Goal: Task Accomplishment & Management: Complete application form

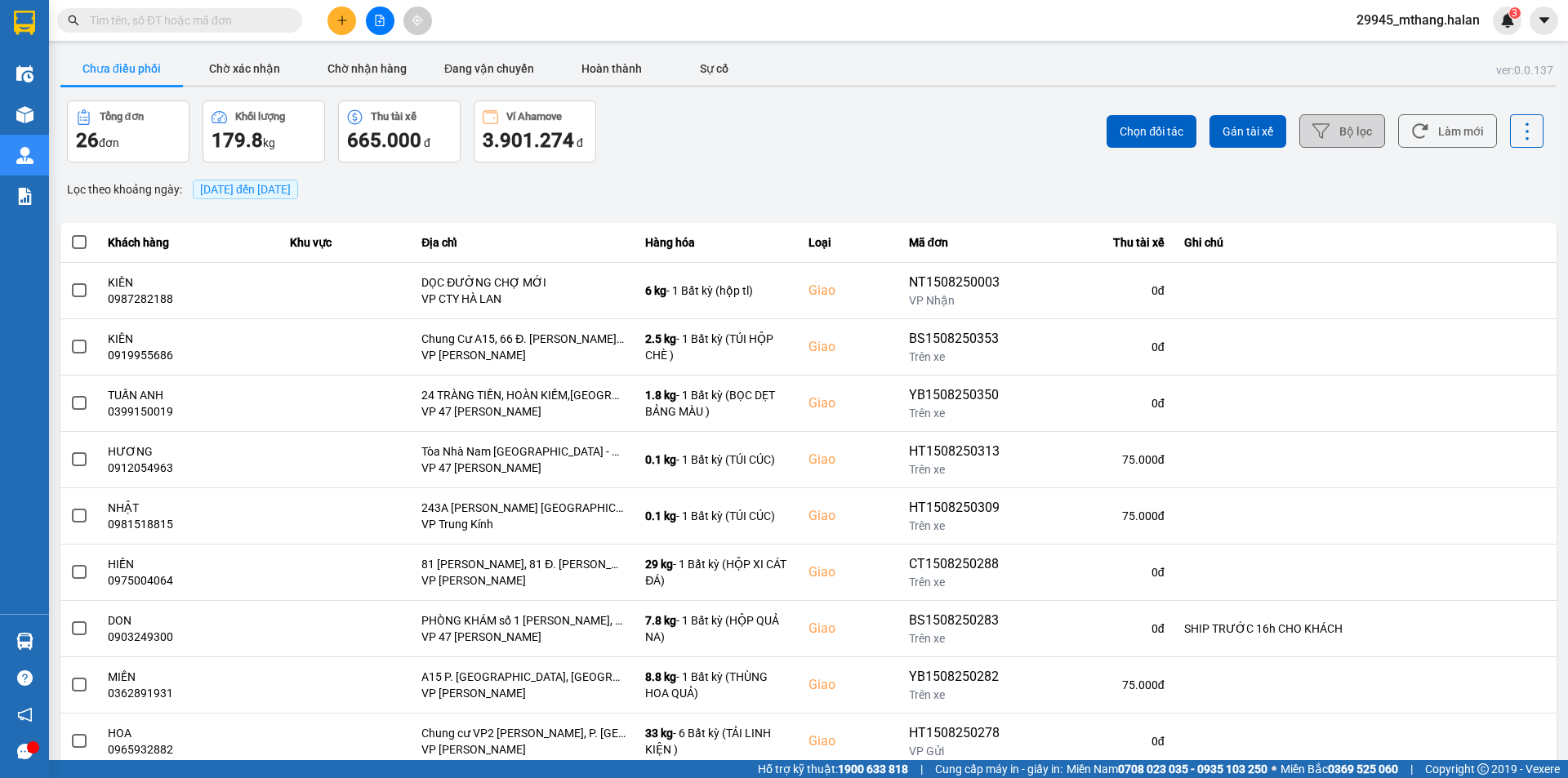
click at [1332, 137] on button "Bộ lọc" at bounding box center [1342, 131] width 86 height 34
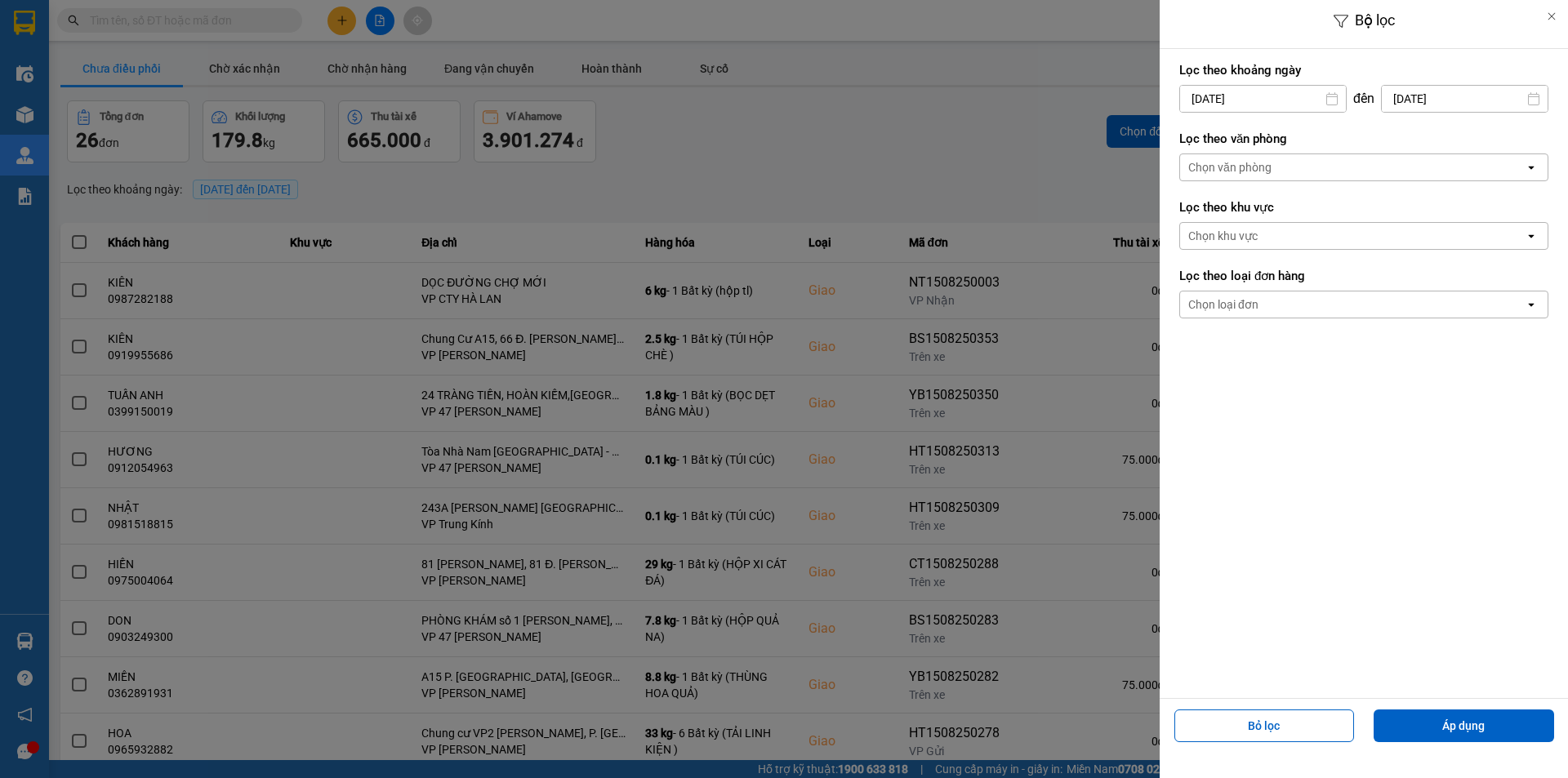
click at [1279, 103] on input "[DATE]" at bounding box center [1263, 99] width 166 height 26
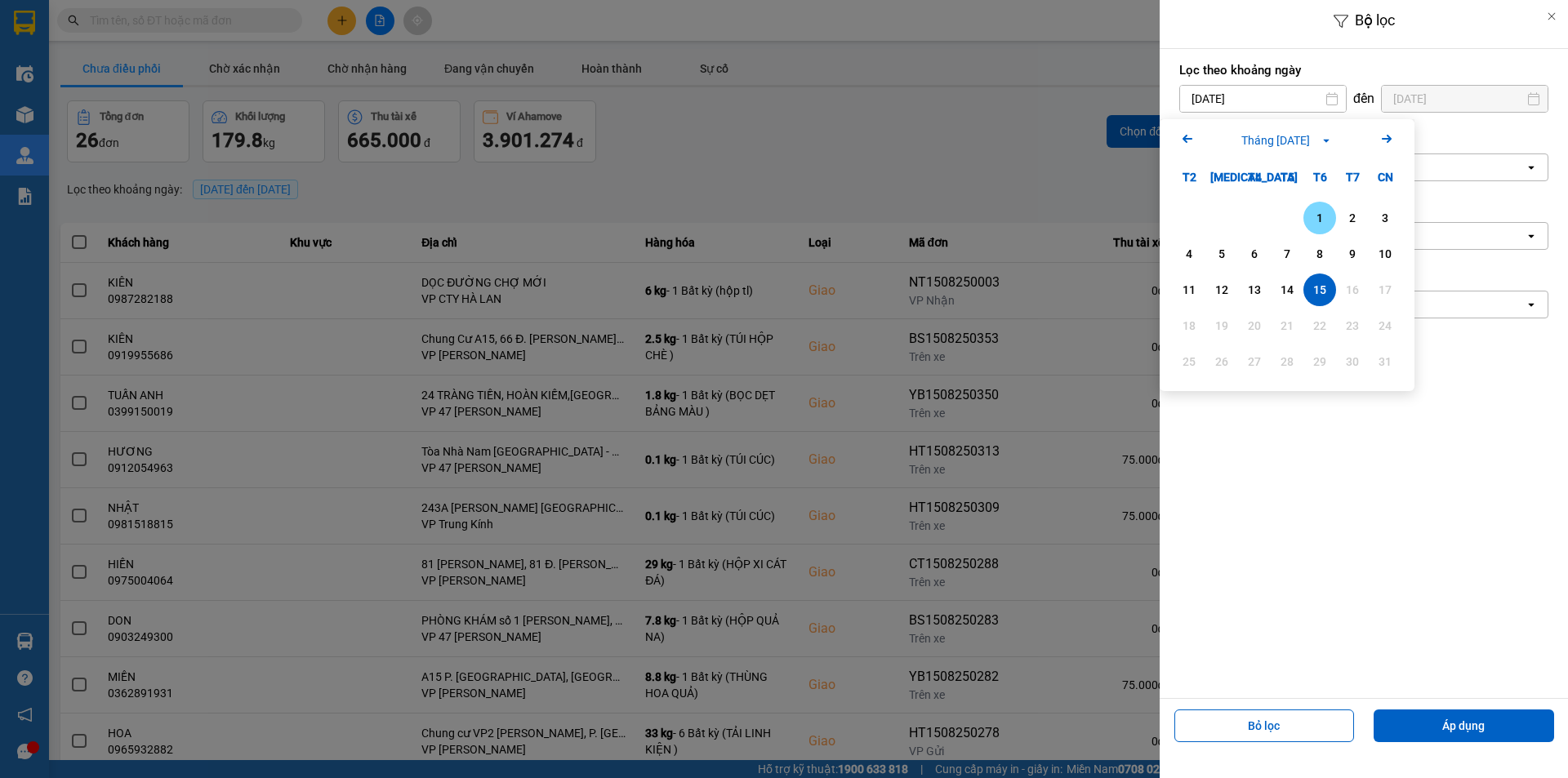
drag, startPoint x: 1324, startPoint y: 217, endPoint x: 1393, endPoint y: 378, distance: 175.2
click at [1324, 217] on div "1" at bounding box center [1320, 218] width 23 height 20
type input "[DATE]"
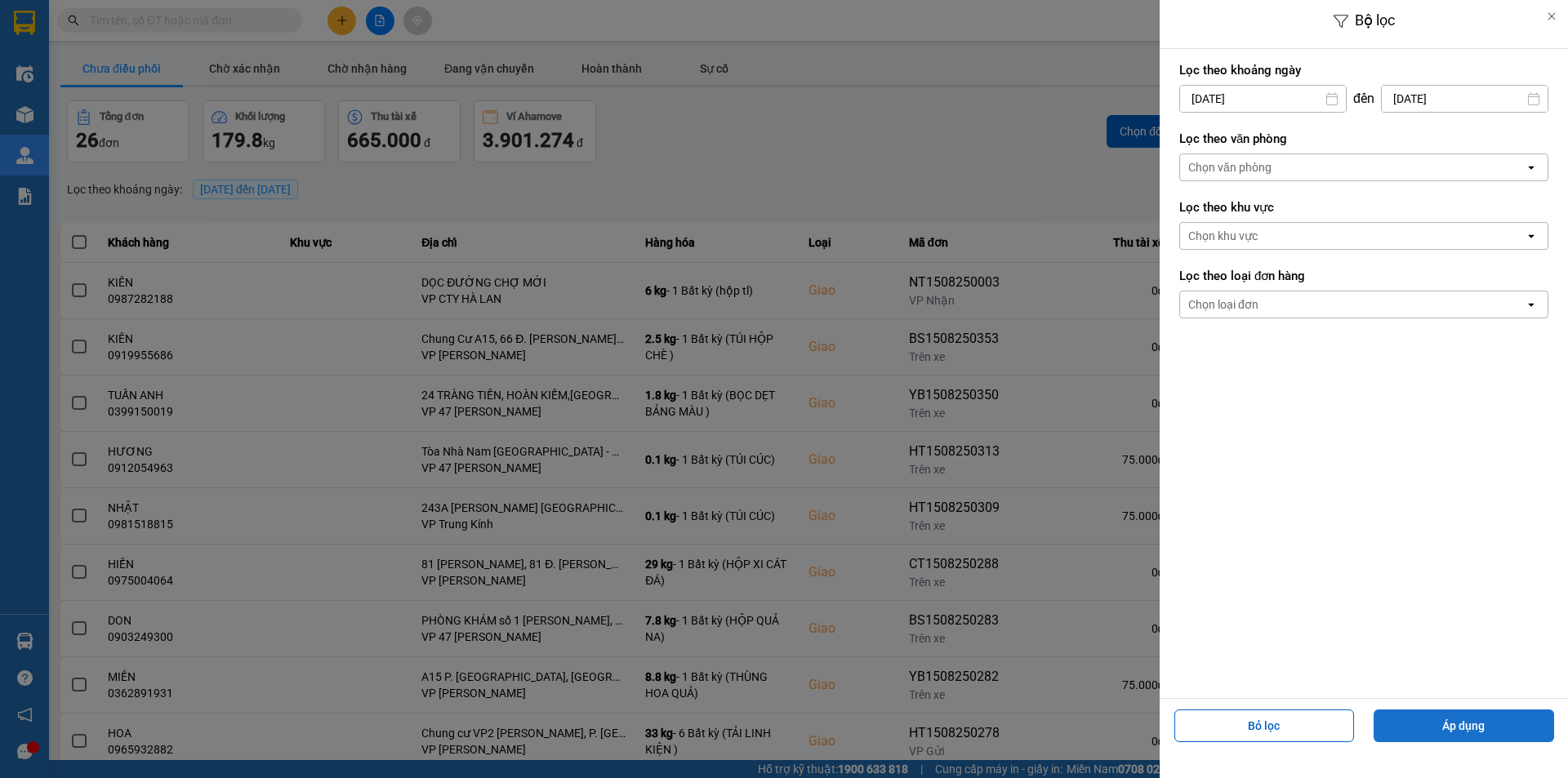
click at [1427, 718] on button "Áp dụng" at bounding box center [1464, 726] width 181 height 33
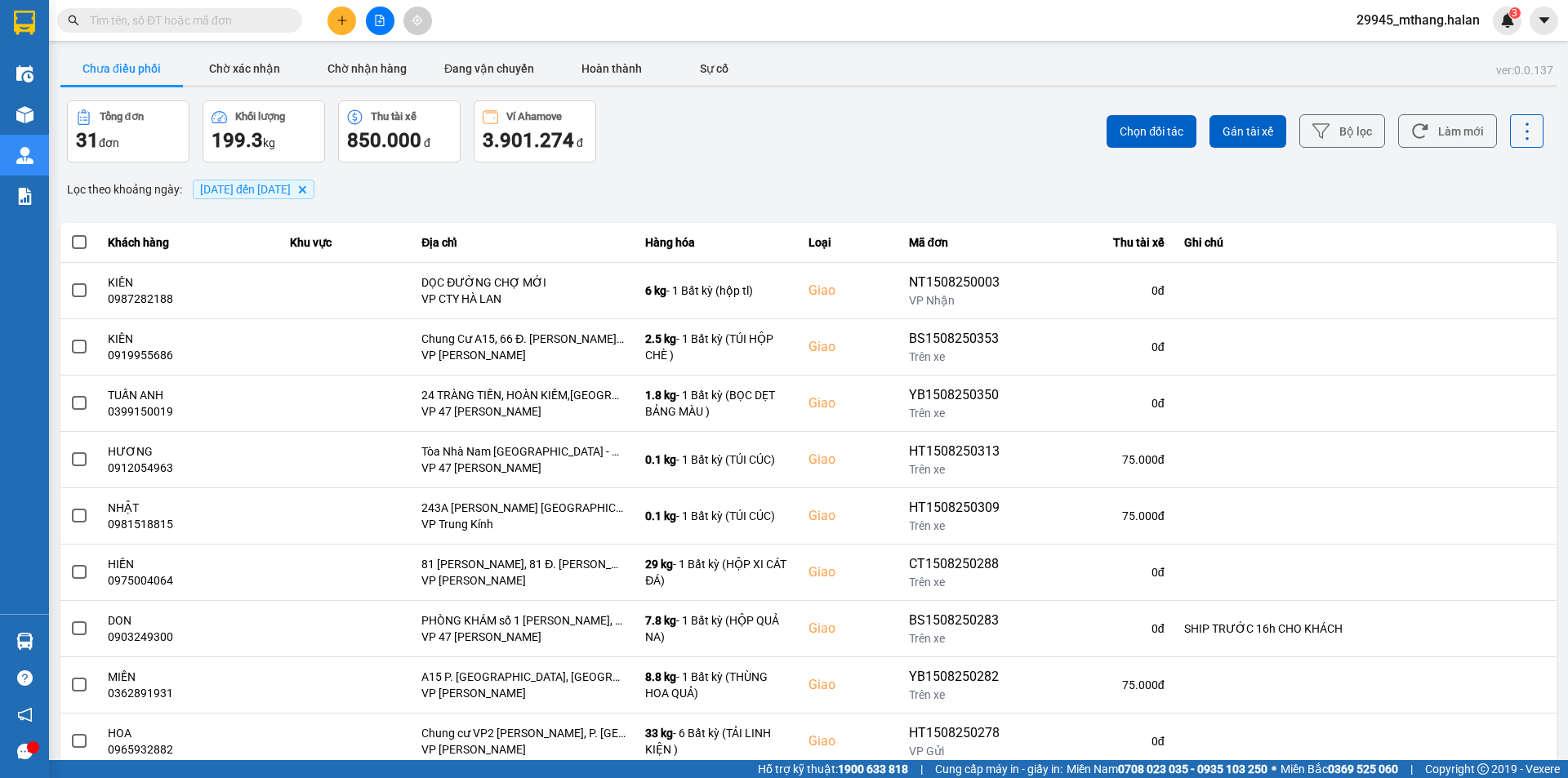
click at [248, 21] on input "text" at bounding box center [186, 20] width 193 height 18
click at [1426, 117] on button "Làm mới" at bounding box center [1447, 131] width 99 height 34
click at [335, 22] on button at bounding box center [342, 20] width 29 height 29
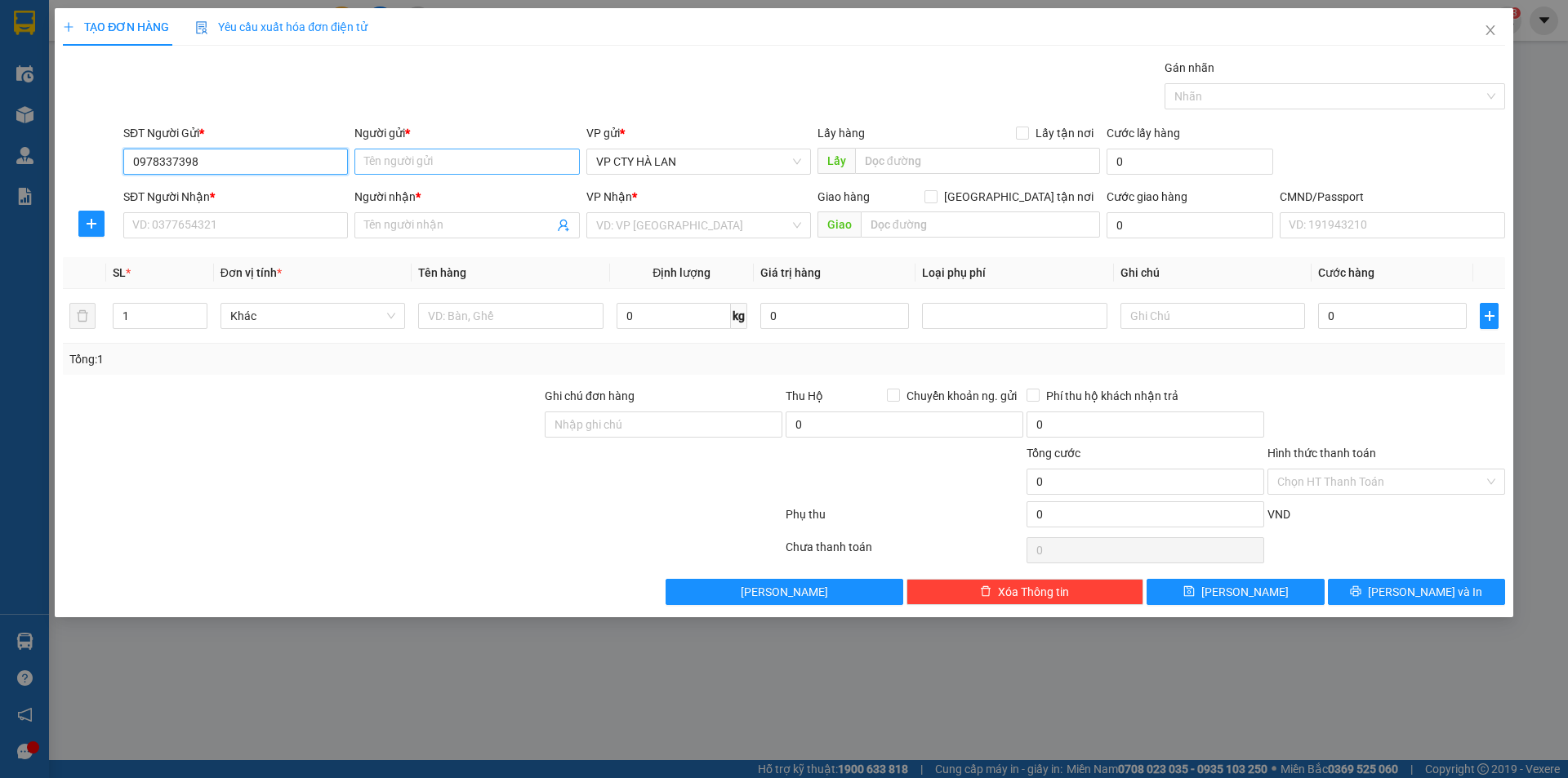
type input "0978337398"
click at [414, 160] on input "Người gửi *" at bounding box center [466, 162] width 224 height 26
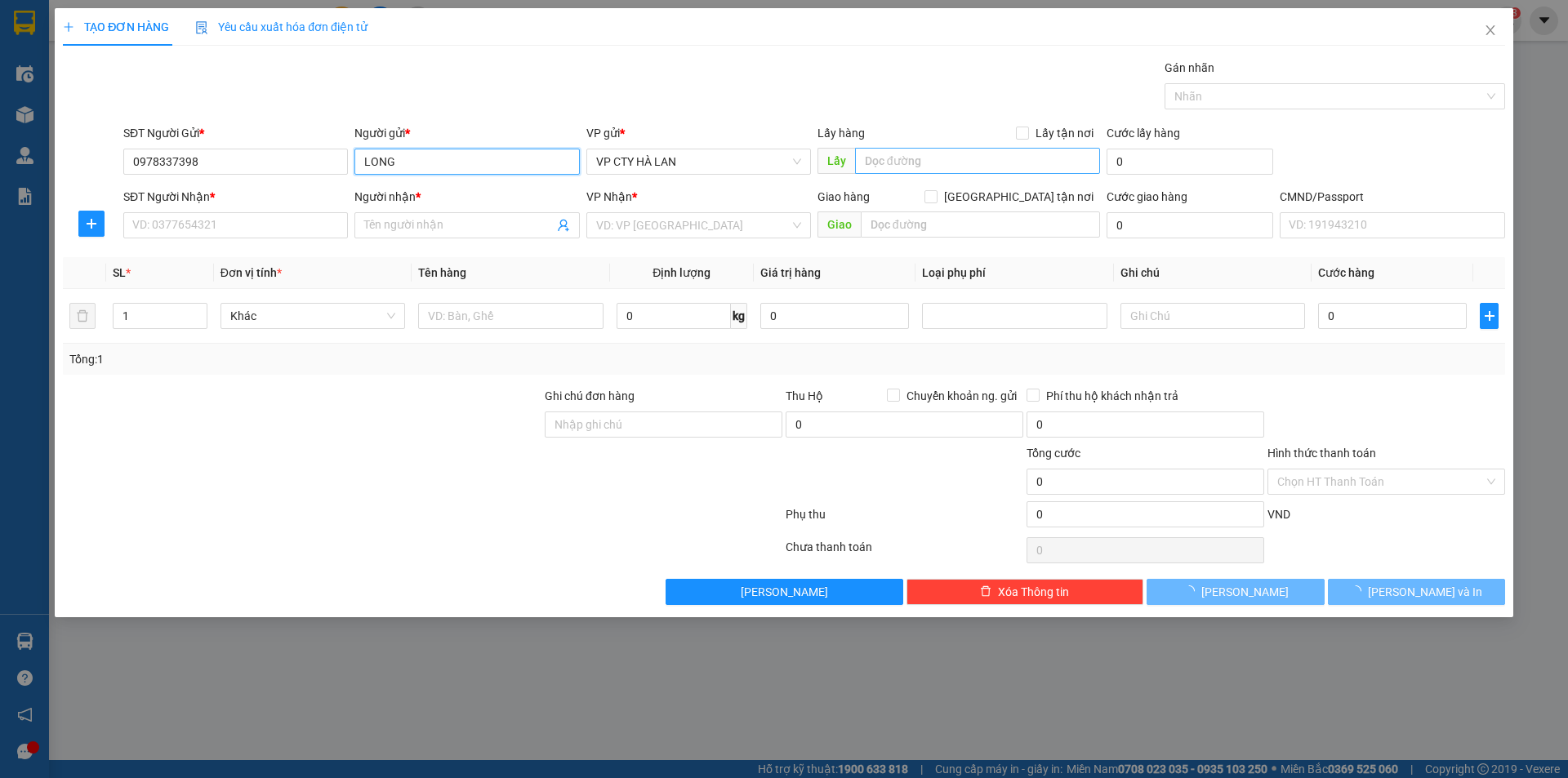
type input "LONG"
click at [914, 168] on input "text" at bounding box center [977, 161] width 245 height 26
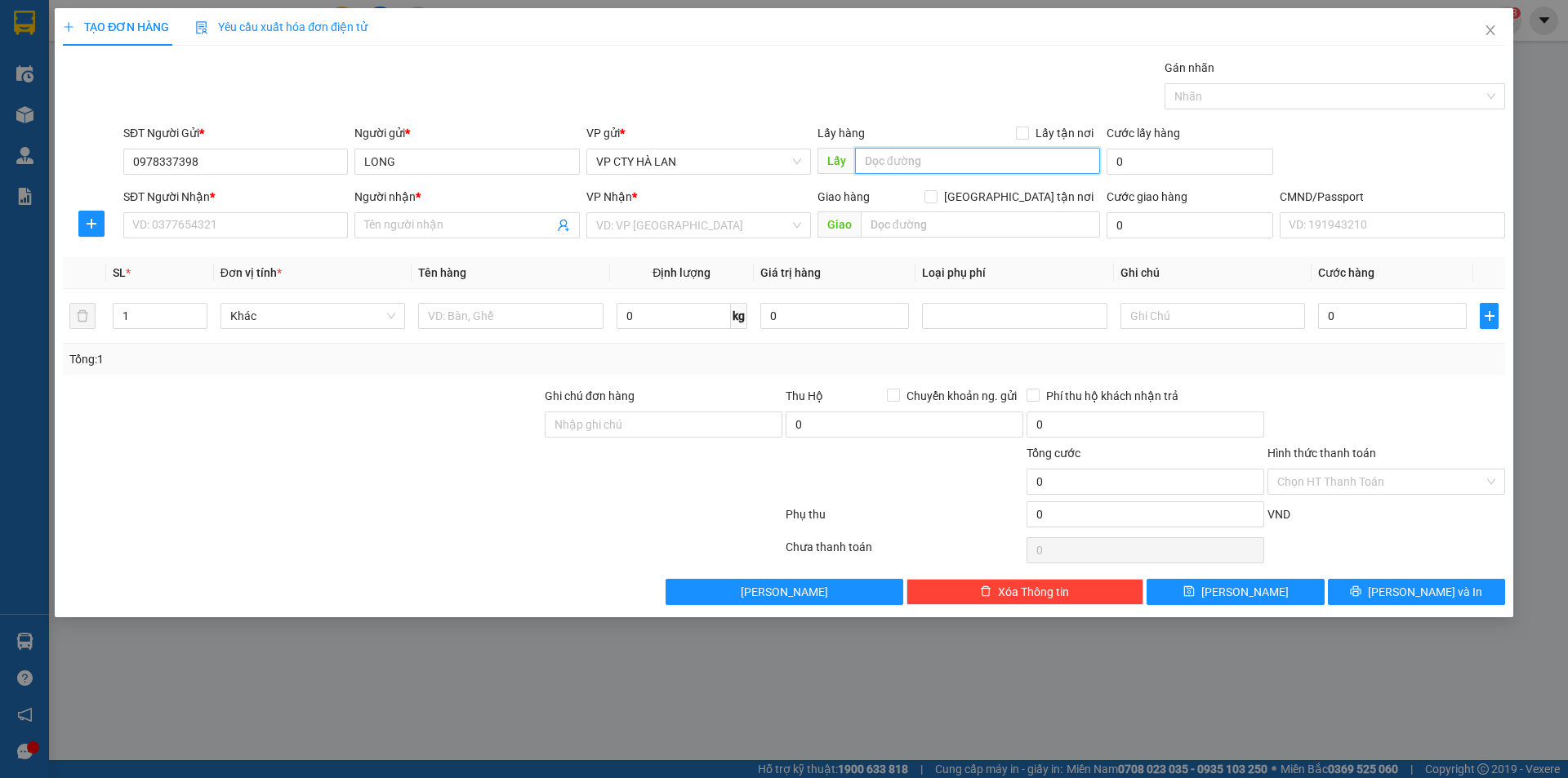
paste input "76 P. Giảng Võ, [GEOGRAPHIC_DATA], [GEOGRAPHIC_DATA], [GEOGRAPHIC_DATA], [GEOGR…"
type input "76 P. Giảng Võ, [GEOGRAPHIC_DATA], [GEOGRAPHIC_DATA], [GEOGRAPHIC_DATA], [GEOGR…"
click at [1029, 127] on span at bounding box center [1023, 133] width 13 height 13
click at [1027, 127] on input "Lấy tận nơi" at bounding box center [1022, 132] width 11 height 11
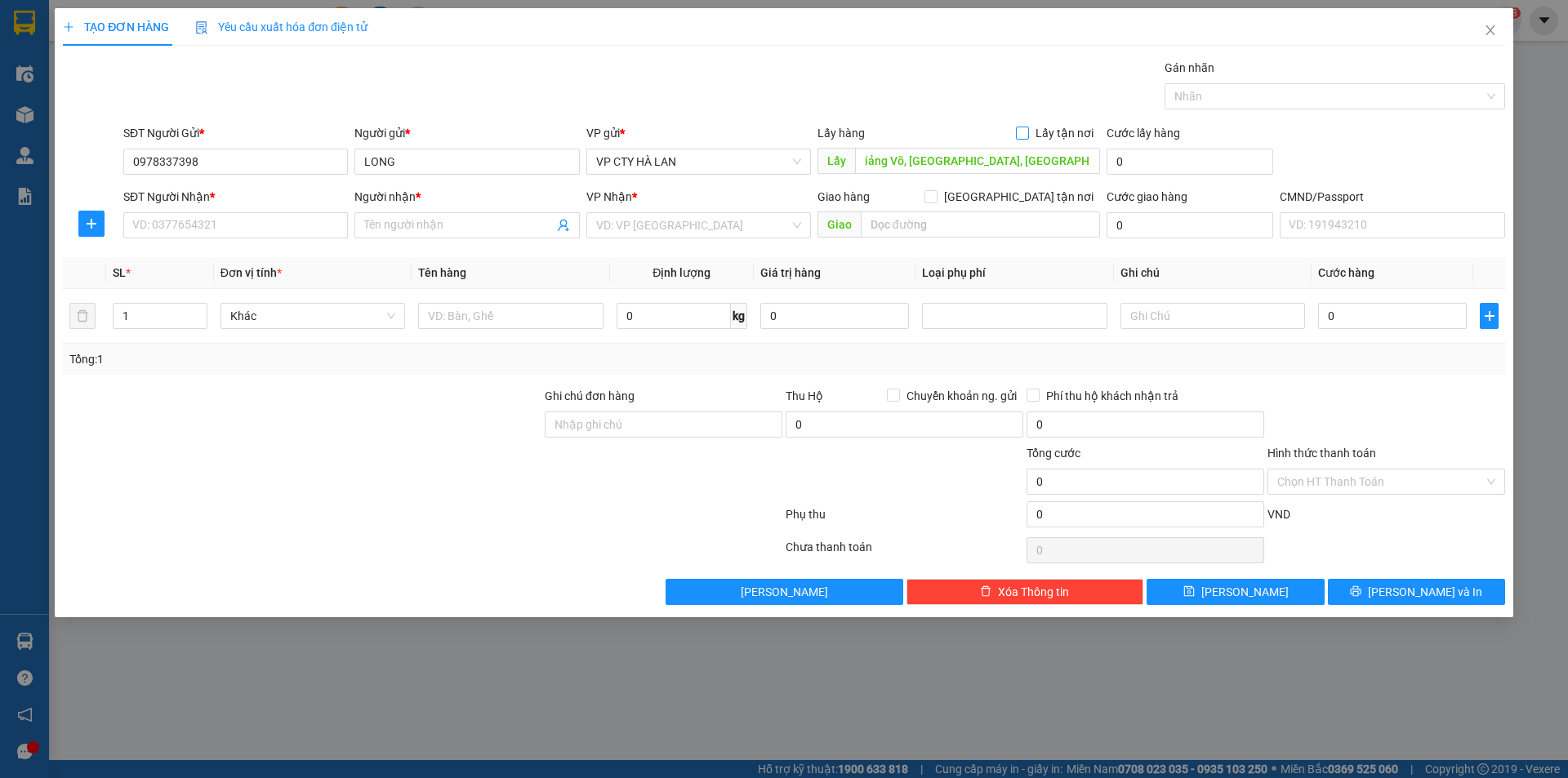
checkbox input "true"
click at [702, 157] on span "VP CTY HÀ LAN" at bounding box center [699, 162] width 205 height 24
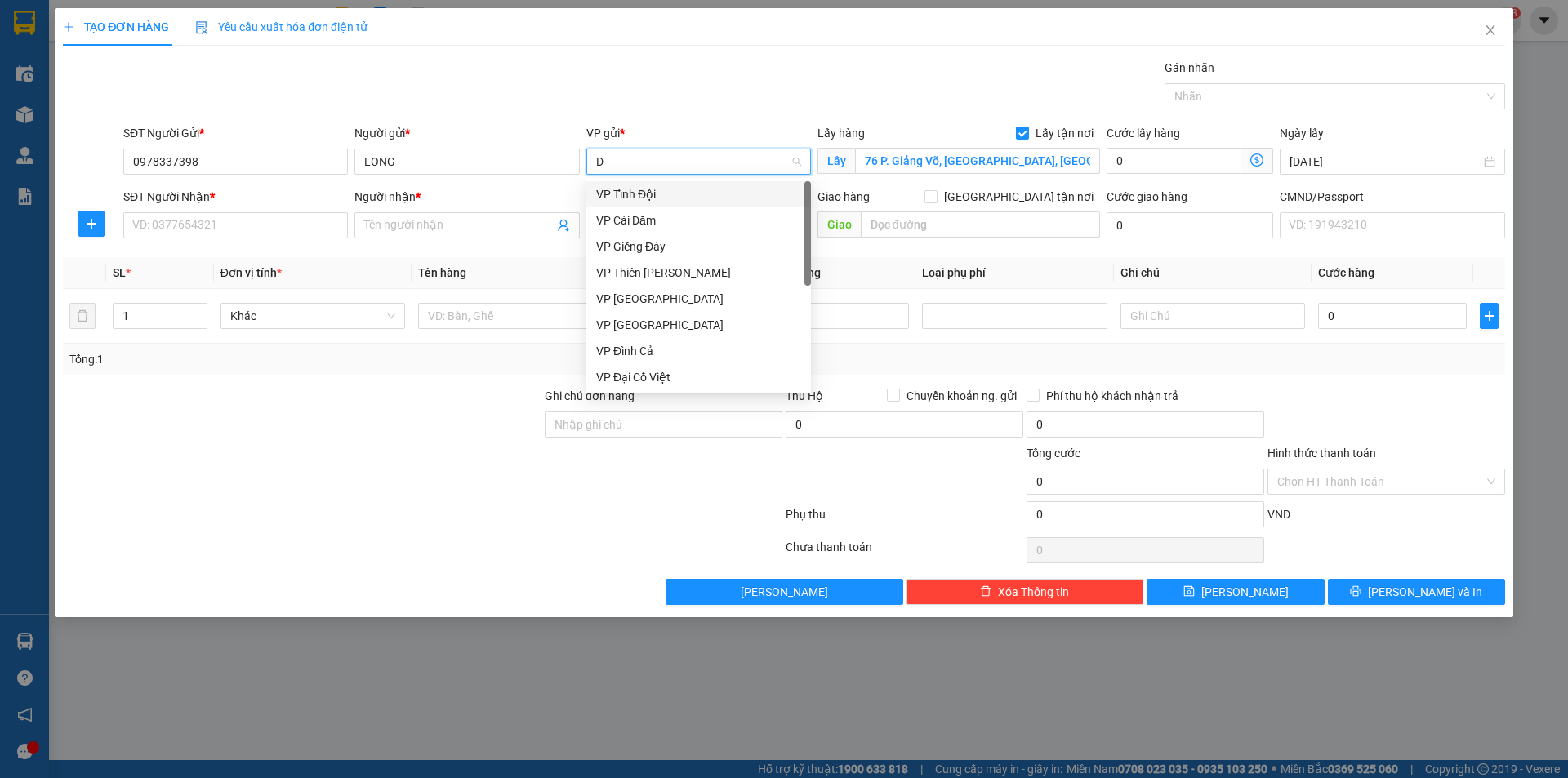
type input "DC"
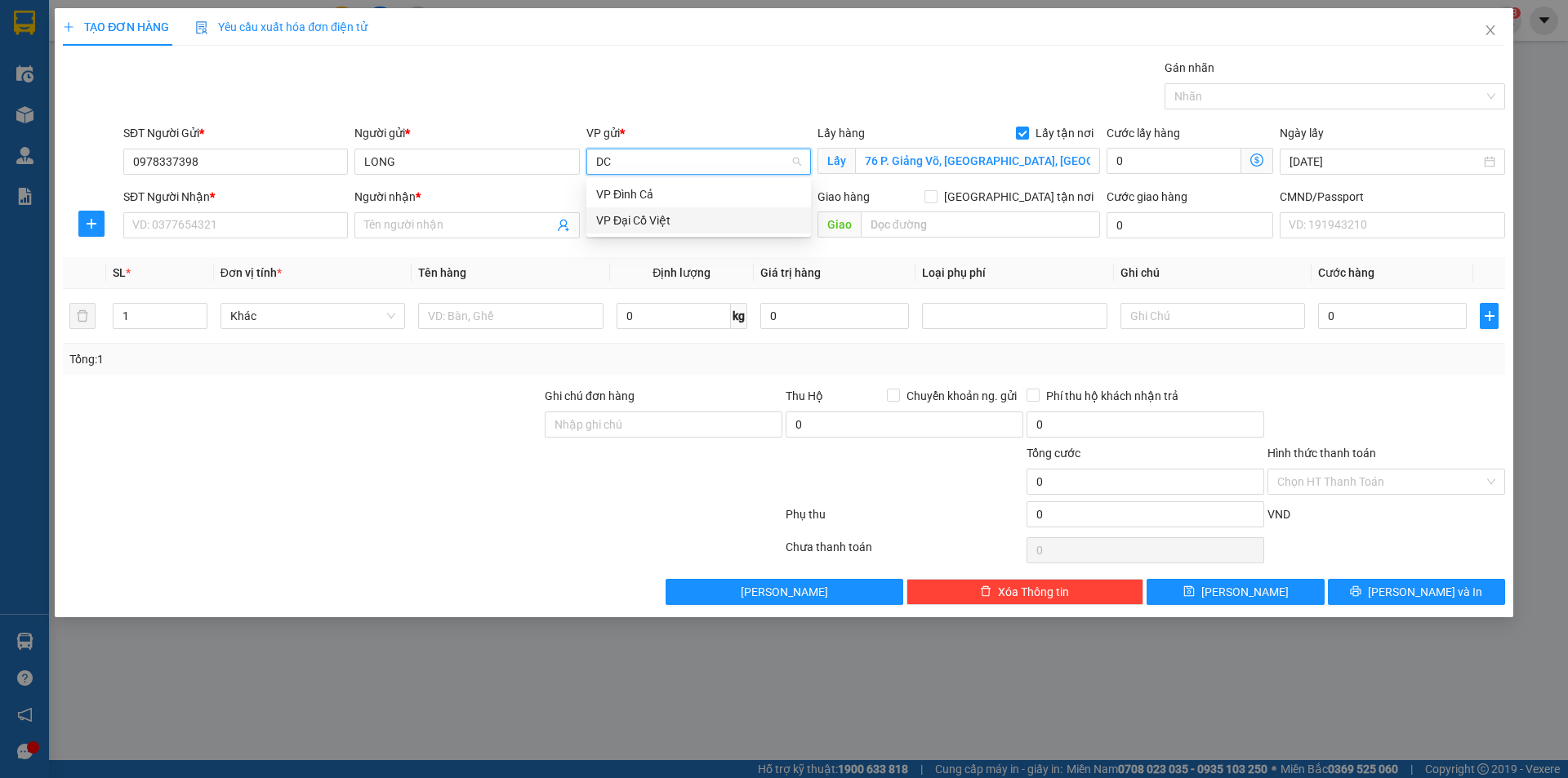
click at [661, 219] on div "VP Đại Cồ Việt" at bounding box center [699, 220] width 205 height 18
click at [1252, 159] on icon "dollar-circle" at bounding box center [1257, 160] width 13 height 13
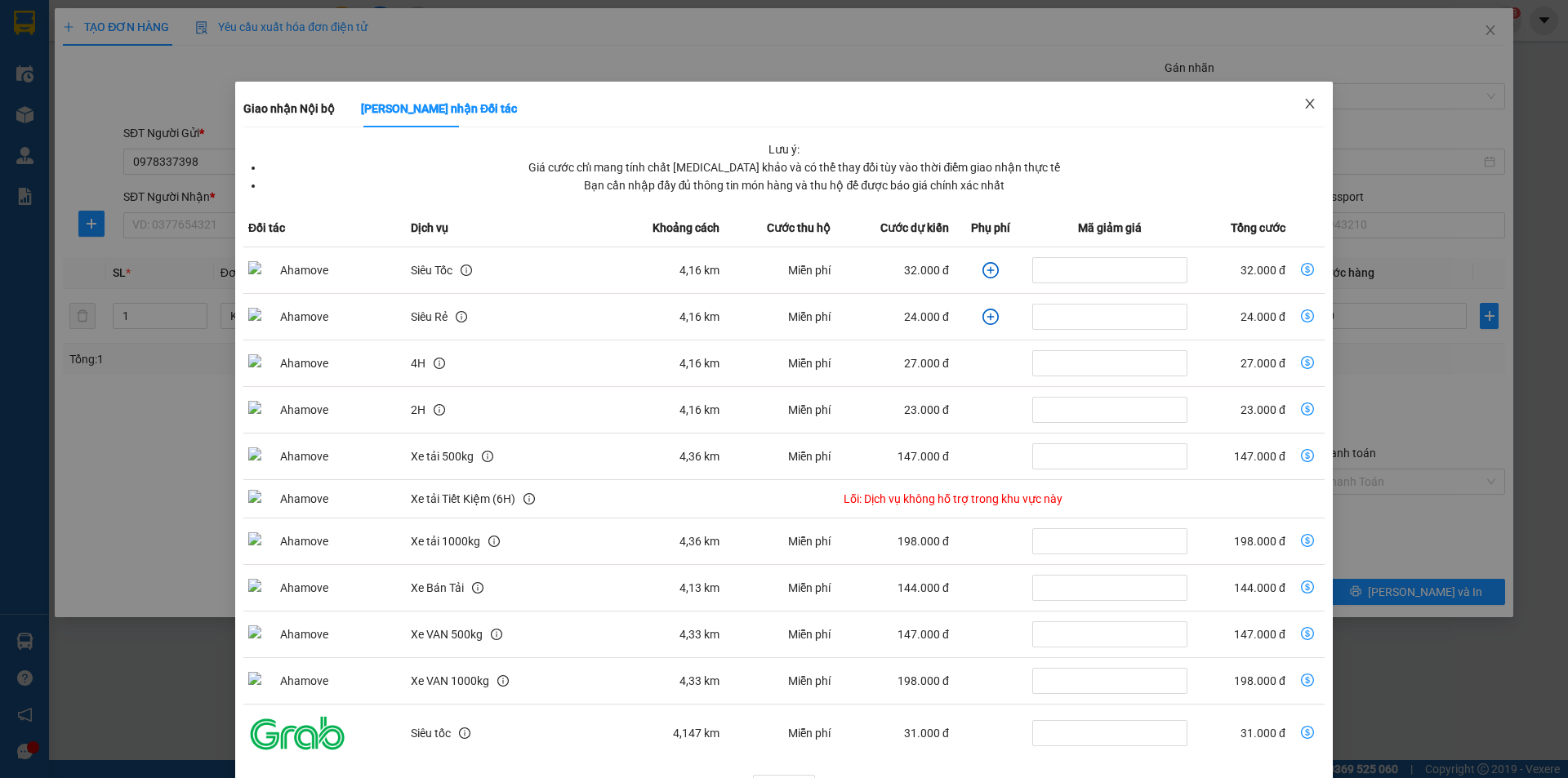
click at [1304, 101] on icon "close" at bounding box center [1310, 103] width 13 height 13
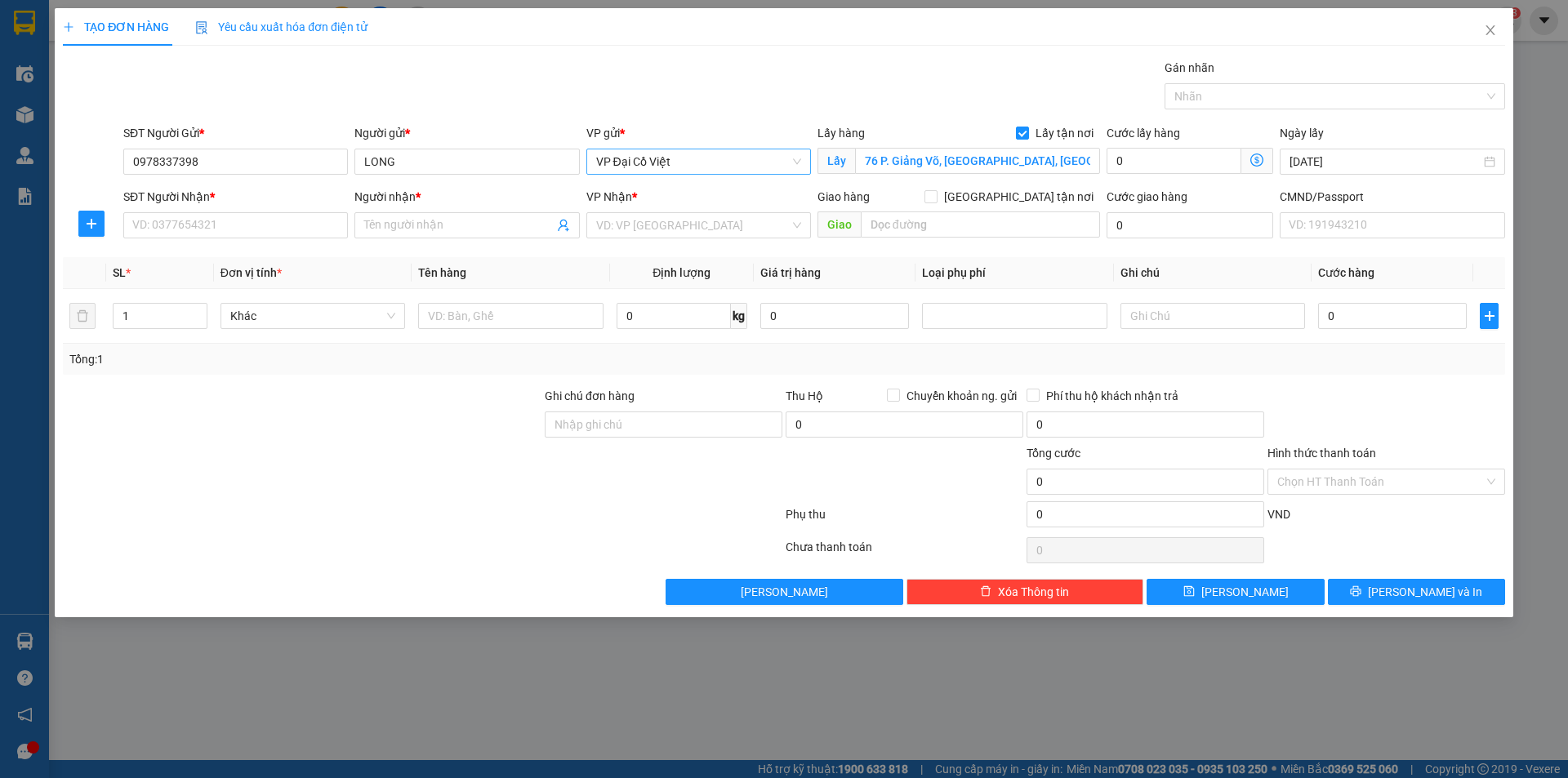
click at [660, 167] on span "VP Đại Cồ Việt" at bounding box center [699, 162] width 205 height 24
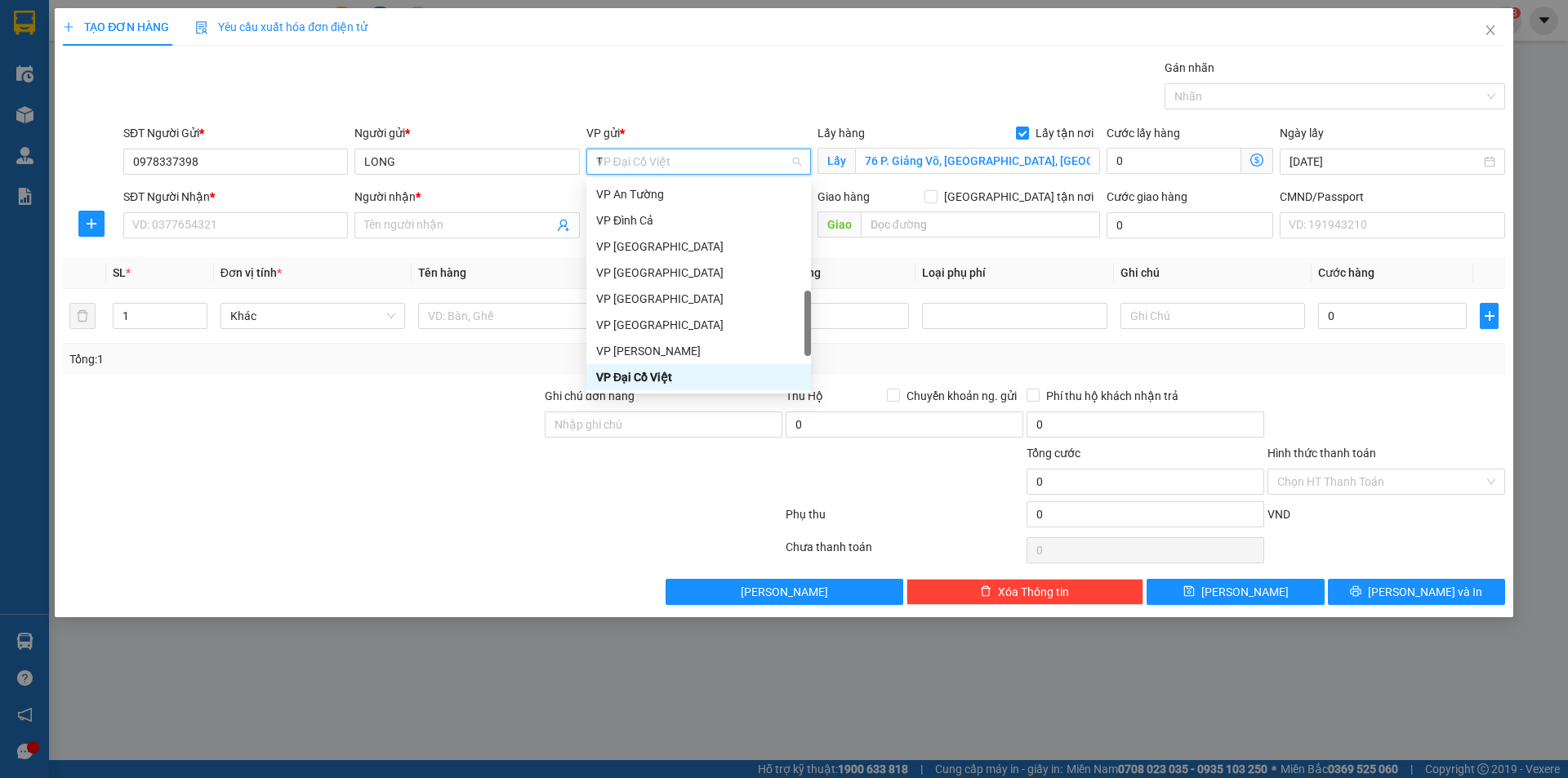
scroll to position [170, 0]
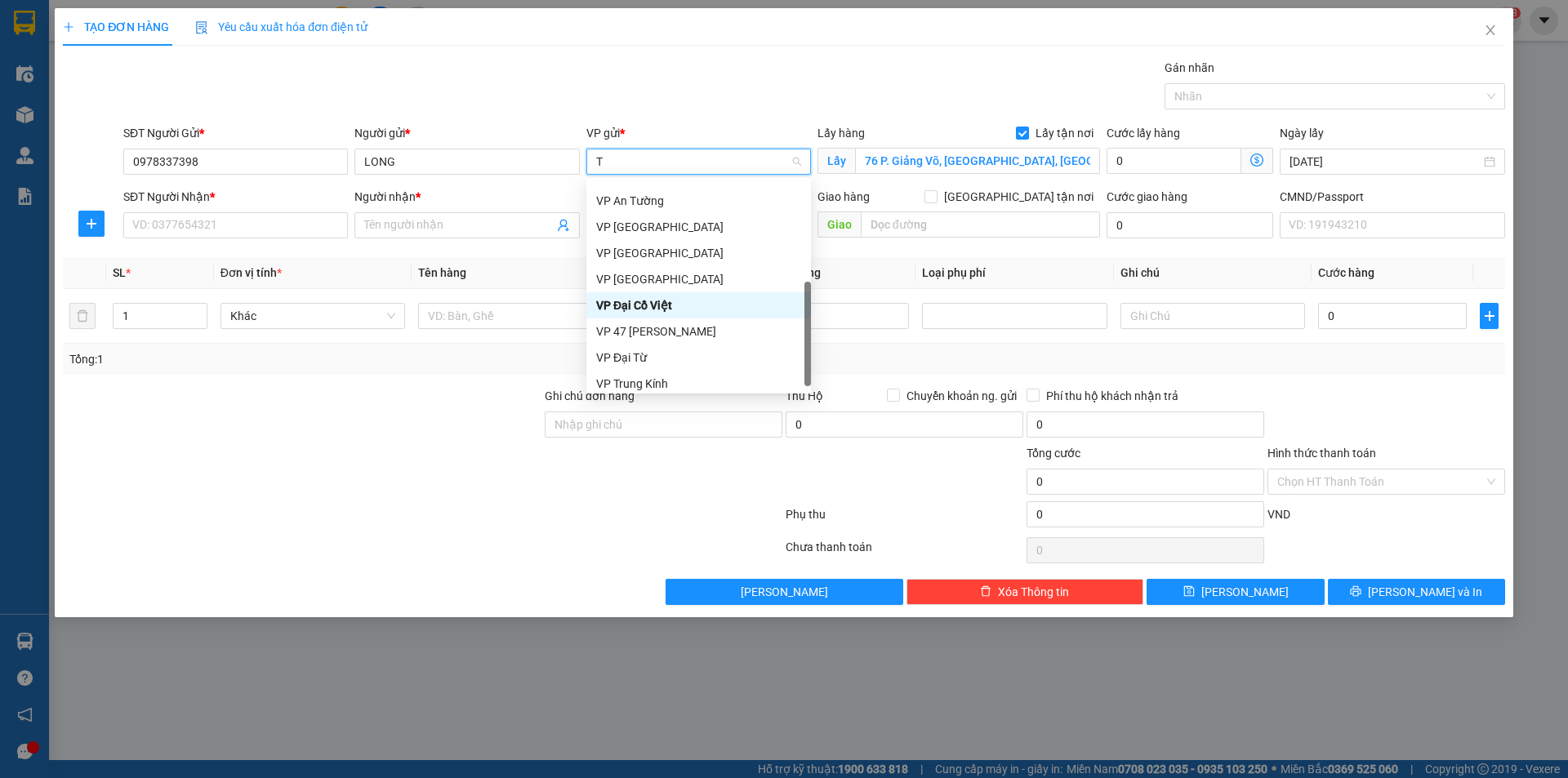
type input "TK"
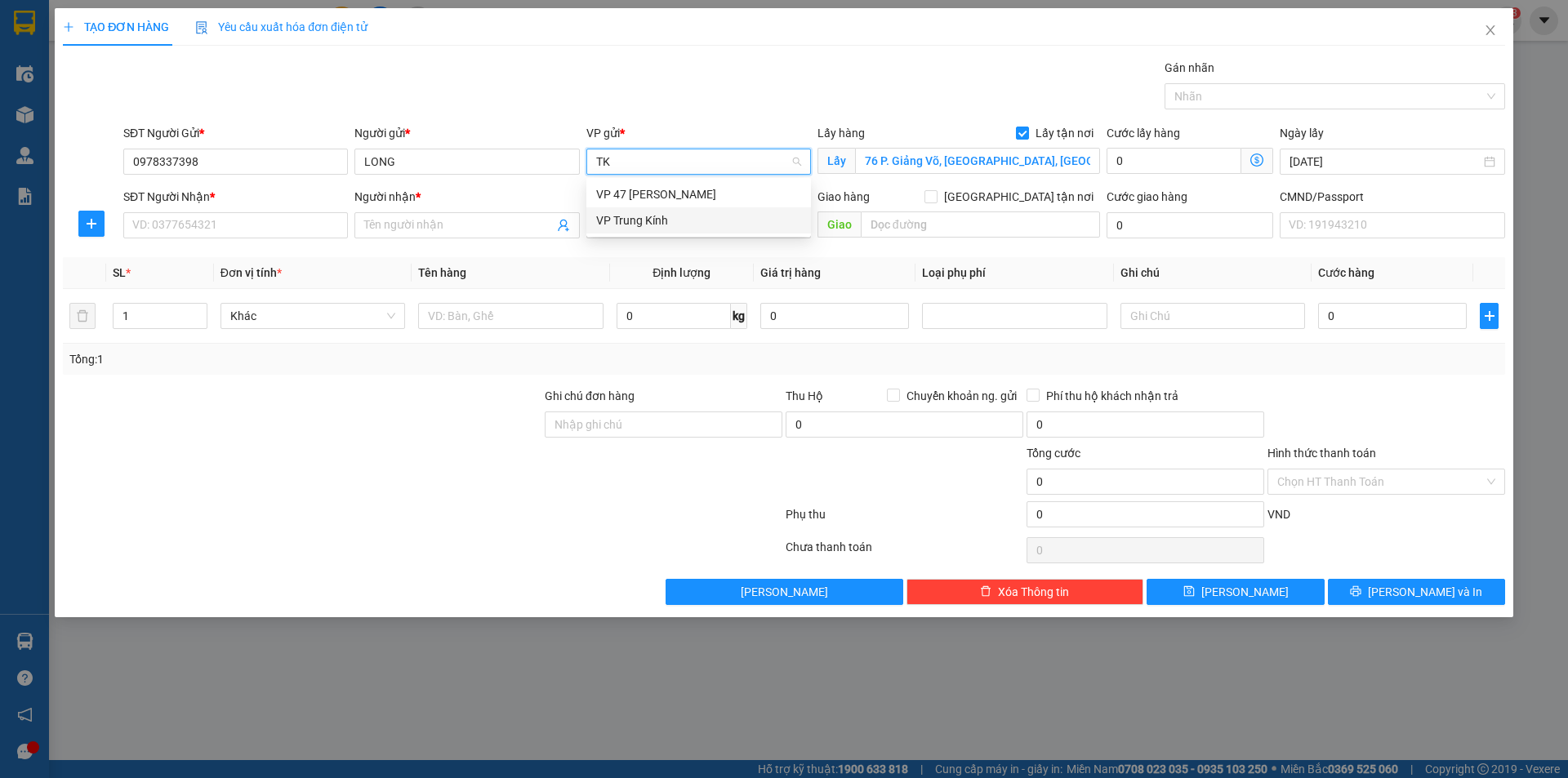
click at [666, 192] on div "VP 47 [PERSON_NAME]" at bounding box center [699, 194] width 205 height 18
click at [1255, 158] on icon "dollar-circle" at bounding box center [1257, 160] width 13 height 13
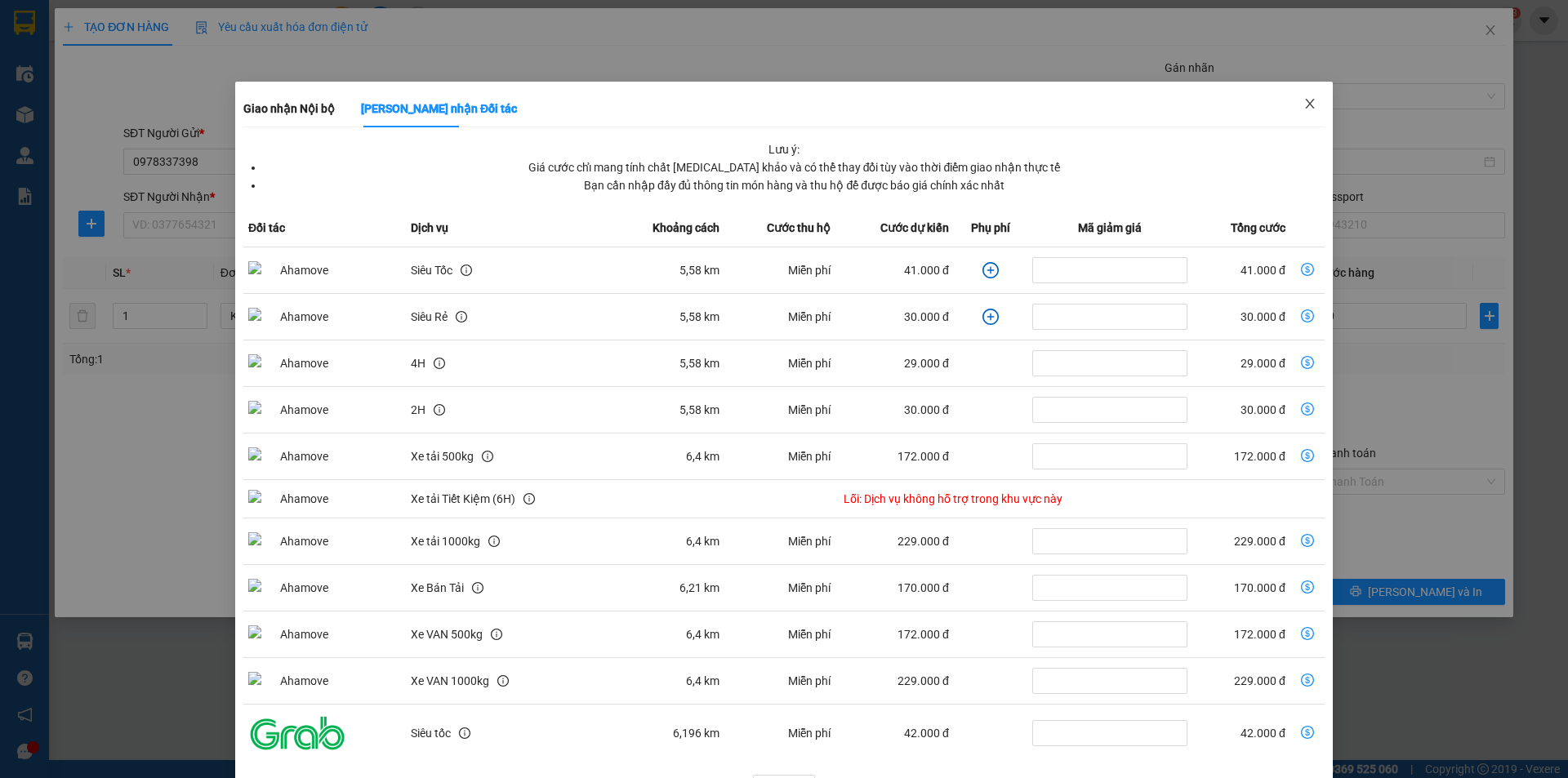
click at [1304, 106] on icon "close" at bounding box center [1310, 103] width 13 height 13
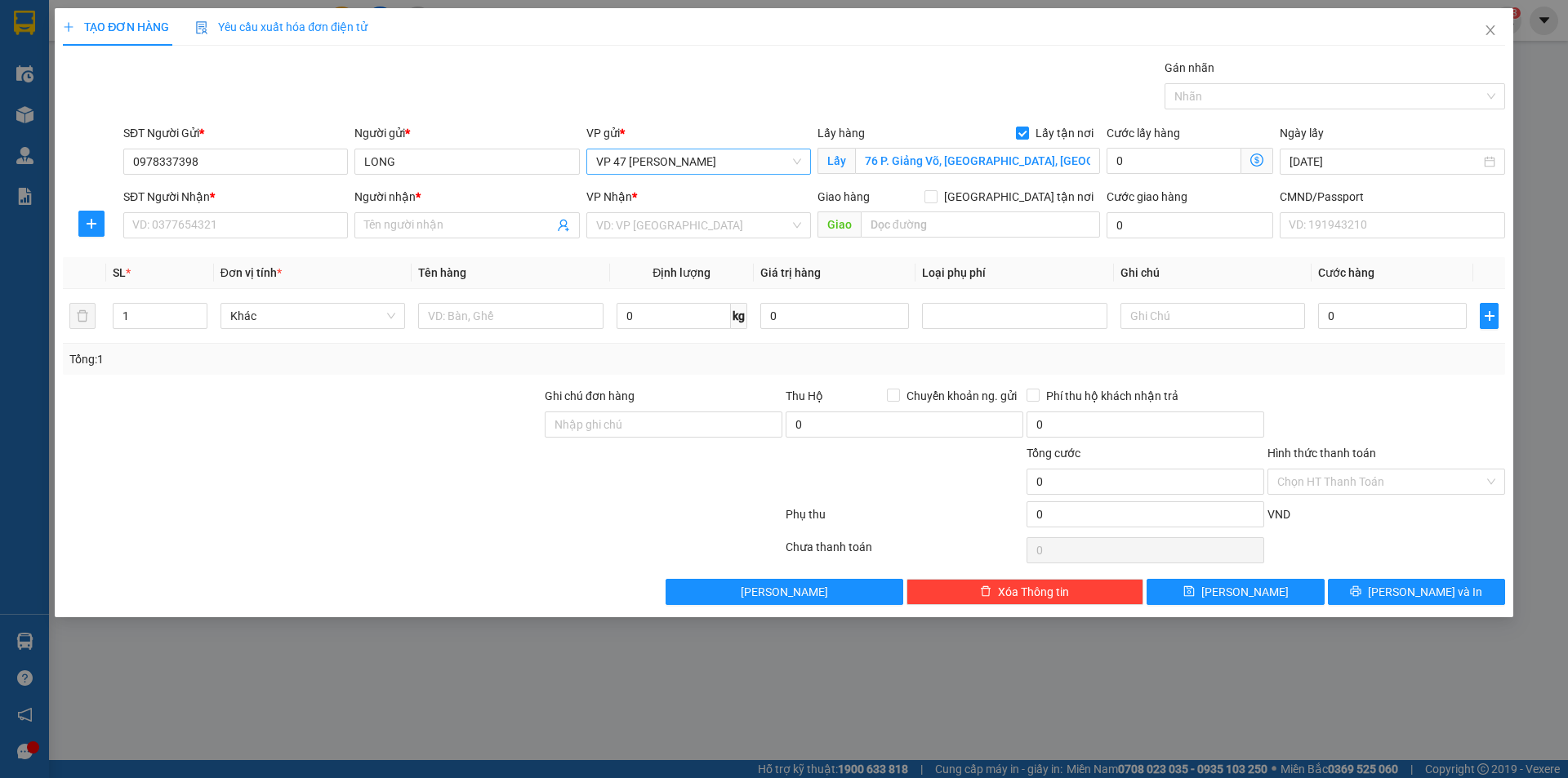
click at [692, 169] on span "VP 47 [PERSON_NAME]" at bounding box center [699, 162] width 205 height 24
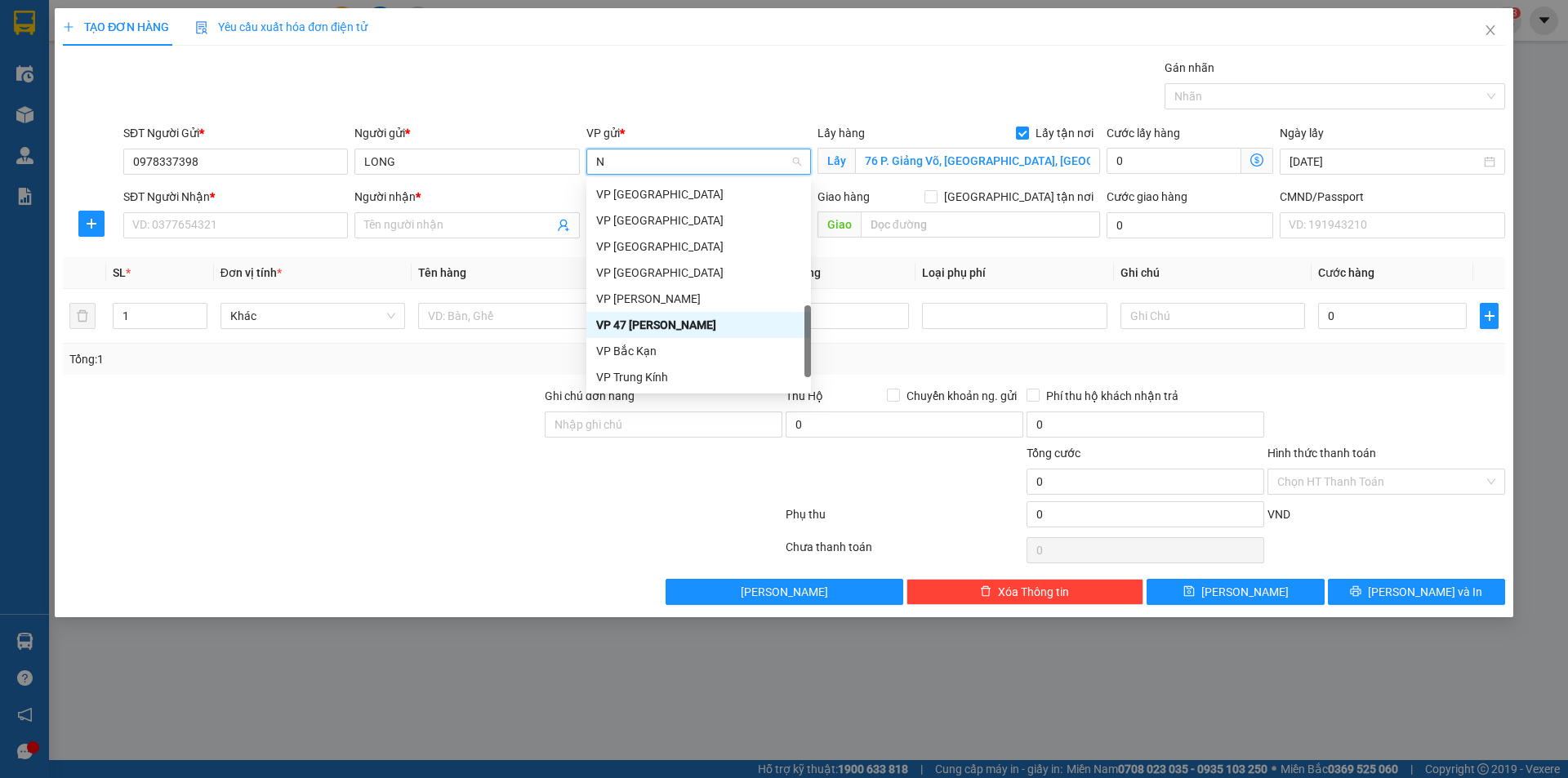
type input "NT"
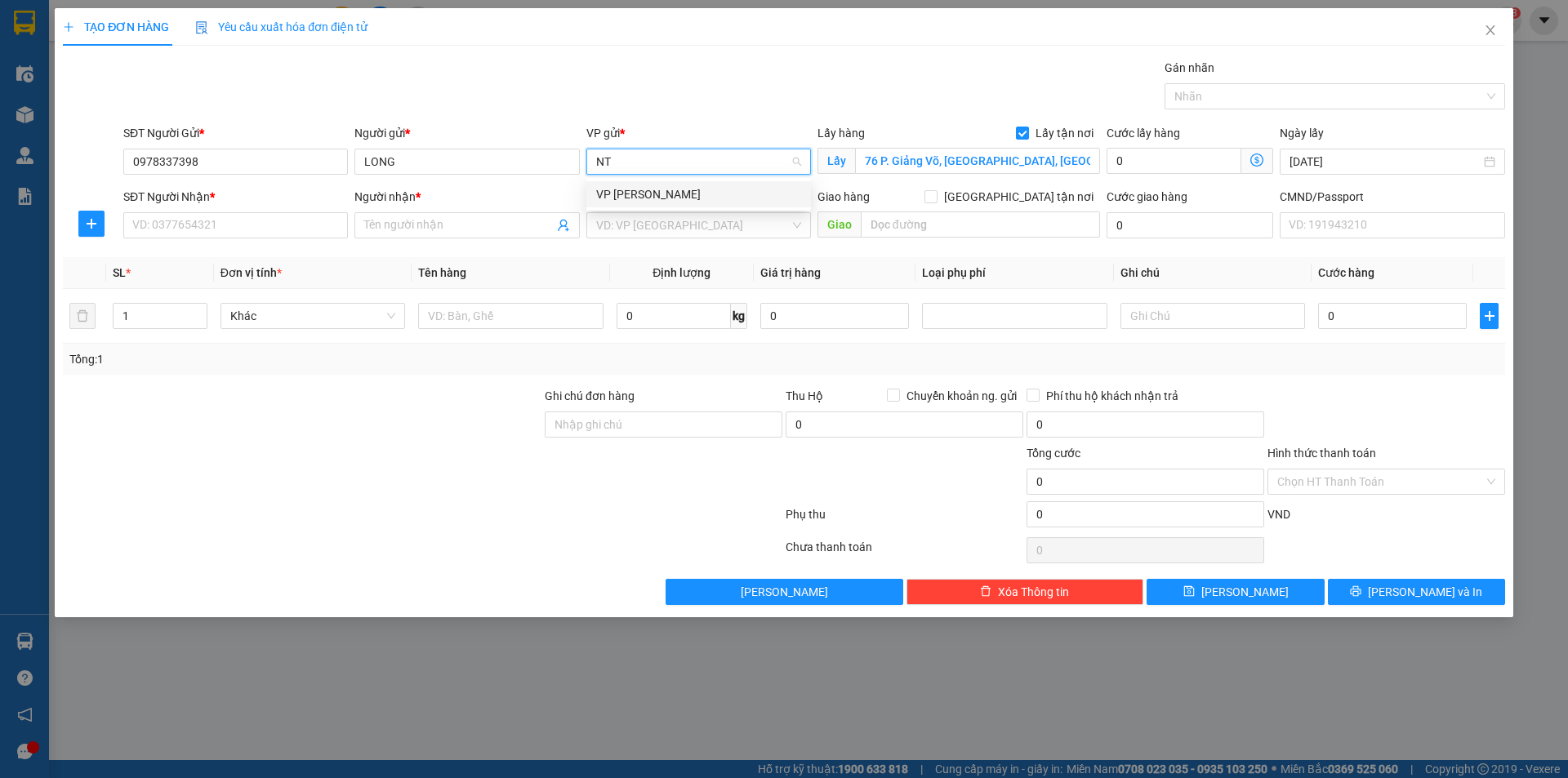
scroll to position [0, 0]
click at [680, 185] on div "VP [PERSON_NAME]" at bounding box center [699, 194] width 205 height 18
click at [1258, 163] on icon "dollar-circle" at bounding box center [1257, 160] width 13 height 13
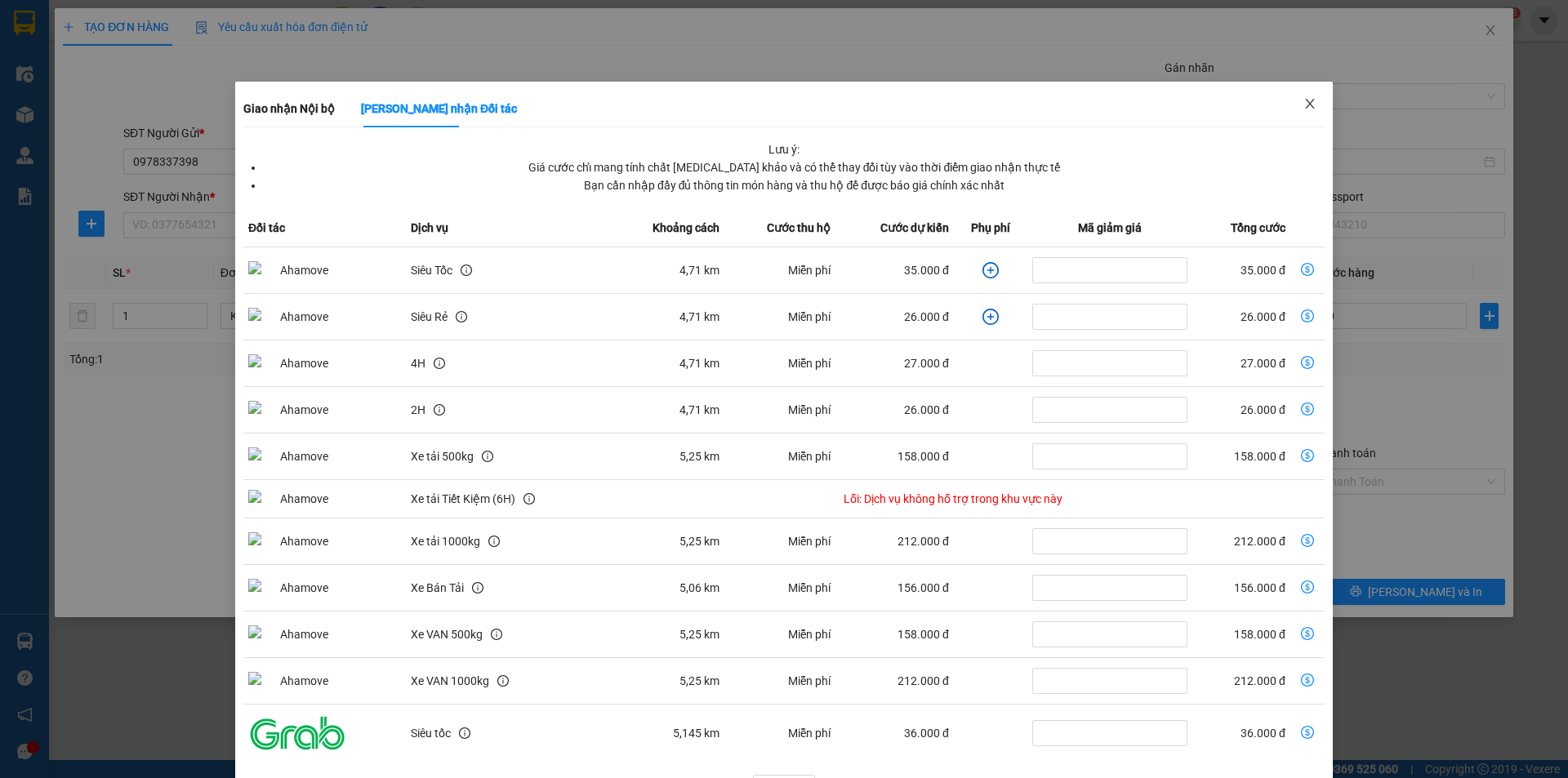
click at [1304, 100] on icon "close" at bounding box center [1310, 103] width 13 height 13
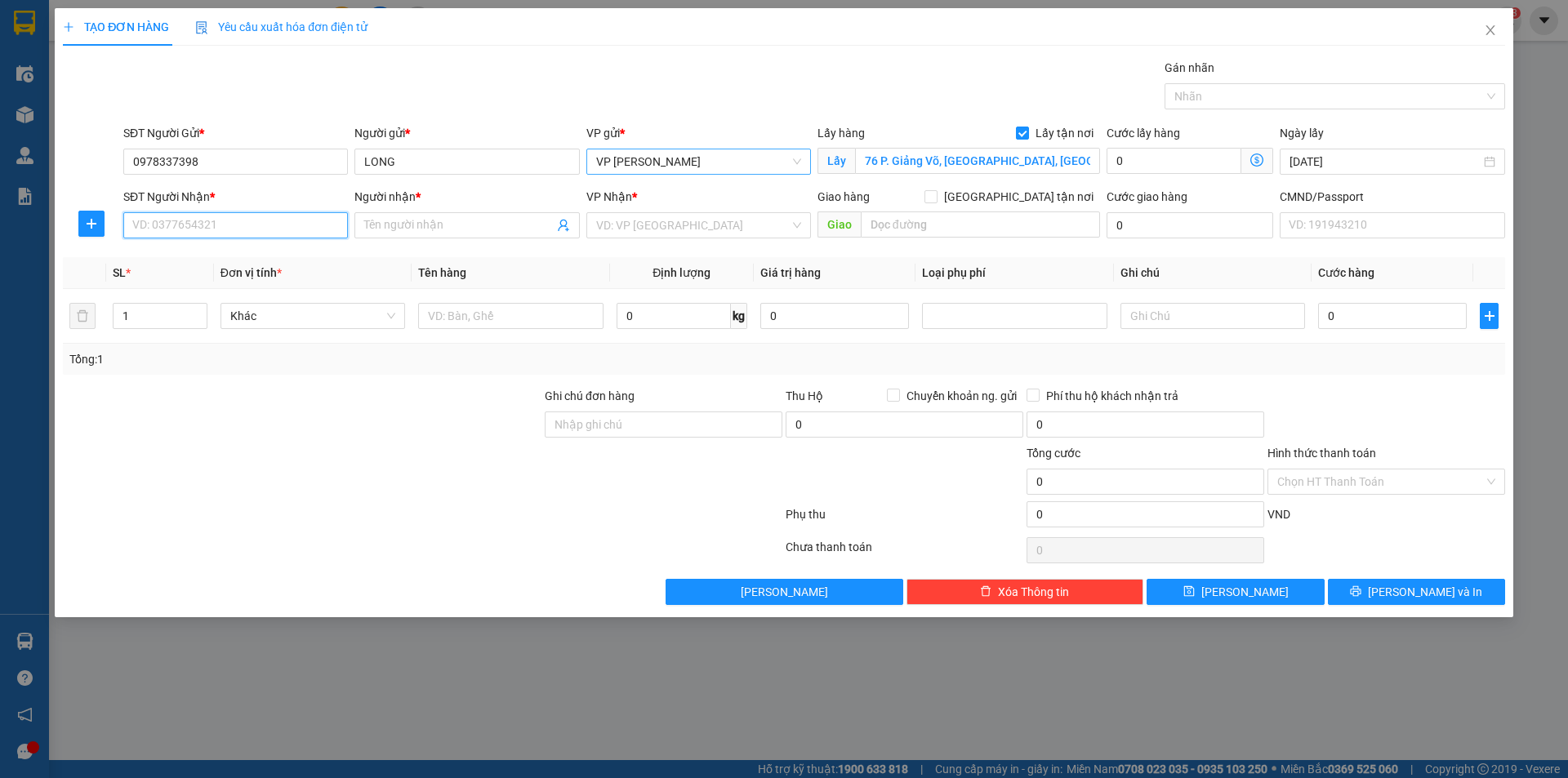
click at [219, 221] on input "SĐT Người Nhận *" at bounding box center [235, 225] width 224 height 26
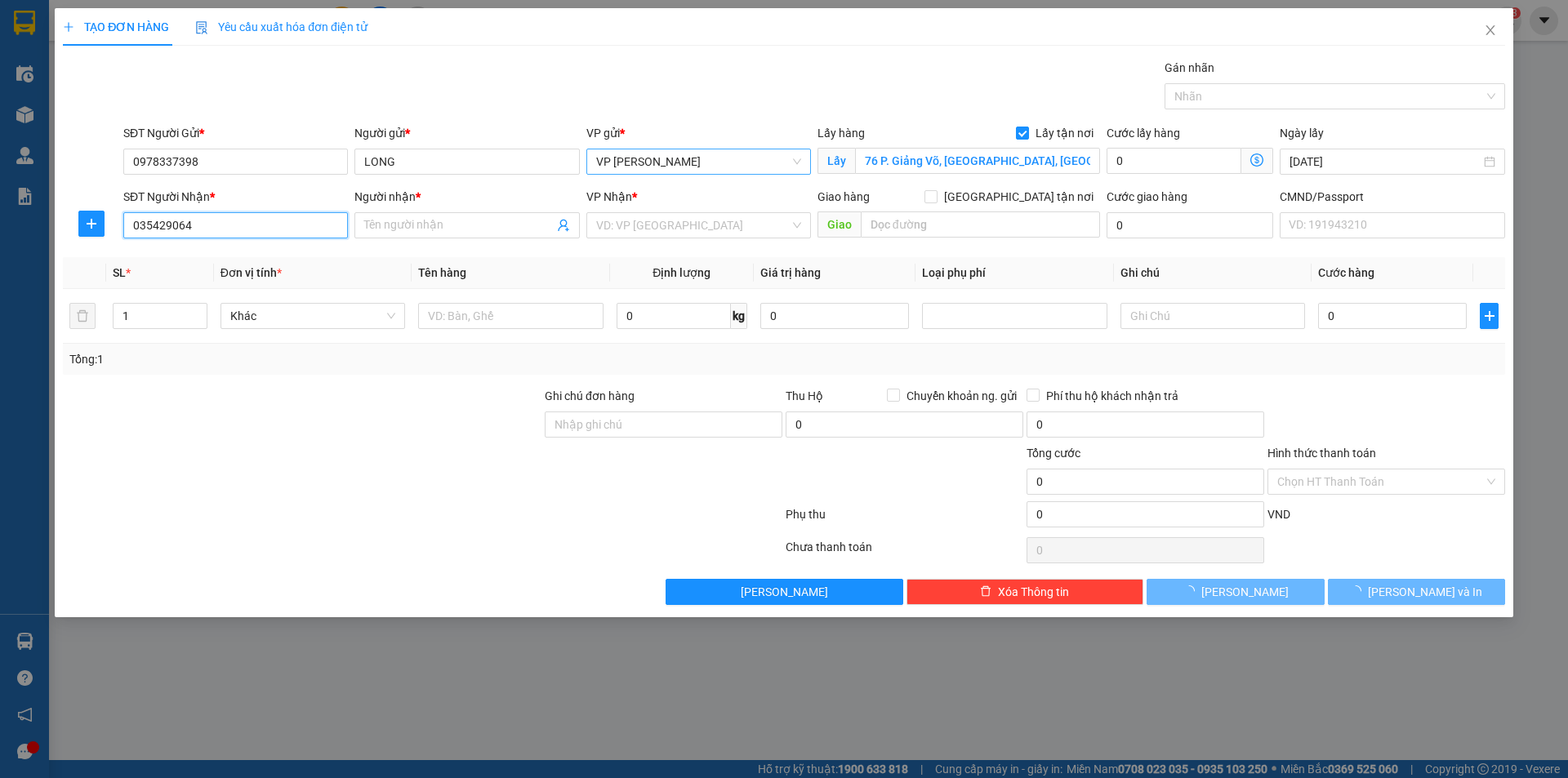
type input "0354290640"
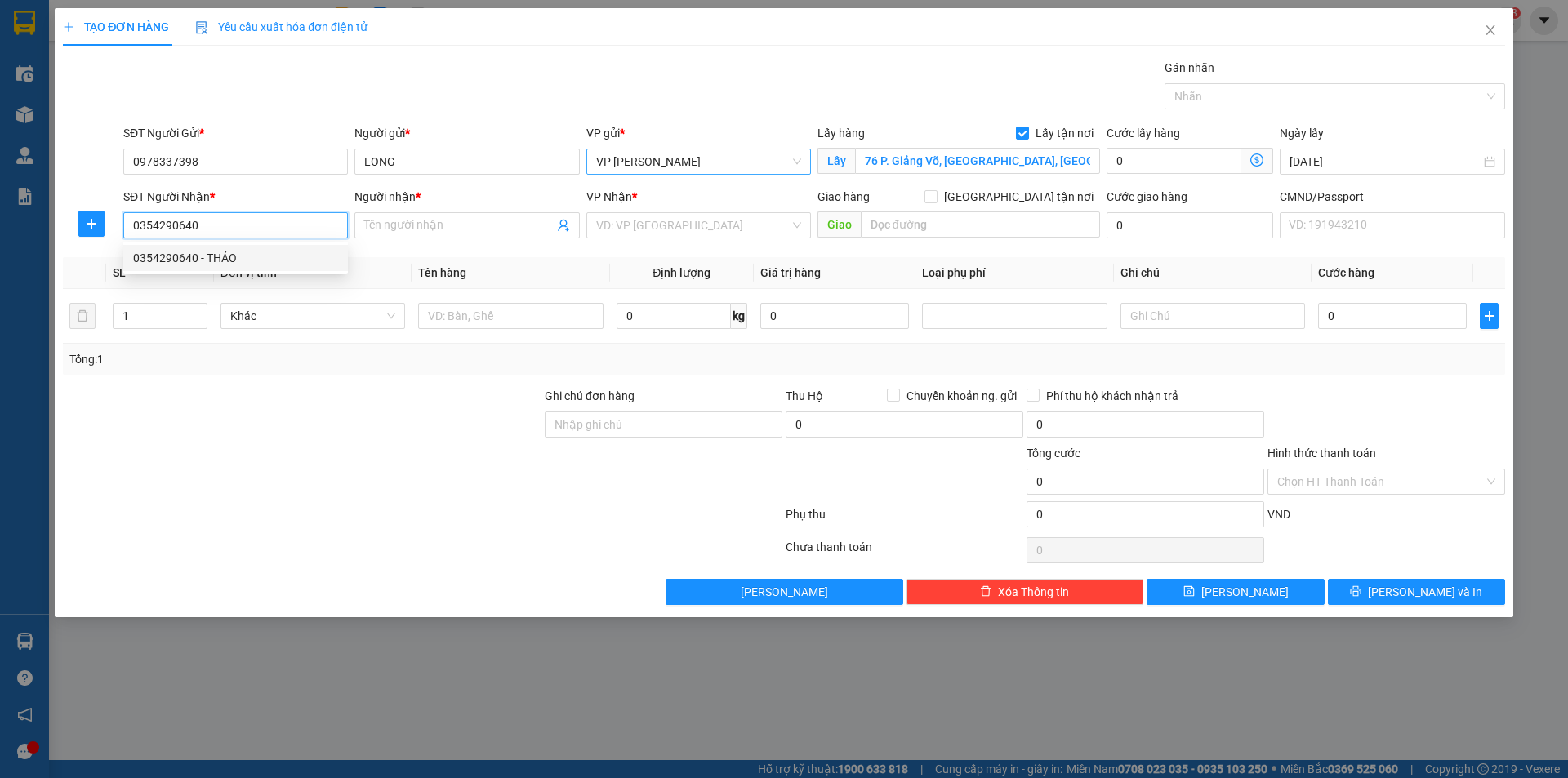
click at [259, 253] on div "0354290640 - THẢO" at bounding box center [235, 258] width 205 height 18
type input "THẢO"
checkbox input "true"
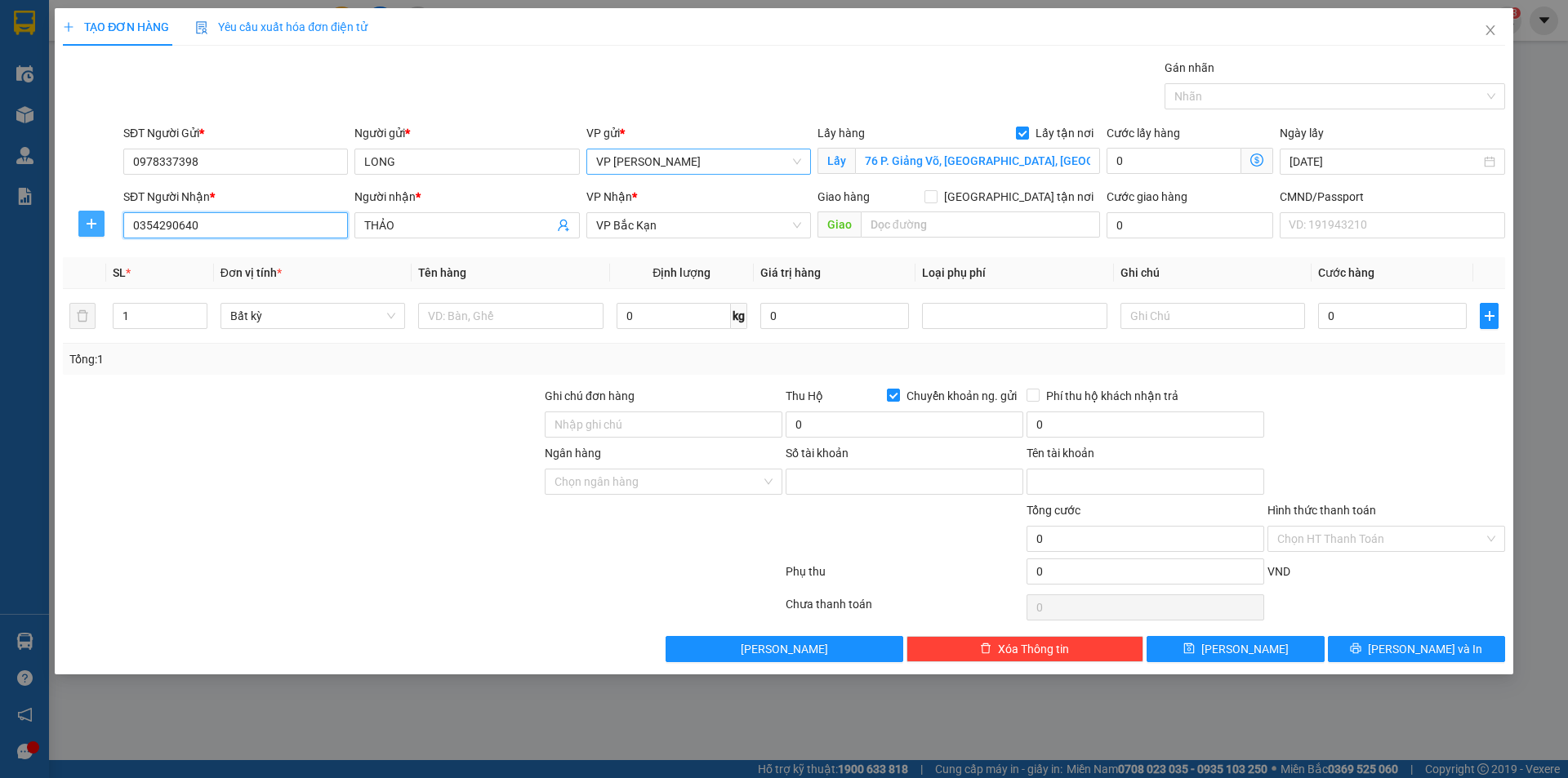
type input "0354290640"
click at [84, 224] on span "plus" at bounding box center [91, 223] width 24 height 13
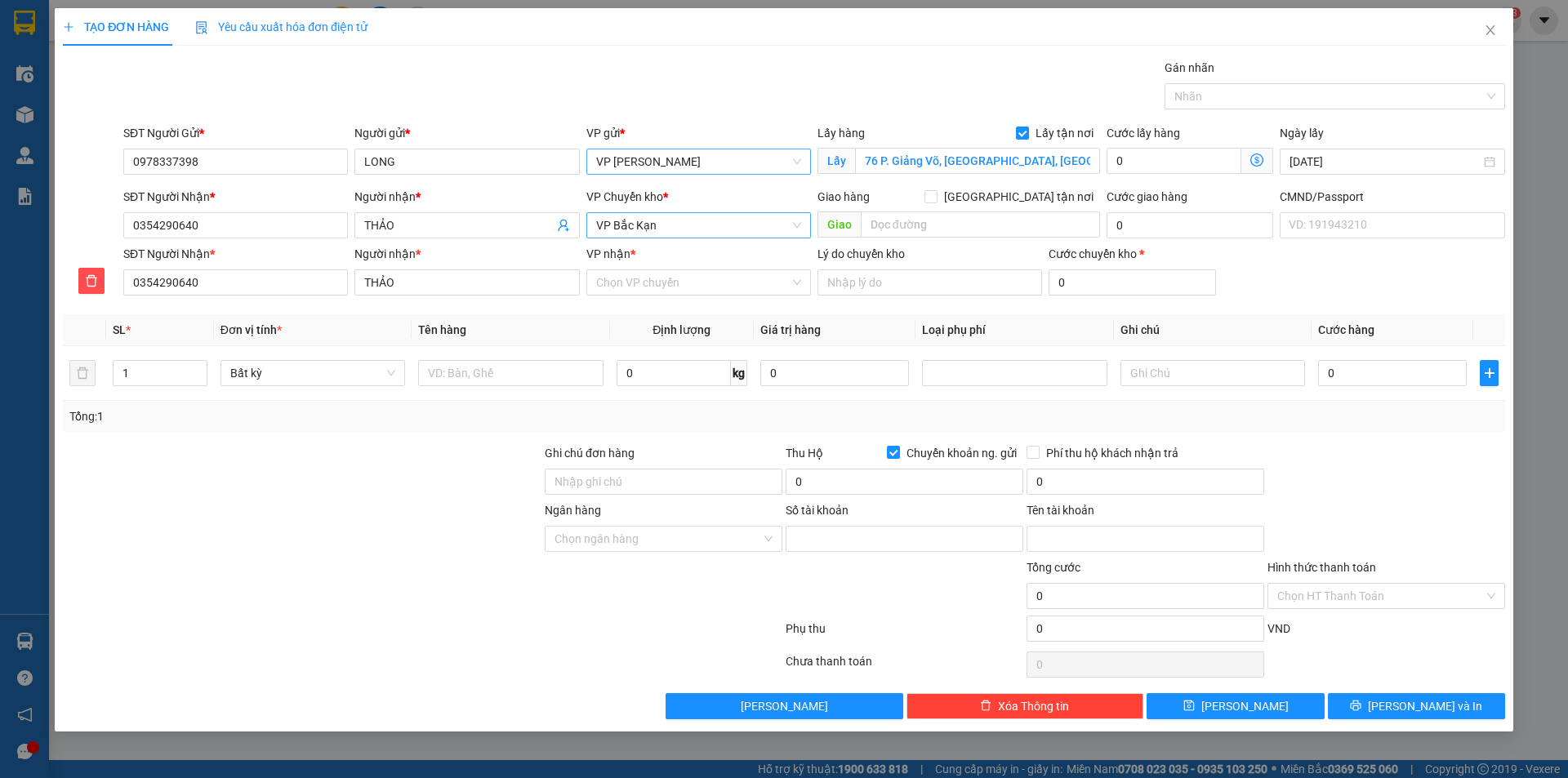
click at [640, 223] on span "VP Bắc Kạn" at bounding box center [699, 225] width 205 height 24
type input "HOÀNG"
click at [614, 276] on div "VP [PERSON_NAME]" at bounding box center [699, 284] width 205 height 18
click at [662, 284] on input "VP nhận *" at bounding box center [693, 282] width 194 height 24
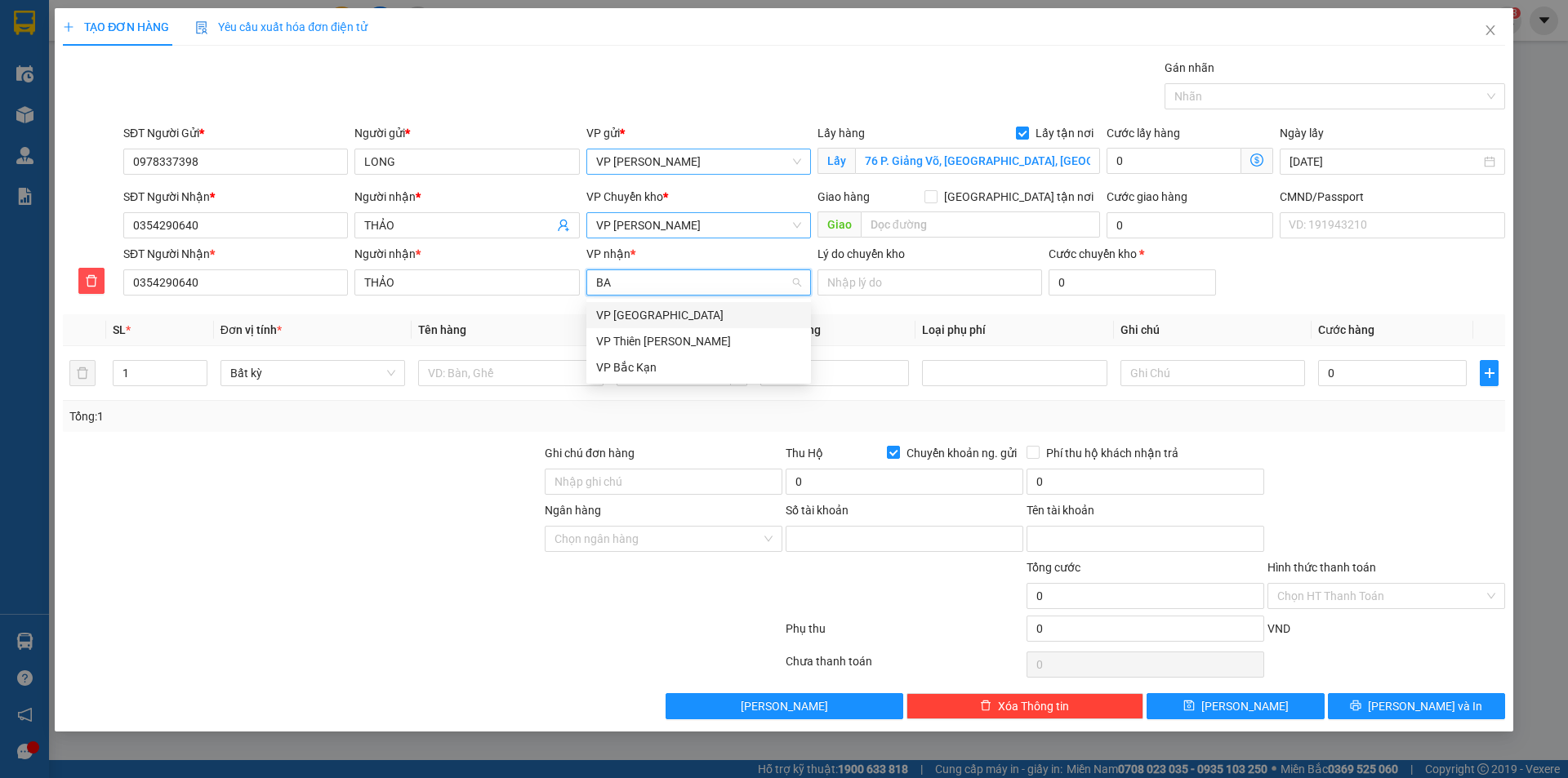
type input "BAC"
click at [643, 343] on div "VP Bắc Kạn" at bounding box center [699, 341] width 205 height 18
click at [1253, 164] on icon "dollar-circle" at bounding box center [1257, 160] width 13 height 13
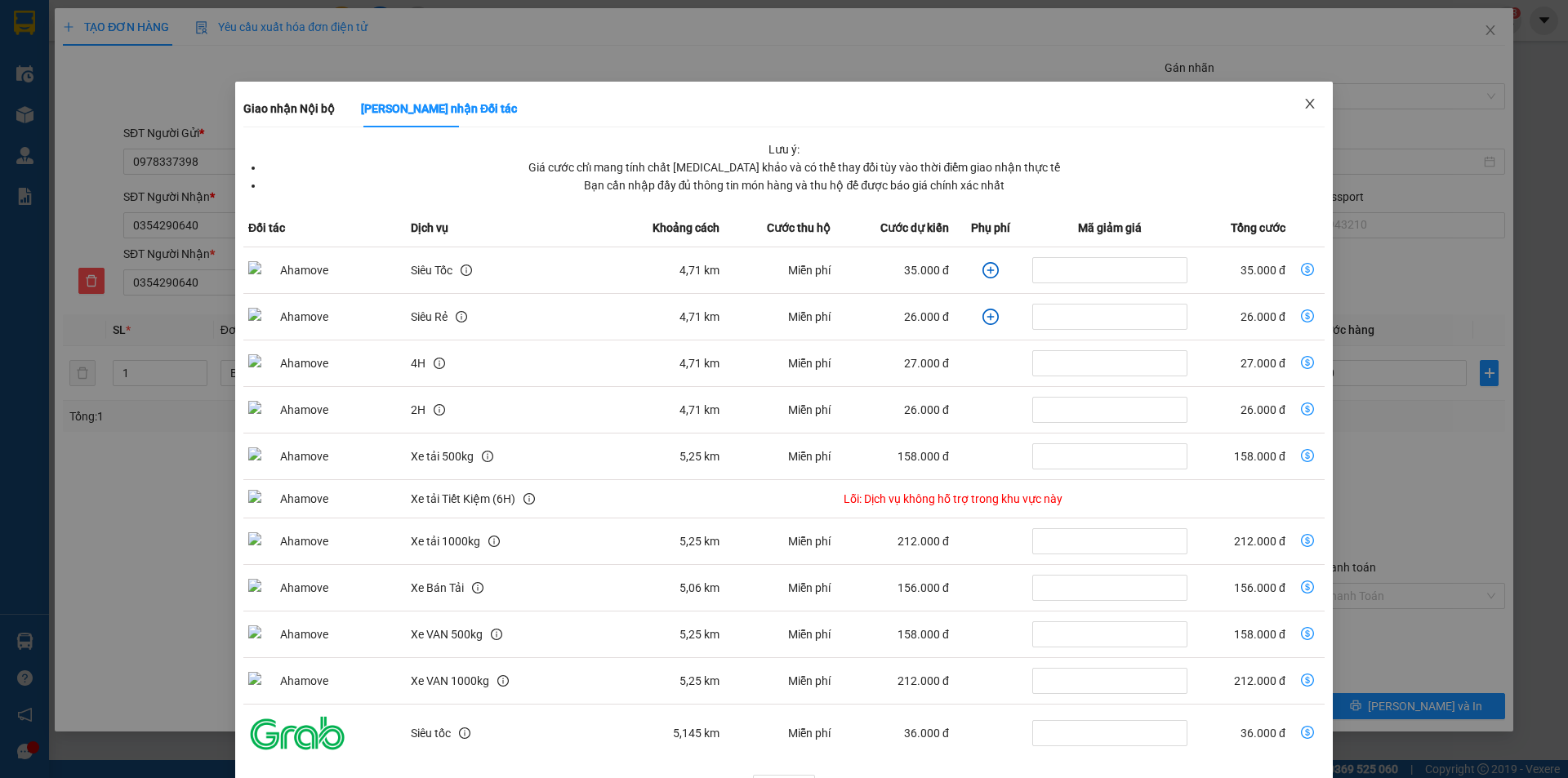
click at [1304, 103] on icon "close" at bounding box center [1310, 103] width 13 height 13
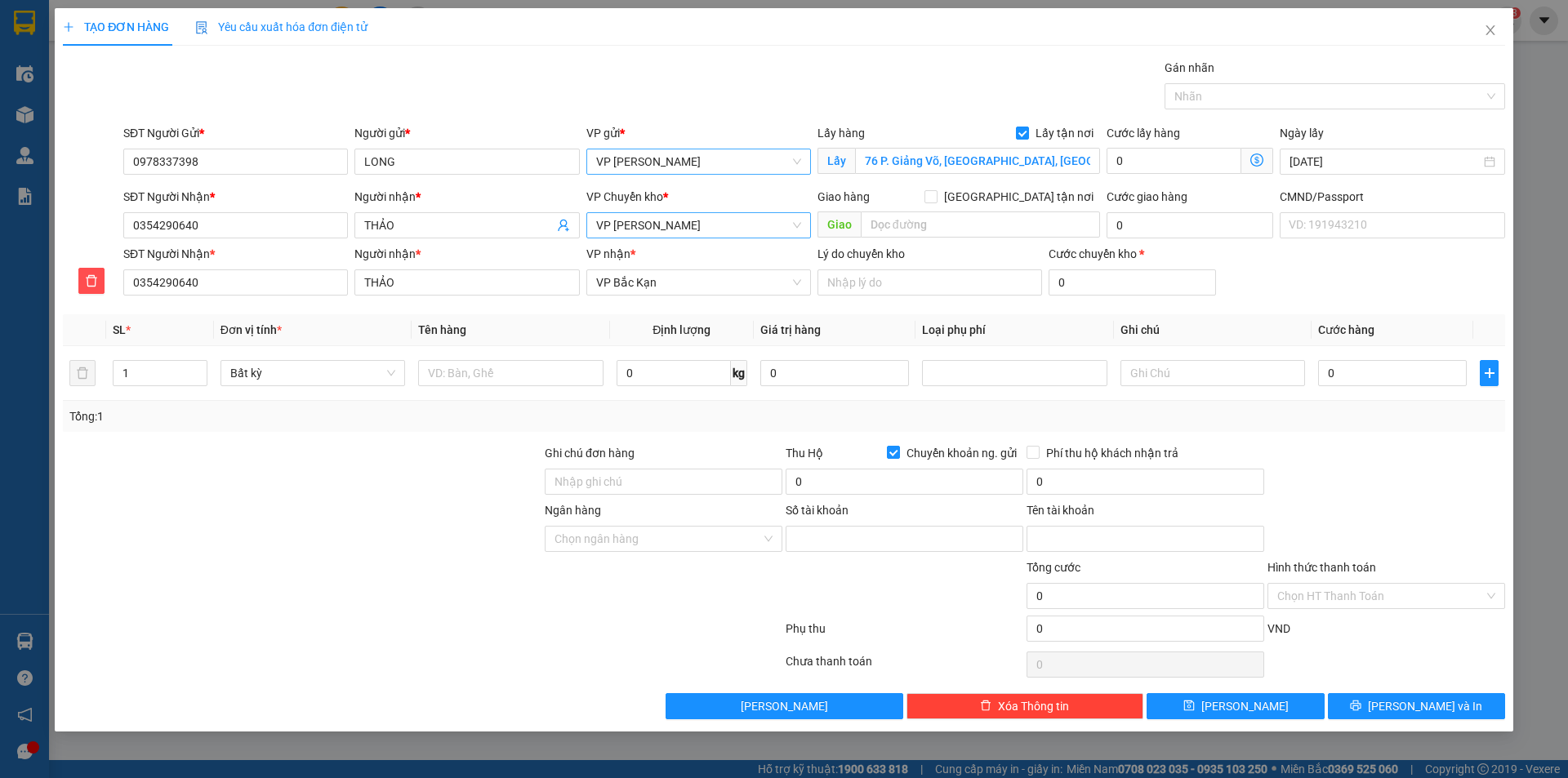
click at [695, 163] on span "VP [PERSON_NAME]" at bounding box center [699, 162] width 205 height 24
type input "TK"
click at [647, 232] on body "Kết quả tìm kiếm ( 0 ) Bộ lọc No Data 29945_mthang.halan 3 Điều hành xe Kho hàn…" at bounding box center [784, 389] width 1568 height 778
click at [673, 160] on span "VP [PERSON_NAME]" at bounding box center [699, 162] width 205 height 24
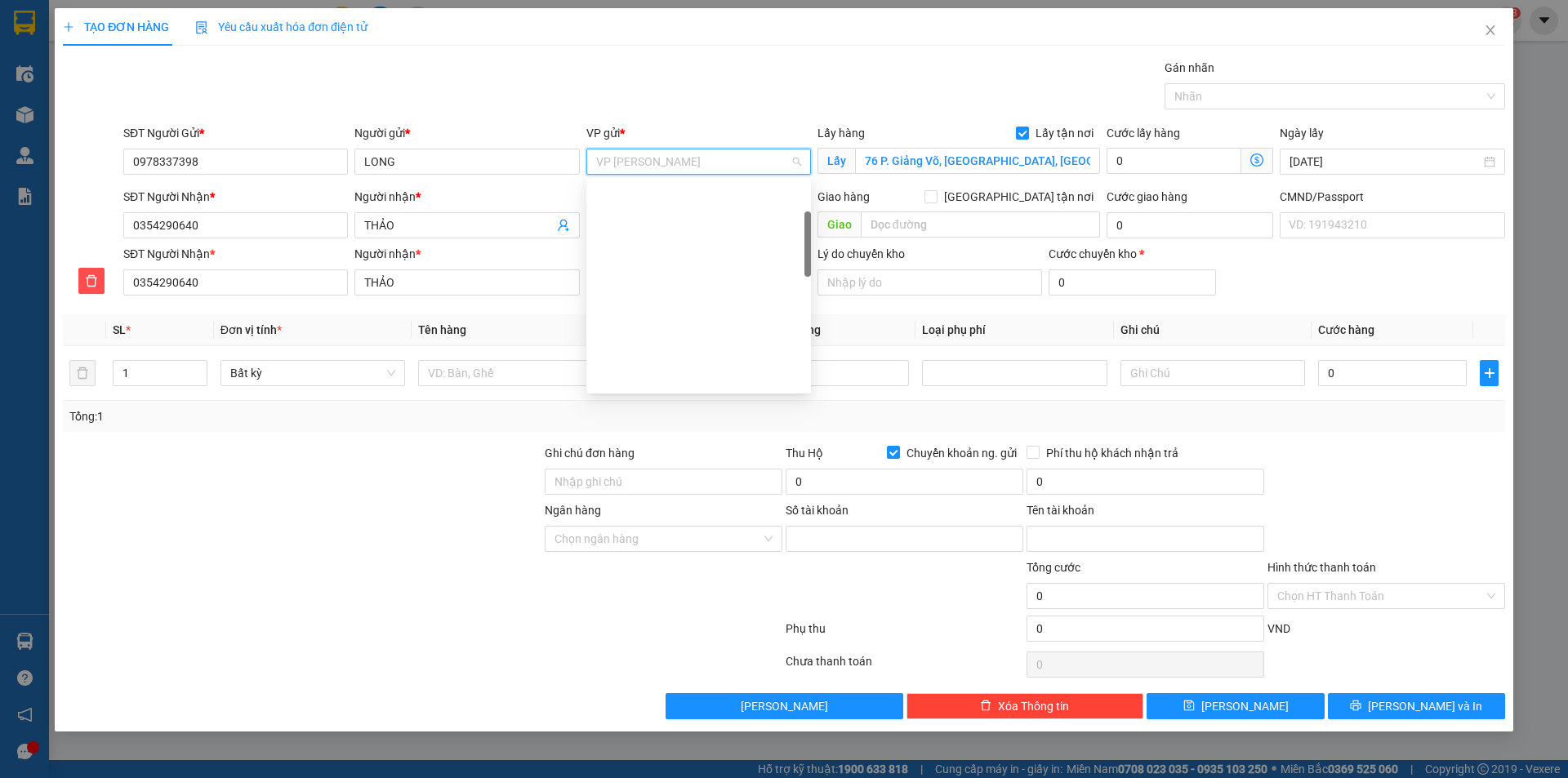
scroll to position [627, 0]
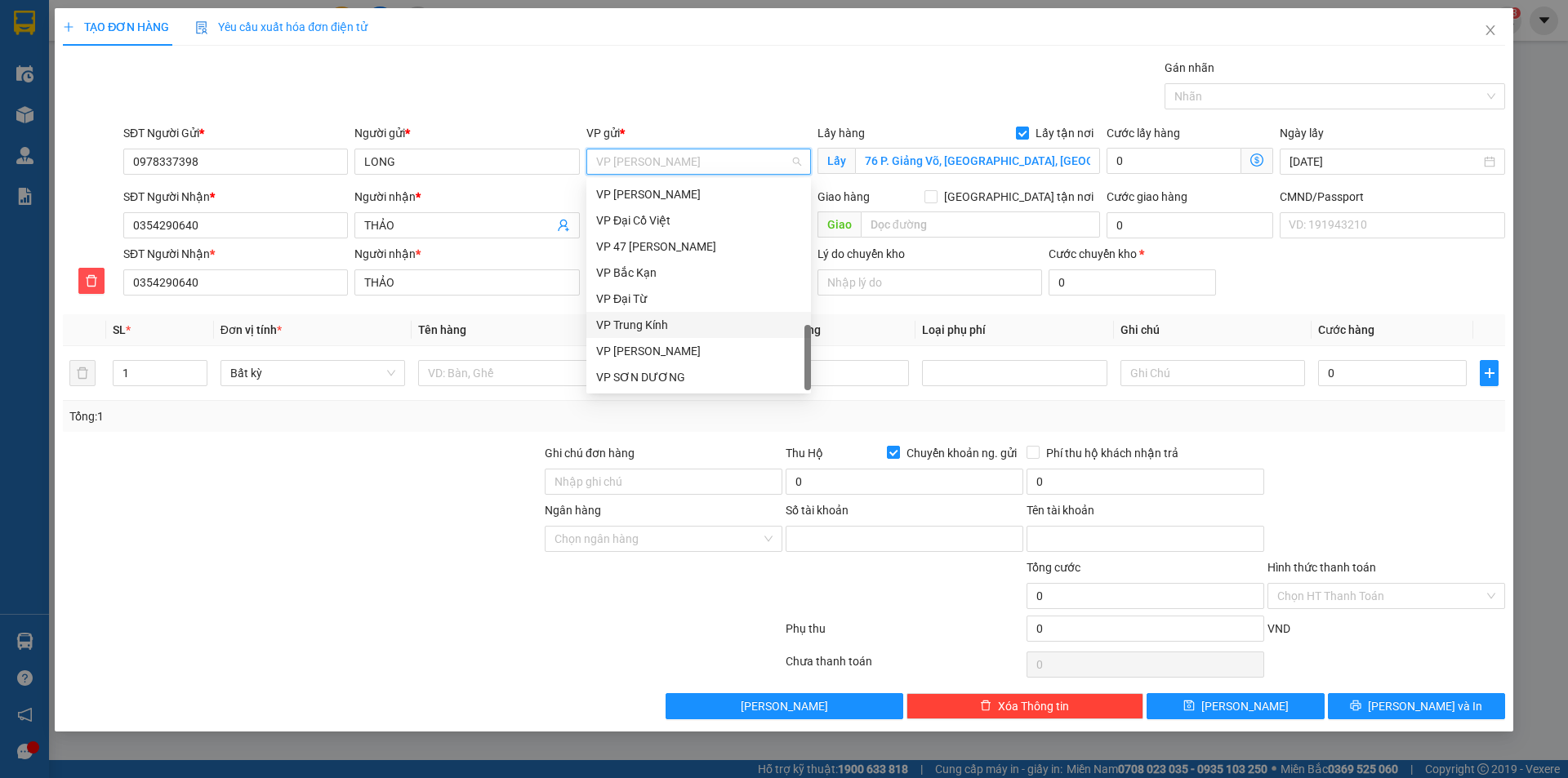
click at [645, 322] on div "VP Trung Kính" at bounding box center [699, 325] width 205 height 18
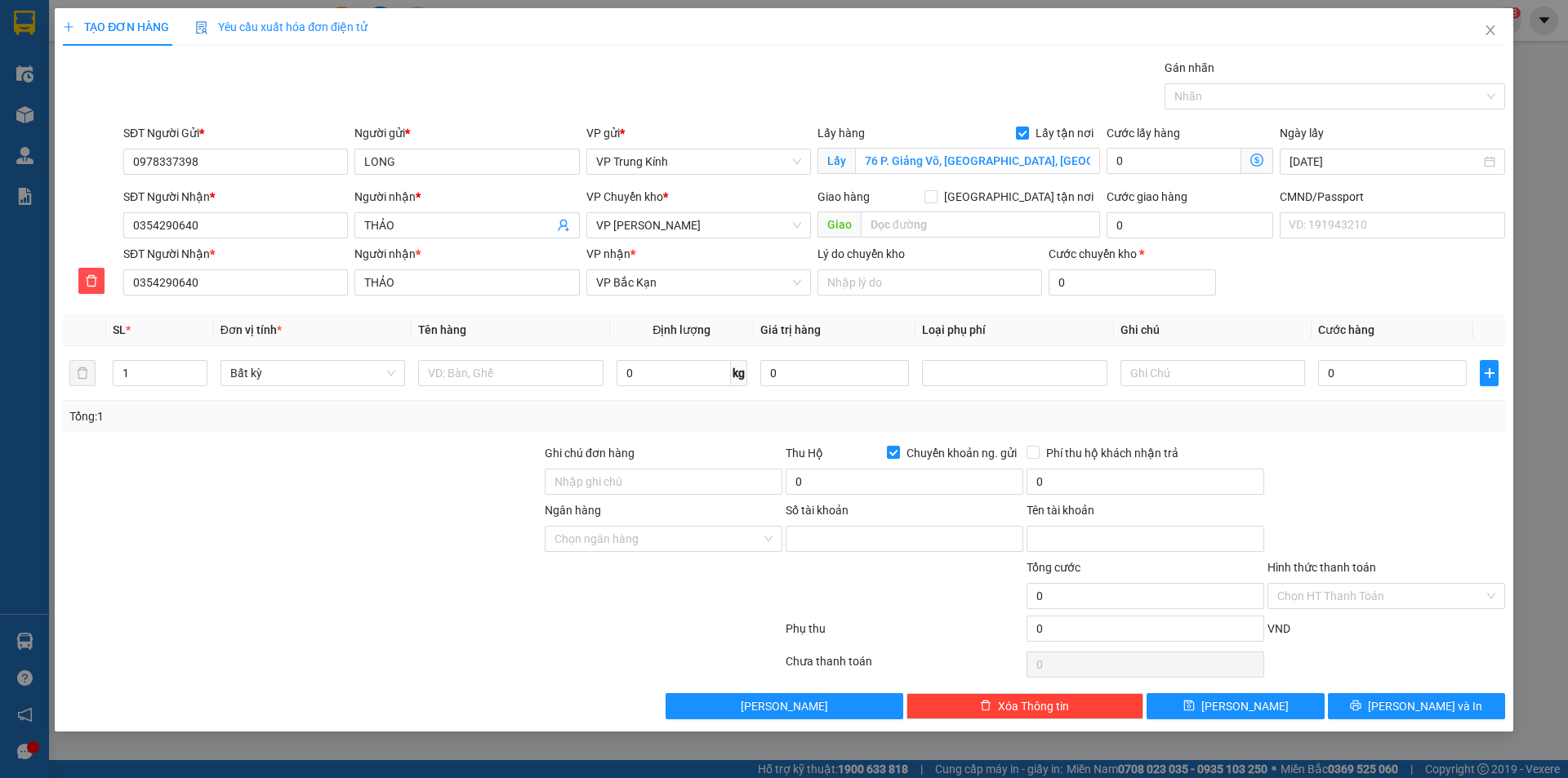
click at [1255, 161] on icon "dollar-circle" at bounding box center [1257, 160] width 13 height 13
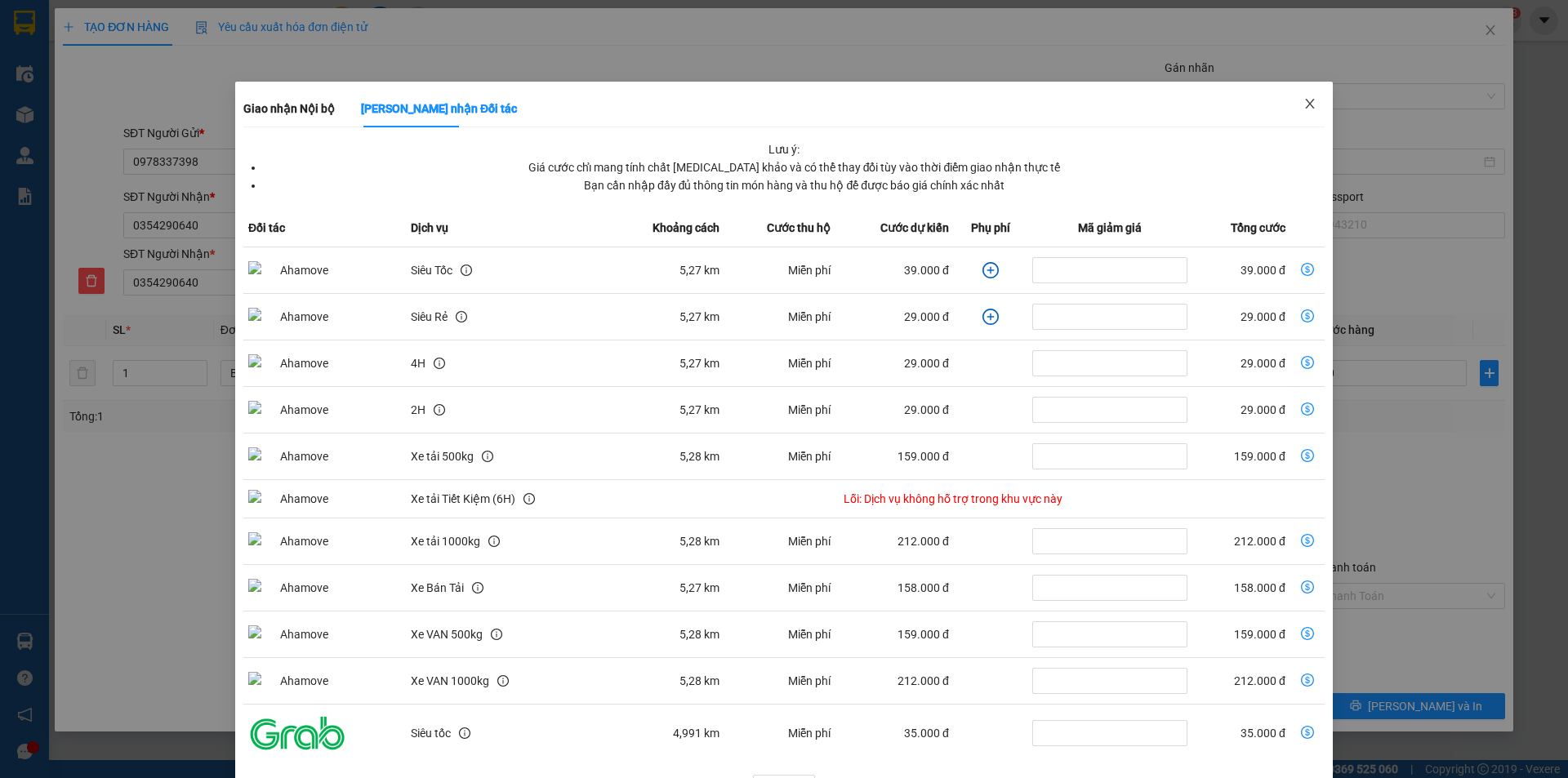
click at [1304, 103] on icon "close" at bounding box center [1310, 103] width 13 height 13
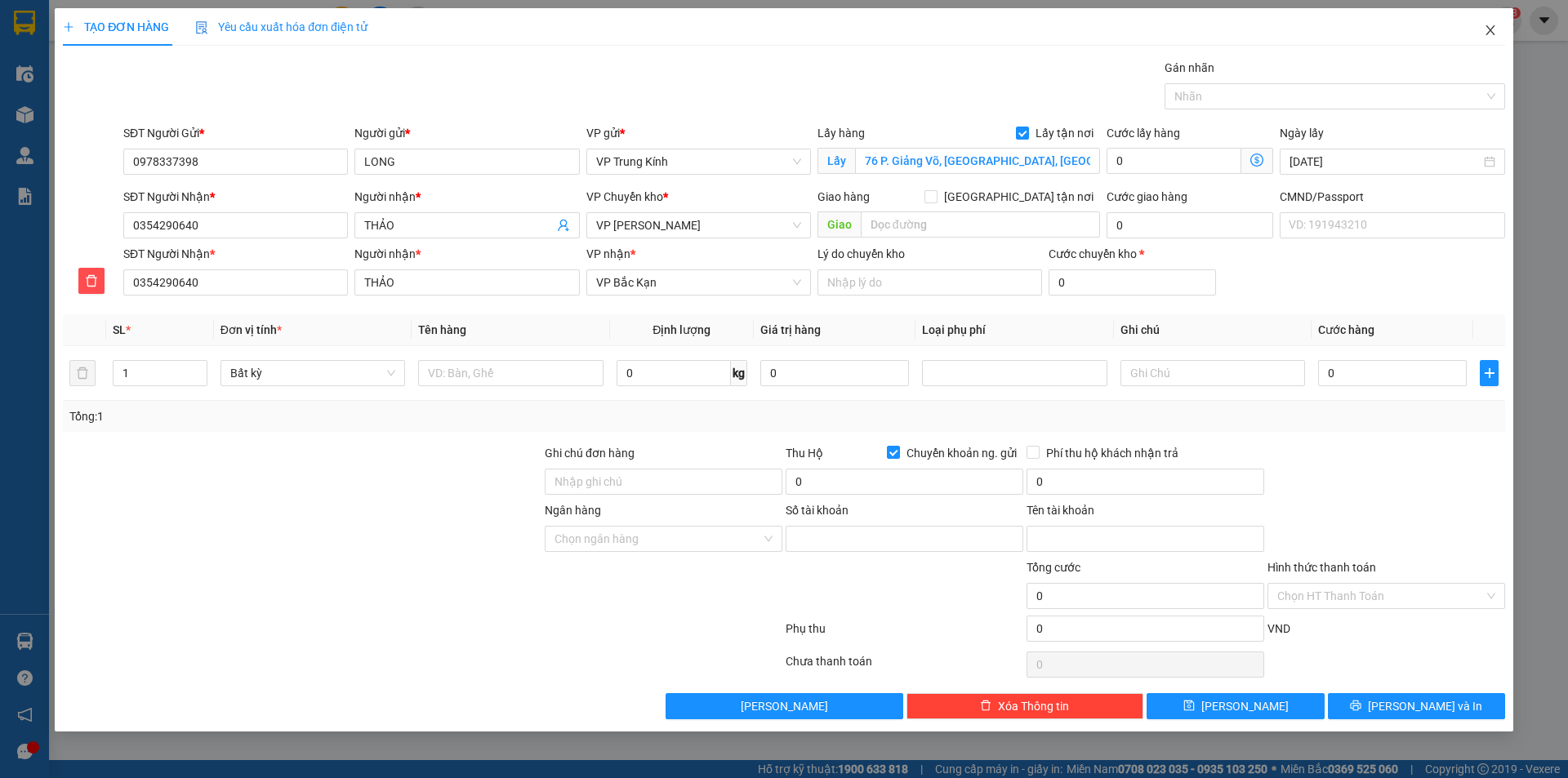
click at [1493, 32] on icon "close" at bounding box center [1491, 30] width 13 height 13
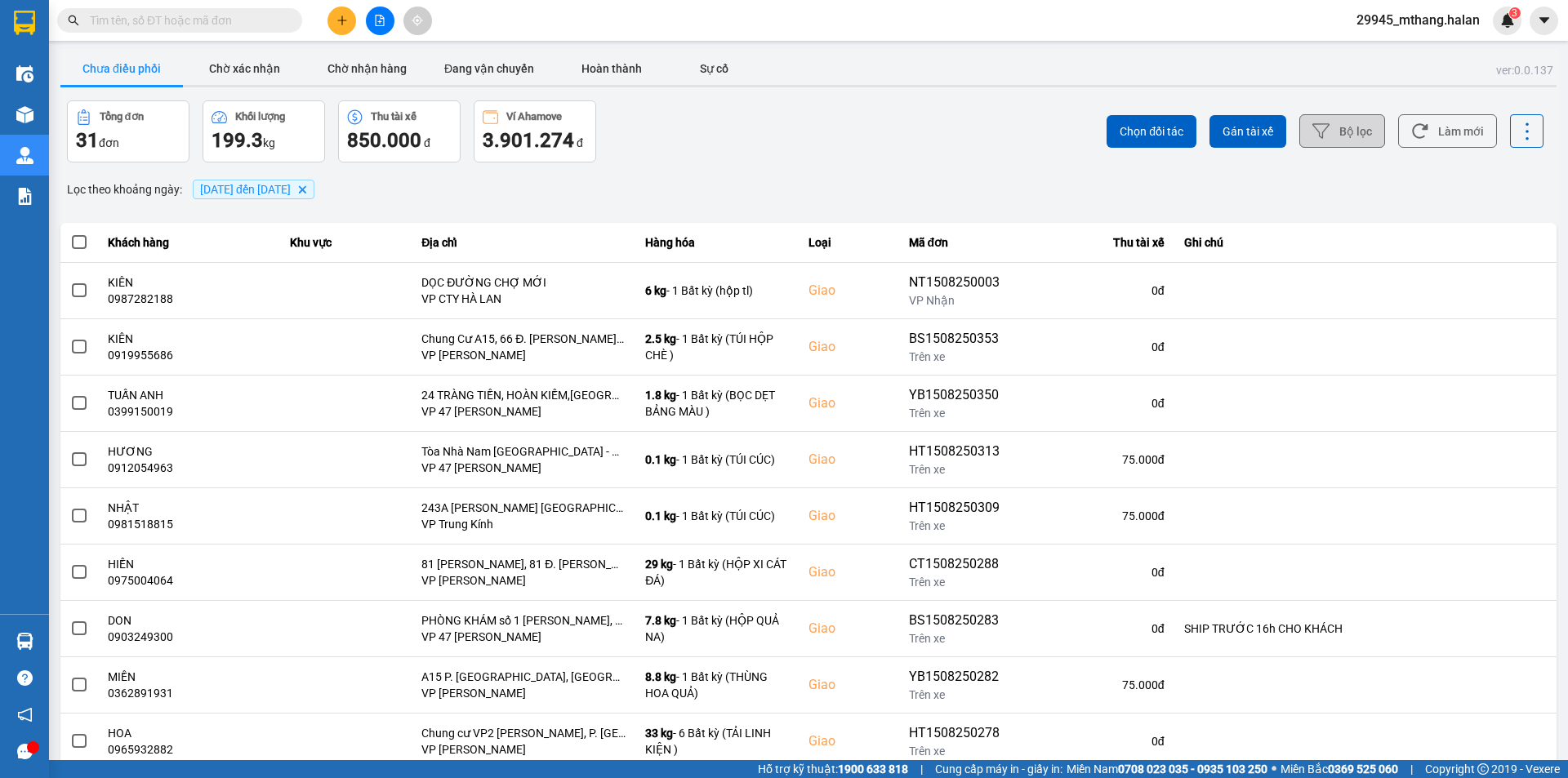
click at [1359, 132] on button "Bộ lọc" at bounding box center [1342, 131] width 86 height 34
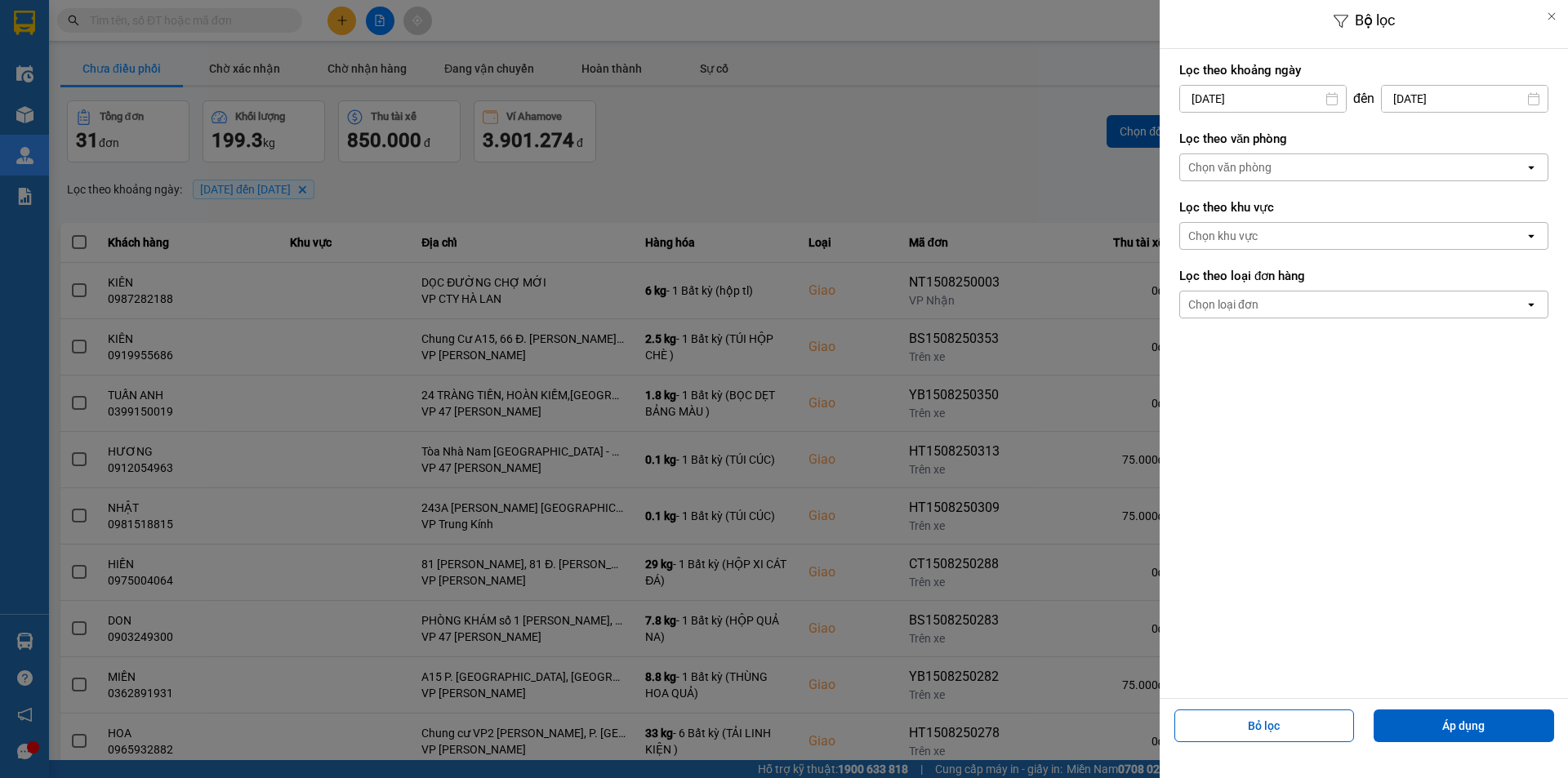
click at [968, 154] on div at bounding box center [784, 389] width 1568 height 778
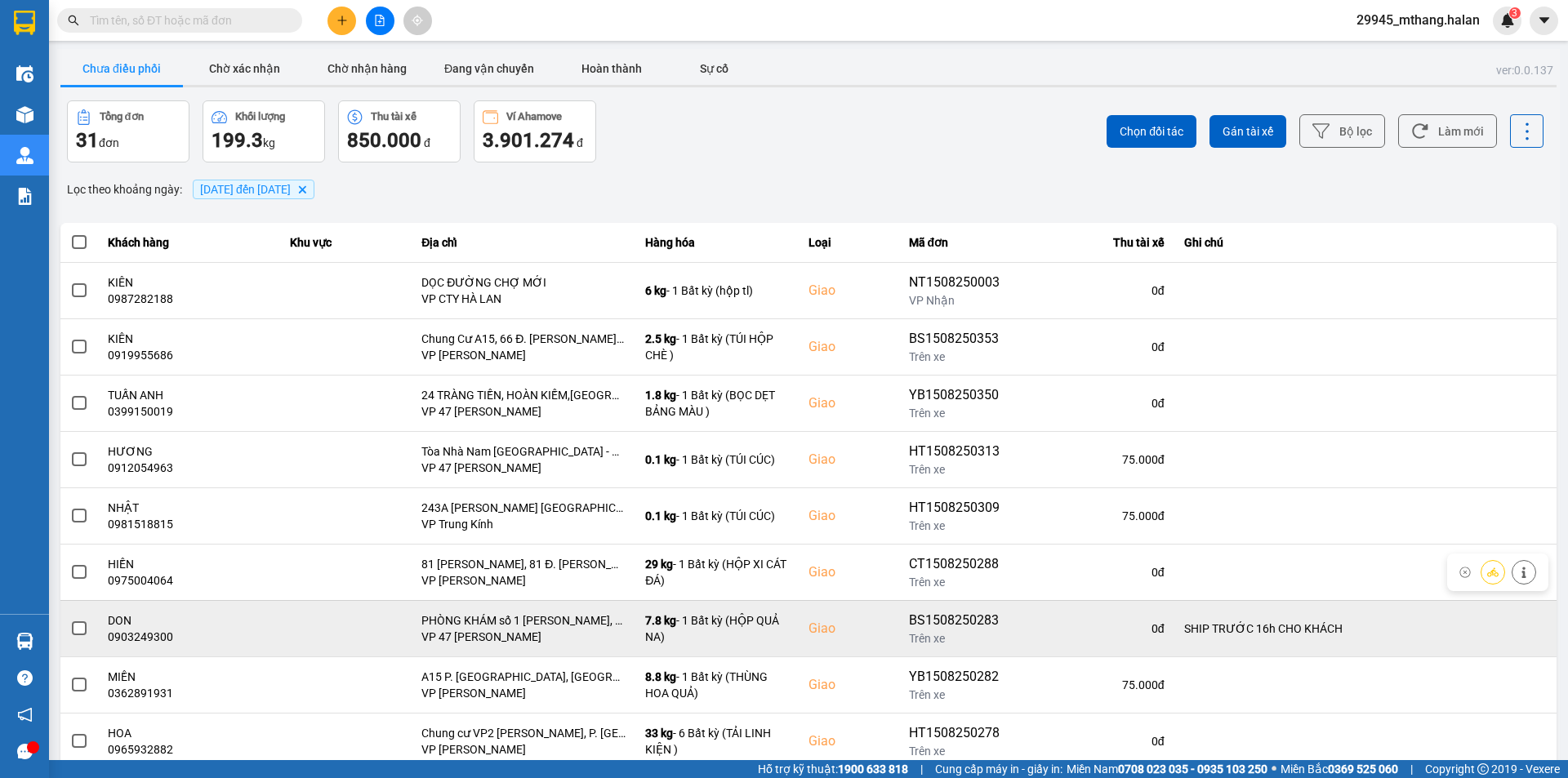
scroll to position [103, 0]
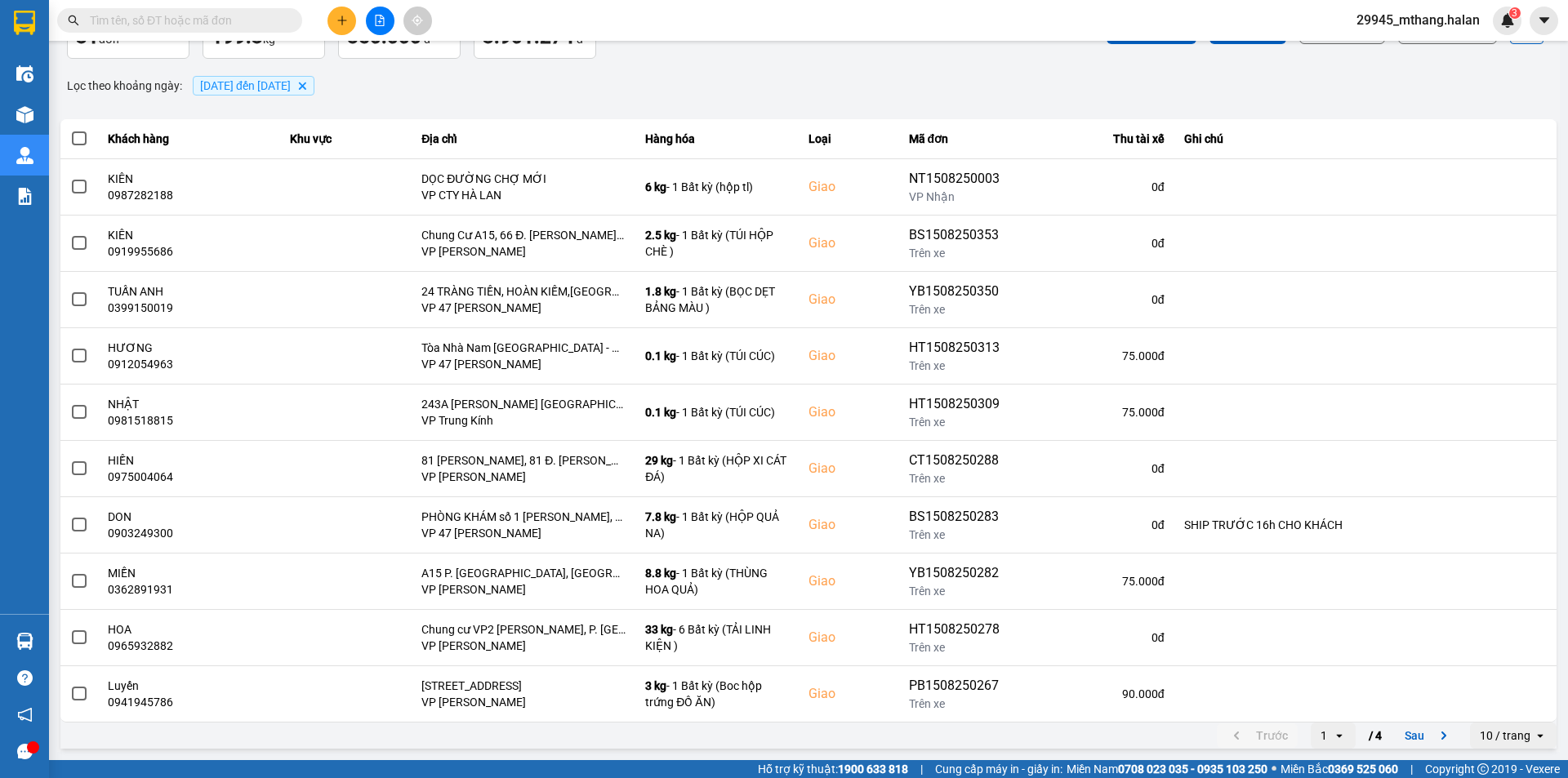
click at [140, 23] on input "text" at bounding box center [186, 20] width 193 height 18
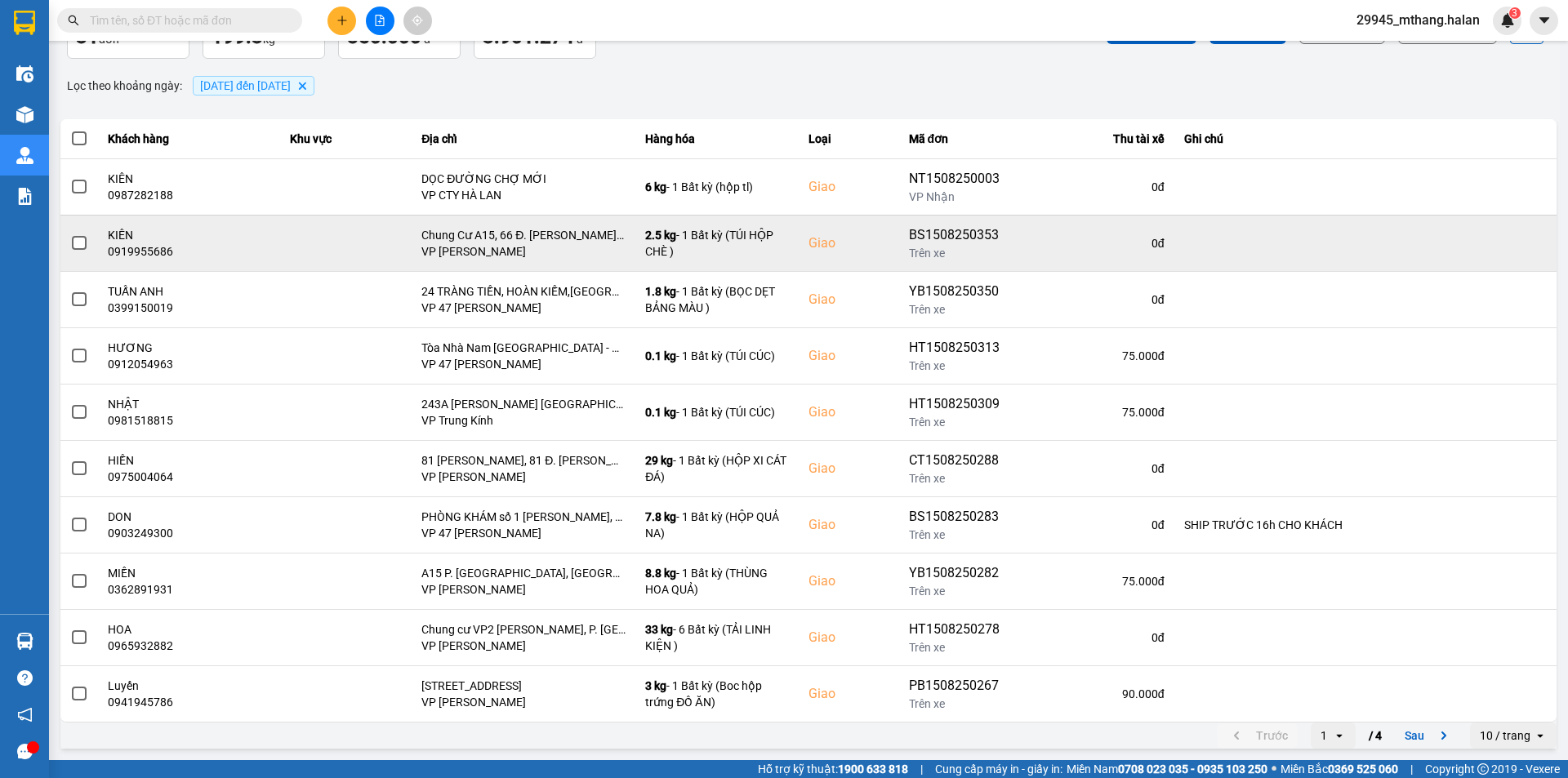
scroll to position [0, 0]
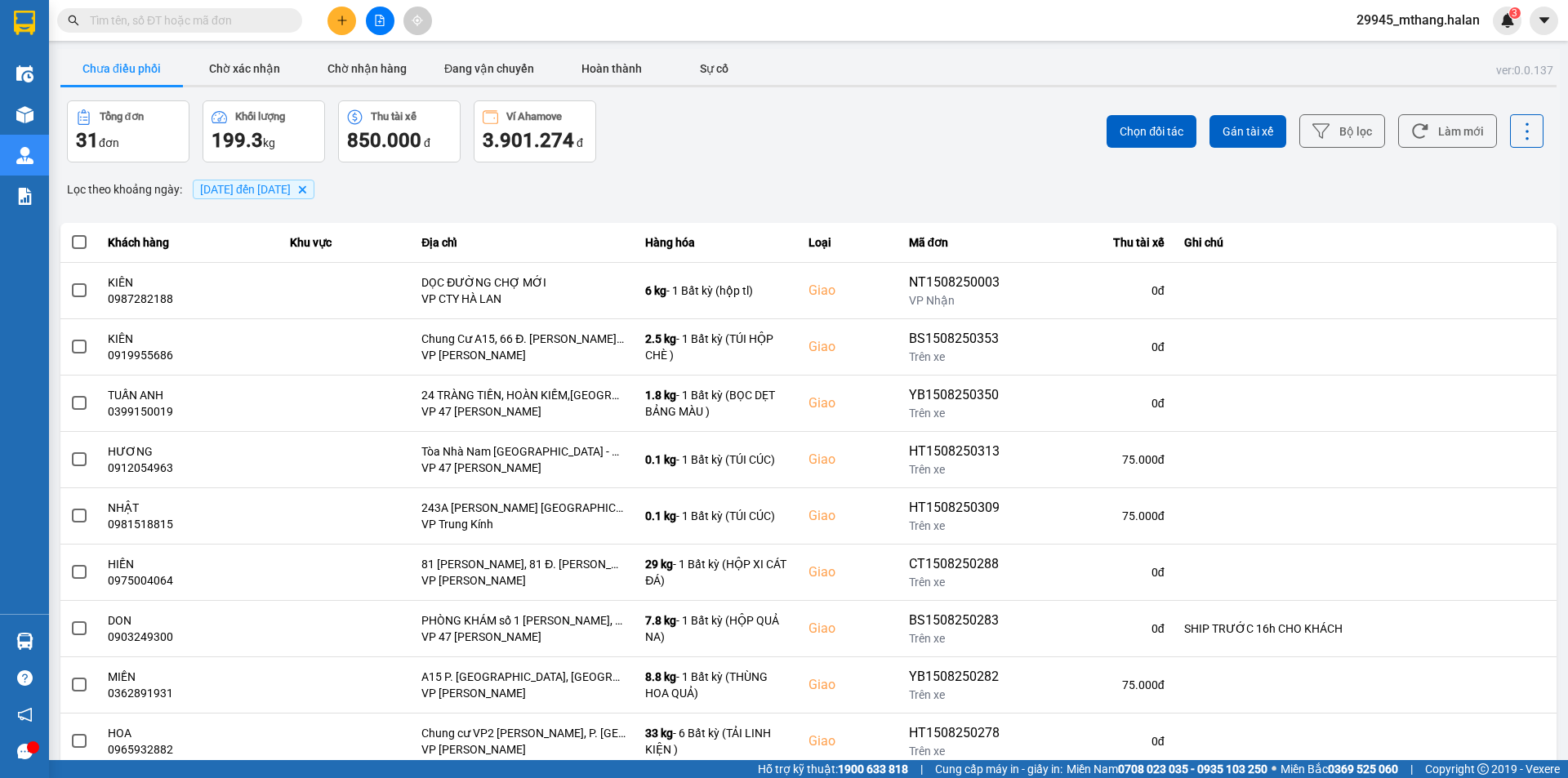
click at [663, 166] on div "ver: 0.0.137 Chưa điều phối Chờ xác nhận Chờ nhận hàng Đang vận chuyển Hoàn thà…" at bounding box center [808, 452] width 1503 height 807
click at [250, 77] on button "Chờ xác nhận" at bounding box center [245, 68] width 123 height 33
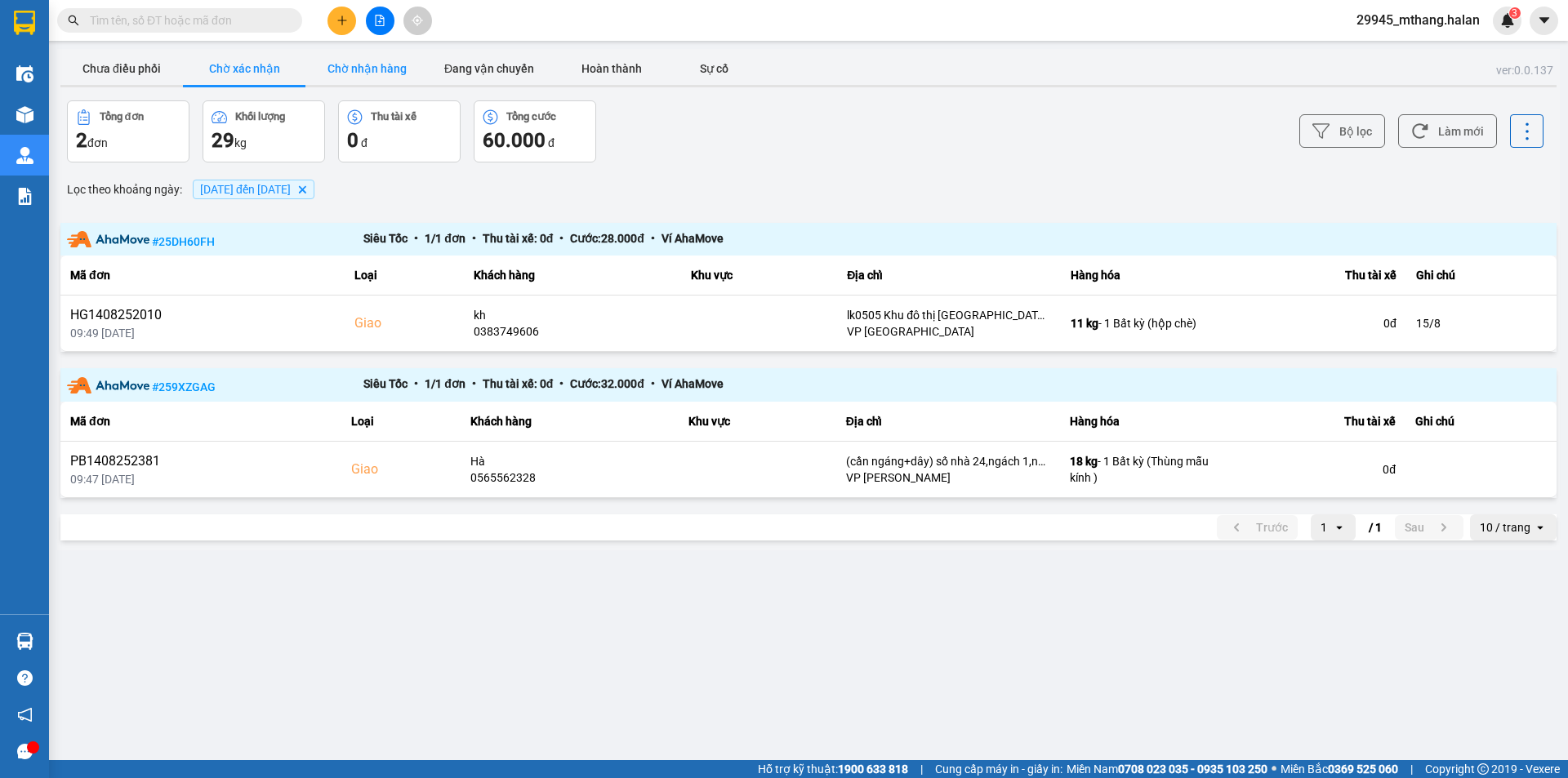
click at [381, 71] on button "Chờ nhận hàng" at bounding box center [367, 68] width 123 height 33
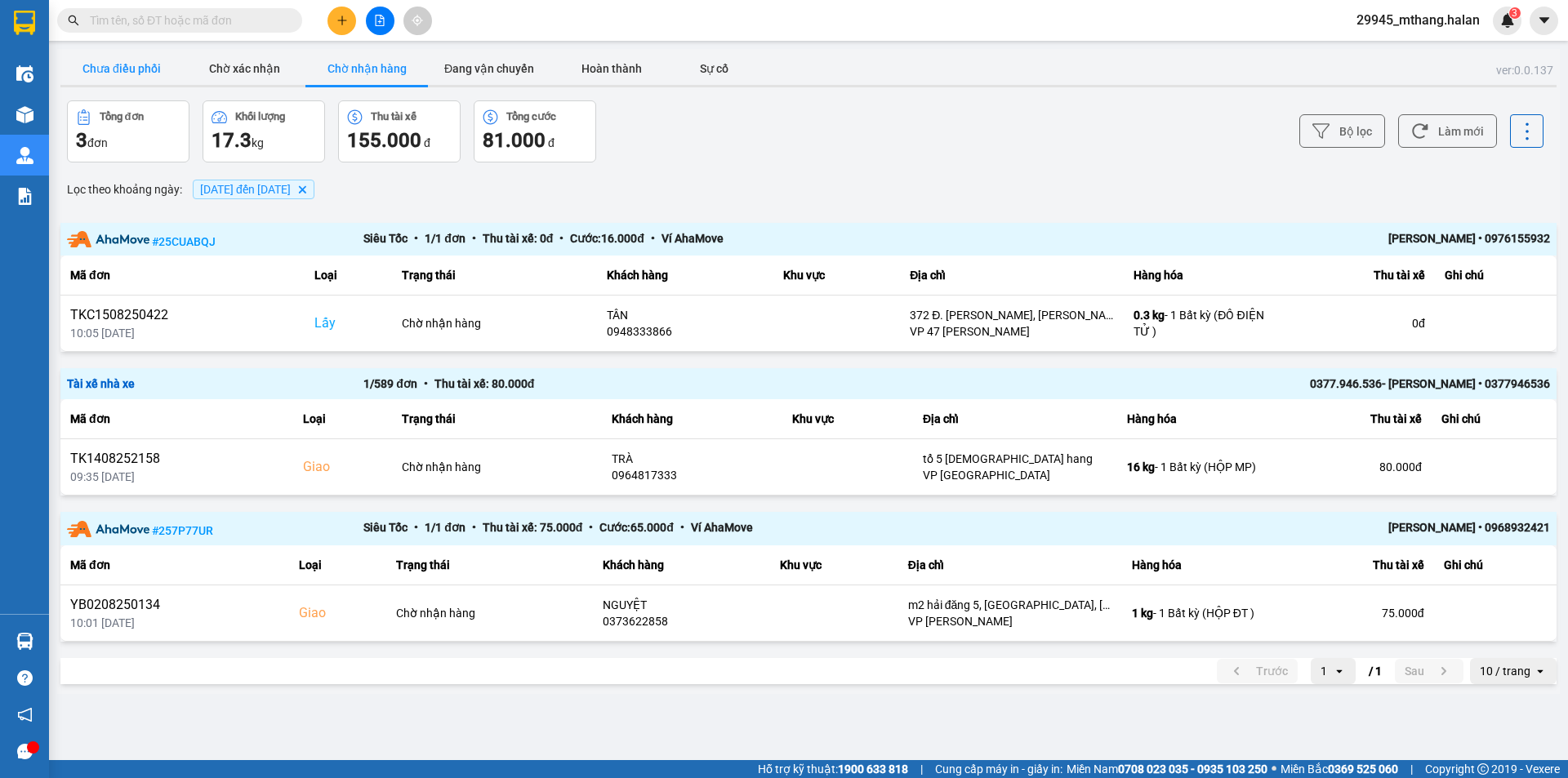
click at [137, 71] on button "Chưa điều phối" at bounding box center [122, 68] width 123 height 33
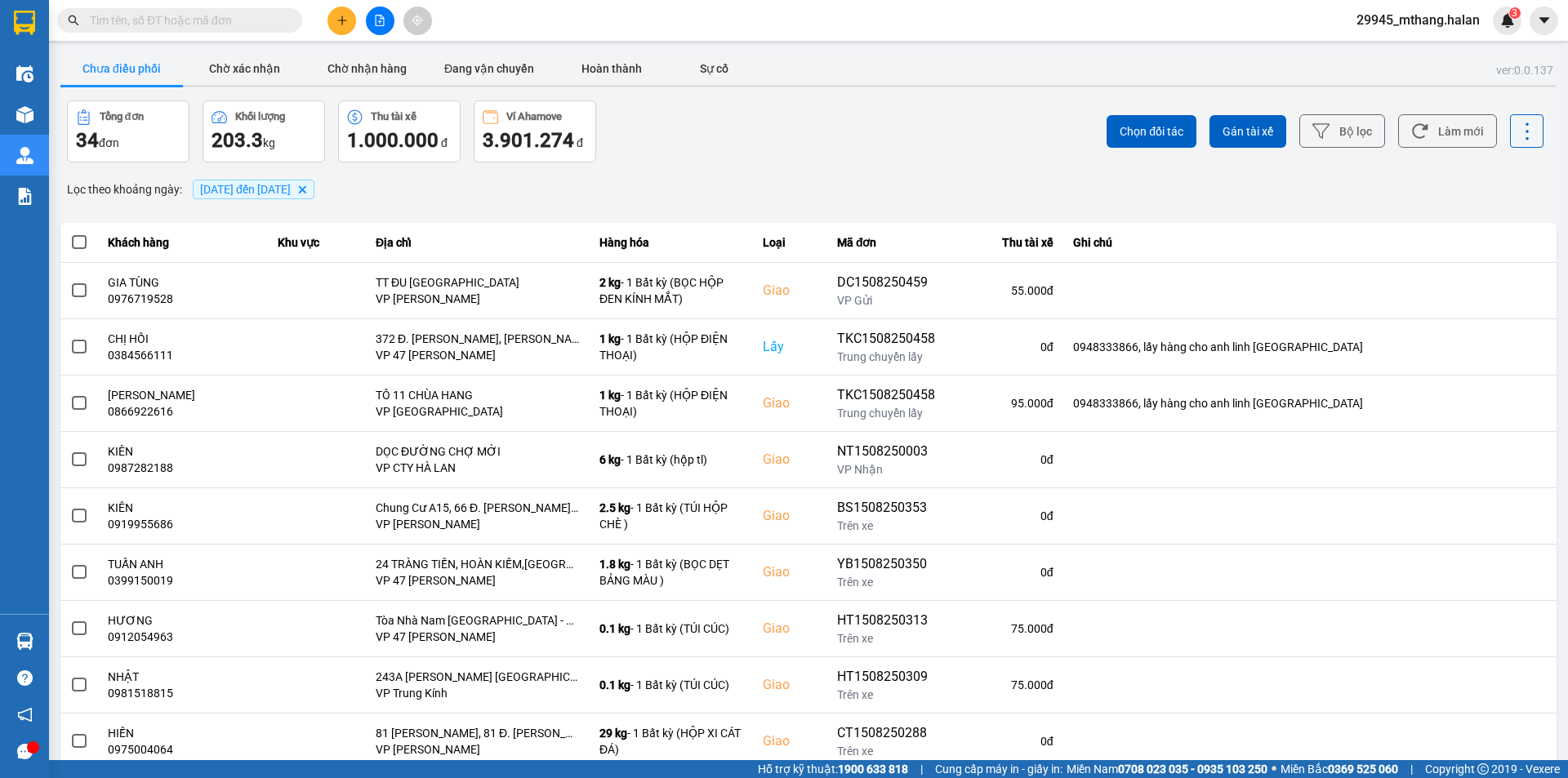
click at [167, 27] on input "text" at bounding box center [186, 20] width 193 height 18
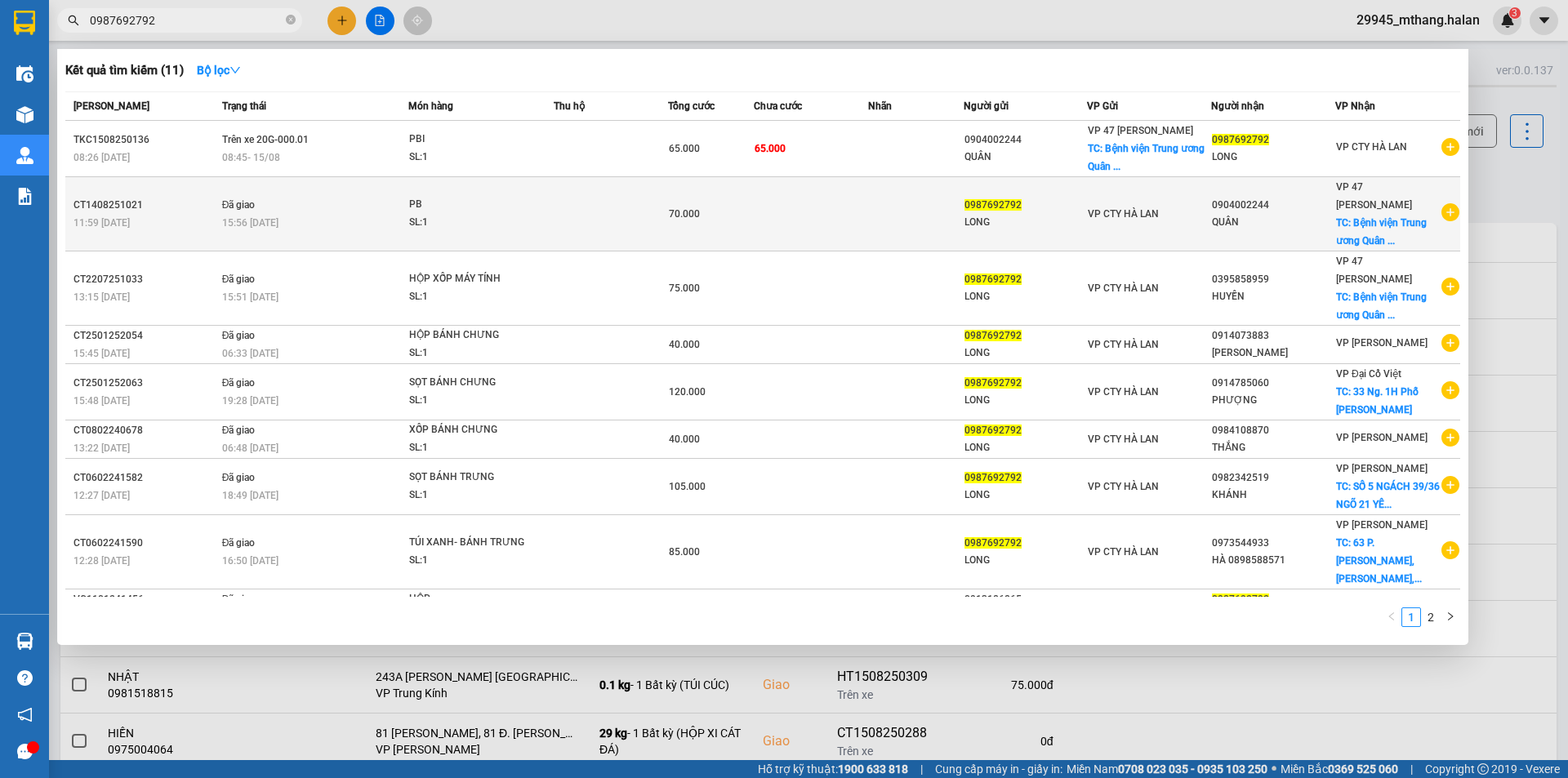
type input "0987692792"
click at [806, 214] on td at bounding box center [811, 214] width 114 height 74
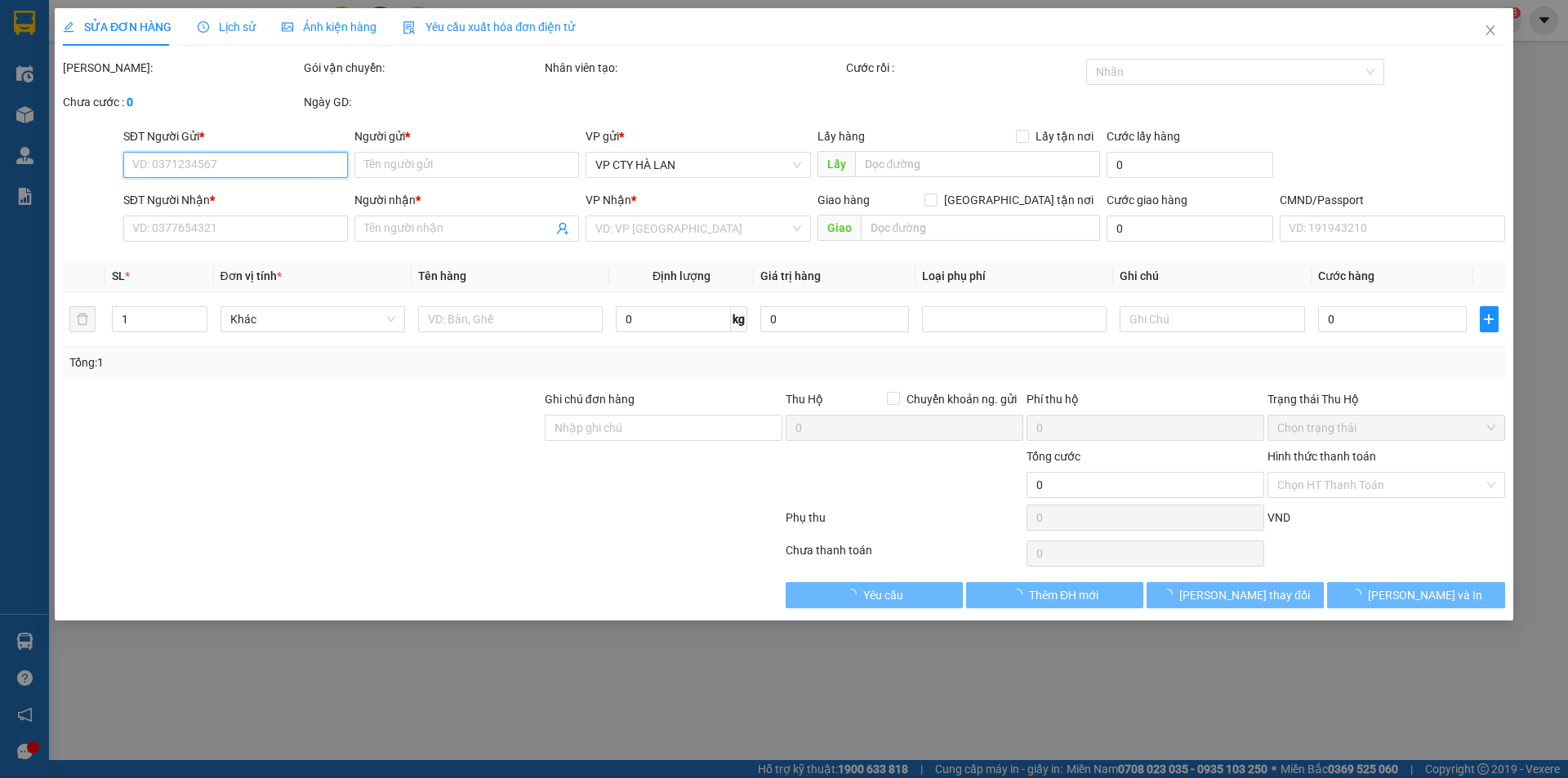
type input "0987692792"
type input "LONG"
type input "0904002244"
type input "QUÂN"
checkbox input "true"
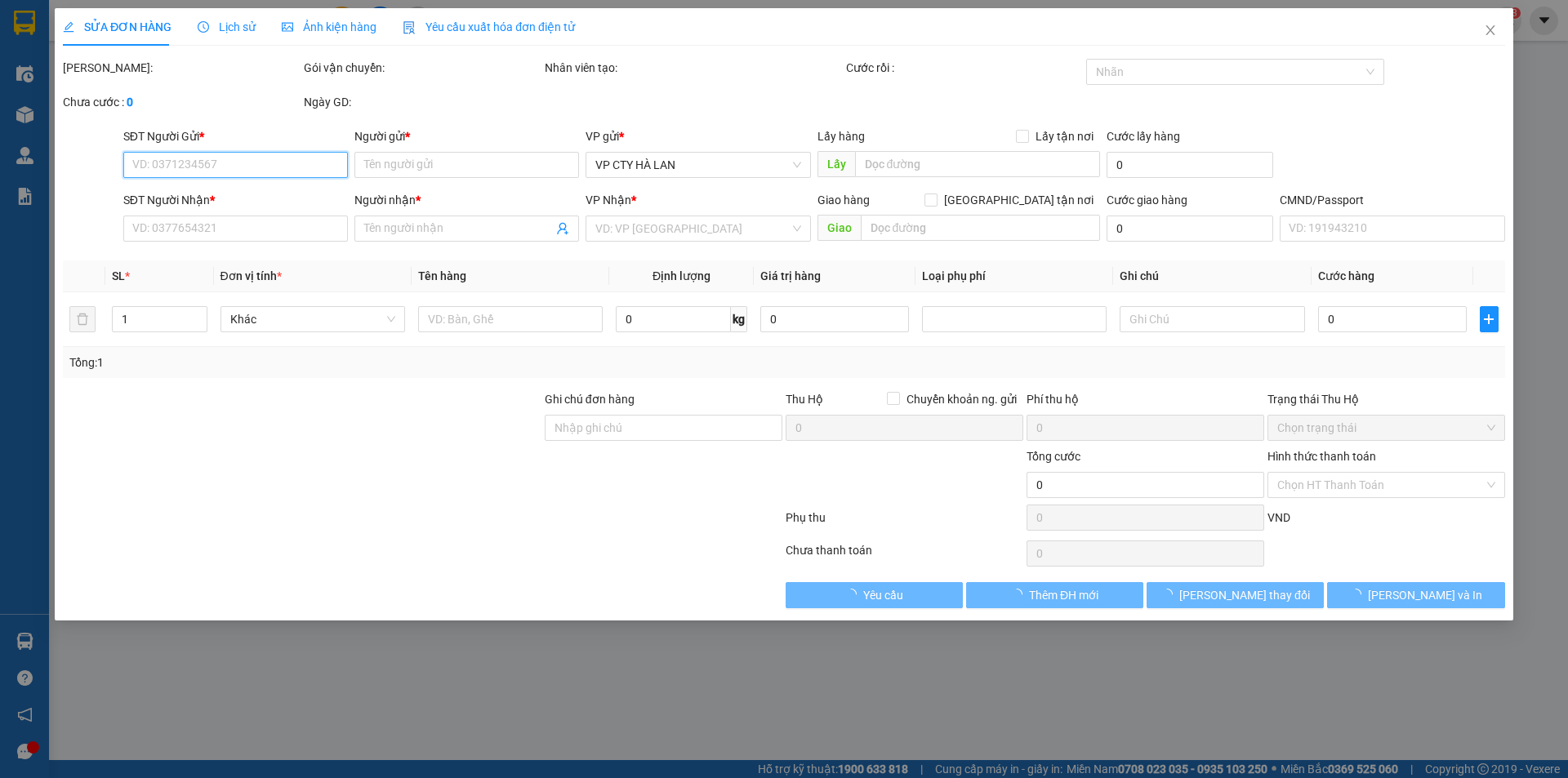
type input "Bệnh viện Trung ương Quân đội 108, 1B [PERSON_NAME], [GEOGRAPHIC_DATA], [GEOGRA…"
type input "35.000"
type input "70.000"
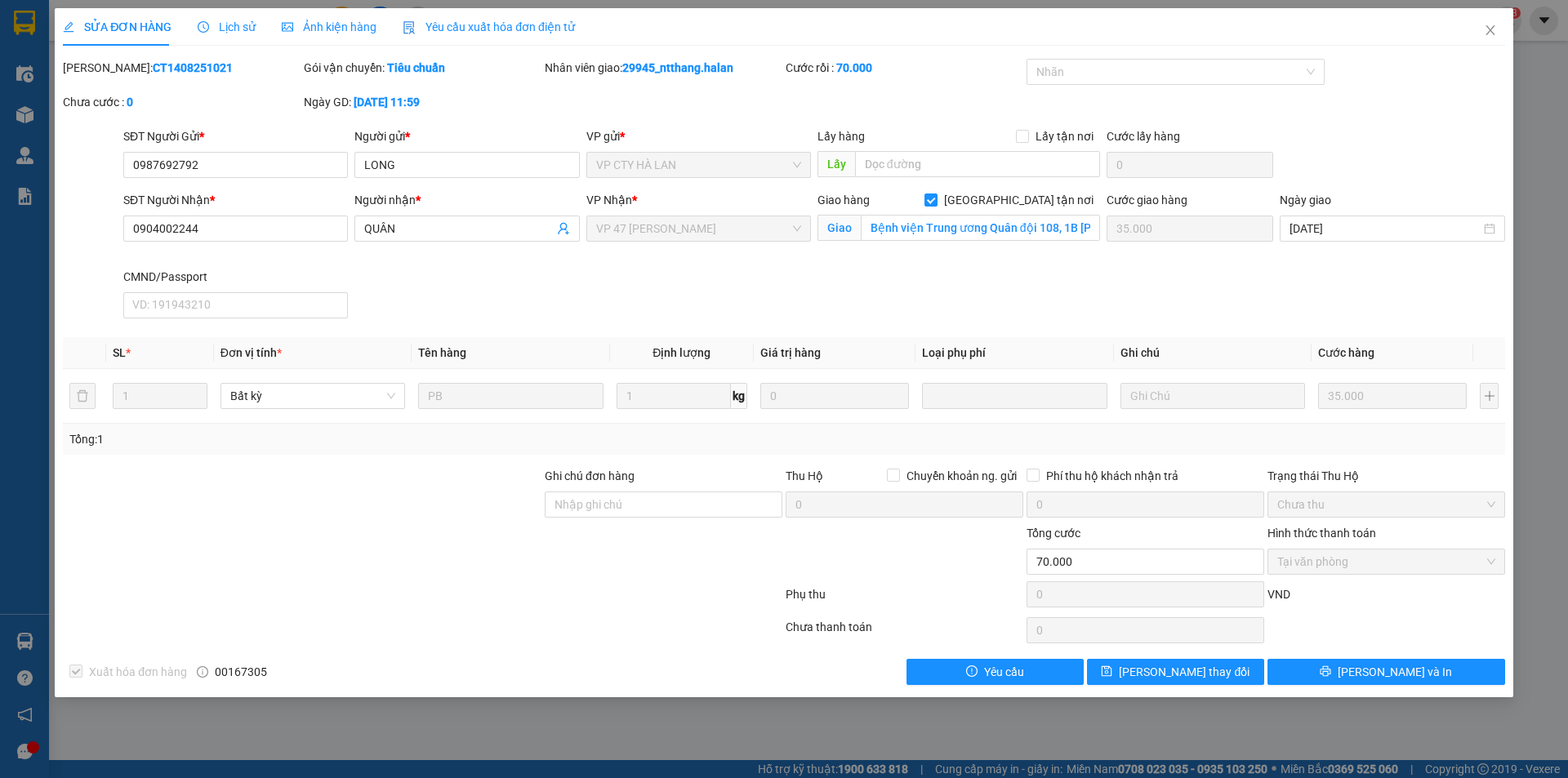
click at [238, 31] on span "Lịch sử" at bounding box center [226, 27] width 58 height 13
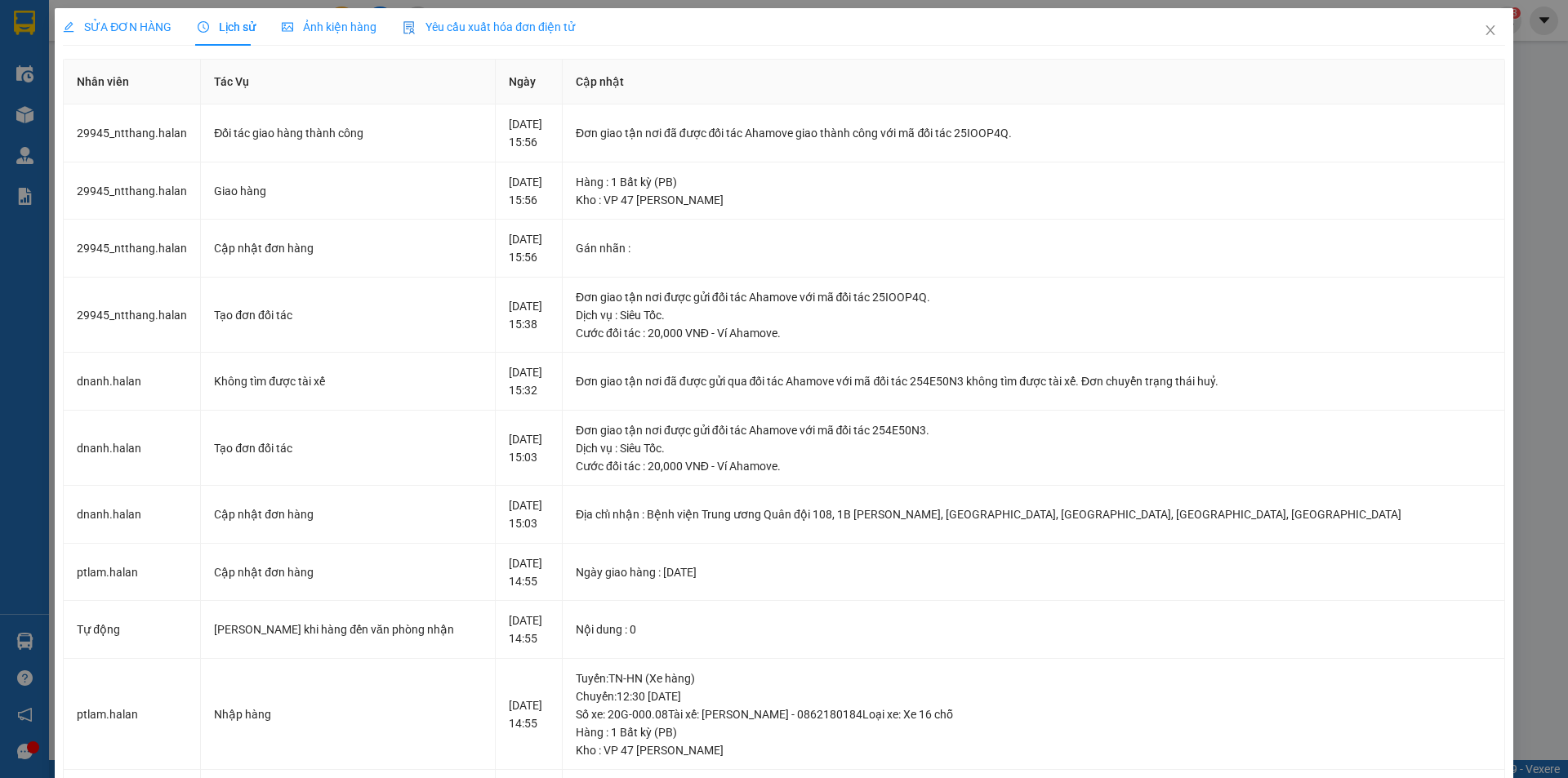
click at [128, 24] on span "SỬA ĐƠN HÀNG" at bounding box center [117, 27] width 109 height 13
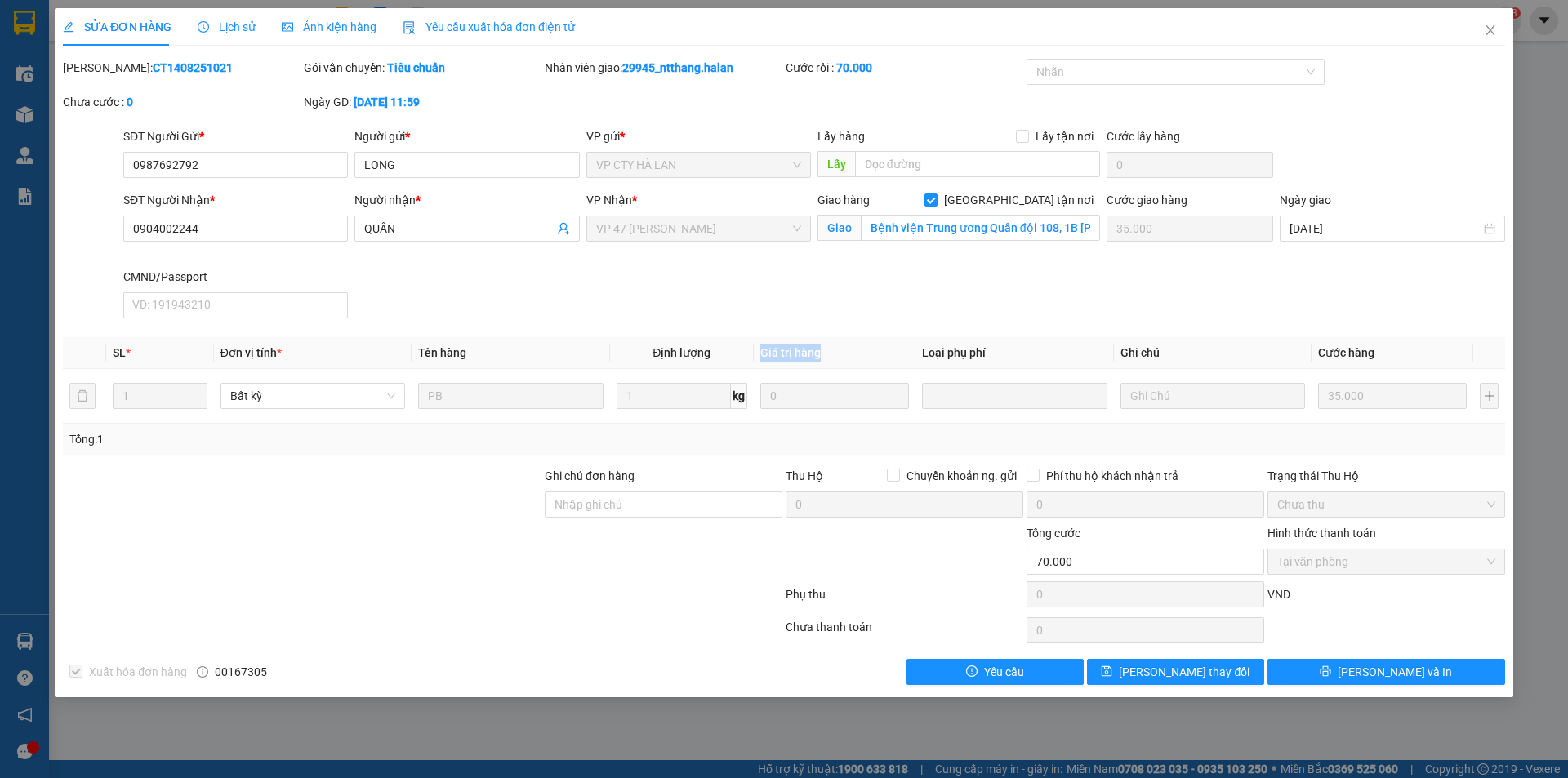
drag, startPoint x: 760, startPoint y: 350, endPoint x: 924, endPoint y: 335, distance: 164.7
click at [857, 356] on th "Giá trị hàng" at bounding box center [835, 353] width 162 height 32
drag, startPoint x: 923, startPoint y: 350, endPoint x: 1157, endPoint y: 363, distance: 234.4
click at [1113, 363] on tr "SL * Đơn vị tính * Tên hàng Định lượng Giá trị hàng Loại phụ phí Ghi chú Cước h…" at bounding box center [784, 353] width 1442 height 32
click at [1159, 351] on th "Ghi chú" at bounding box center [1213, 353] width 197 height 32
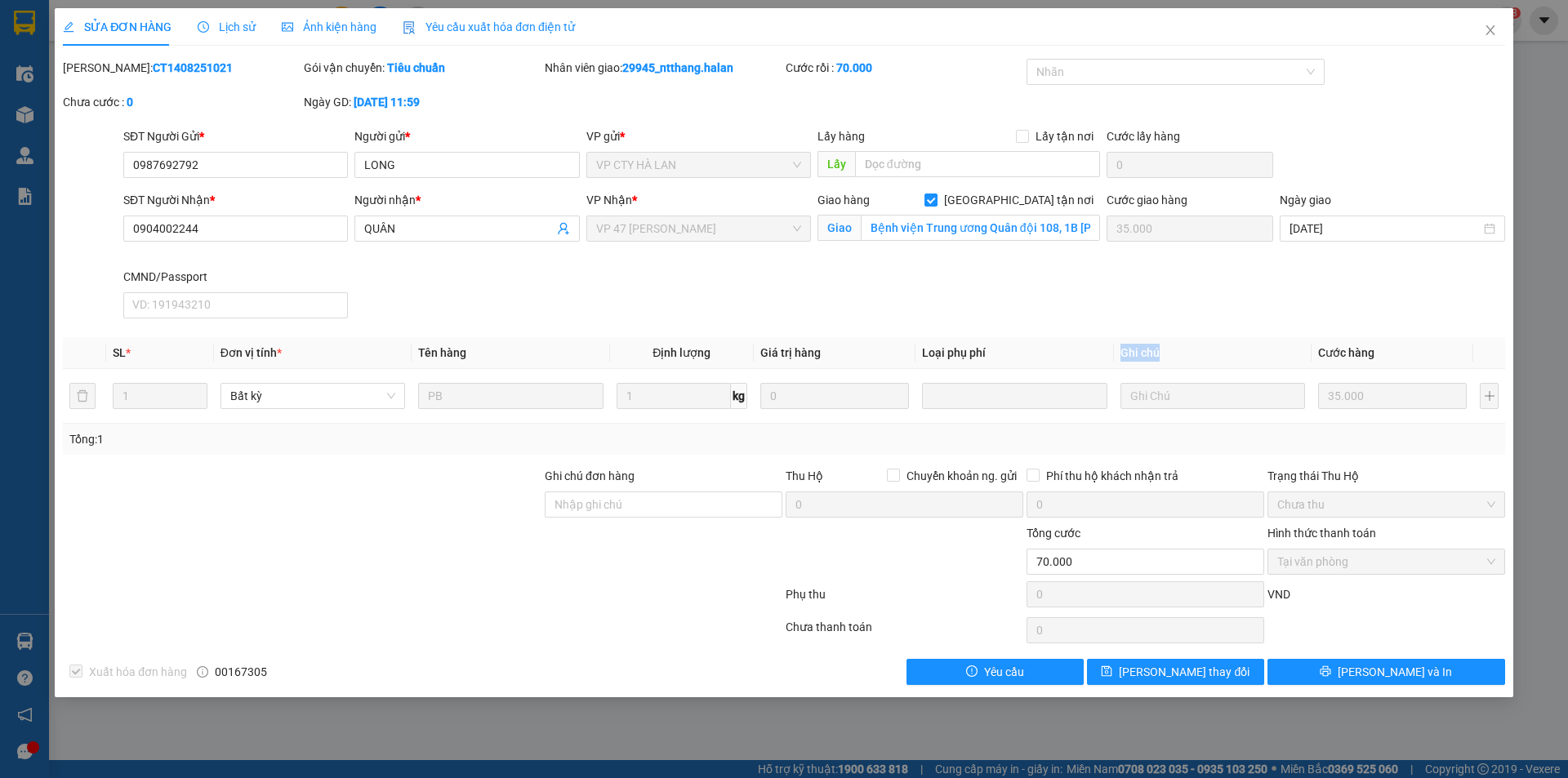
drag, startPoint x: 1122, startPoint y: 350, endPoint x: 1180, endPoint y: 350, distance: 58.0
click at [1180, 350] on th "Ghi chú" at bounding box center [1213, 353] width 197 height 32
drag, startPoint x: 1319, startPoint y: 352, endPoint x: 1413, endPoint y: 359, distance: 94.3
click at [1413, 359] on th "Cước hàng" at bounding box center [1392, 353] width 162 height 32
click at [1266, 279] on div "SĐT Người Nhận * 0904002244 Người nhận * QUÂN VP Nhận * VP 47 [PERSON_NAME] hàn…" at bounding box center [814, 258] width 1388 height 134
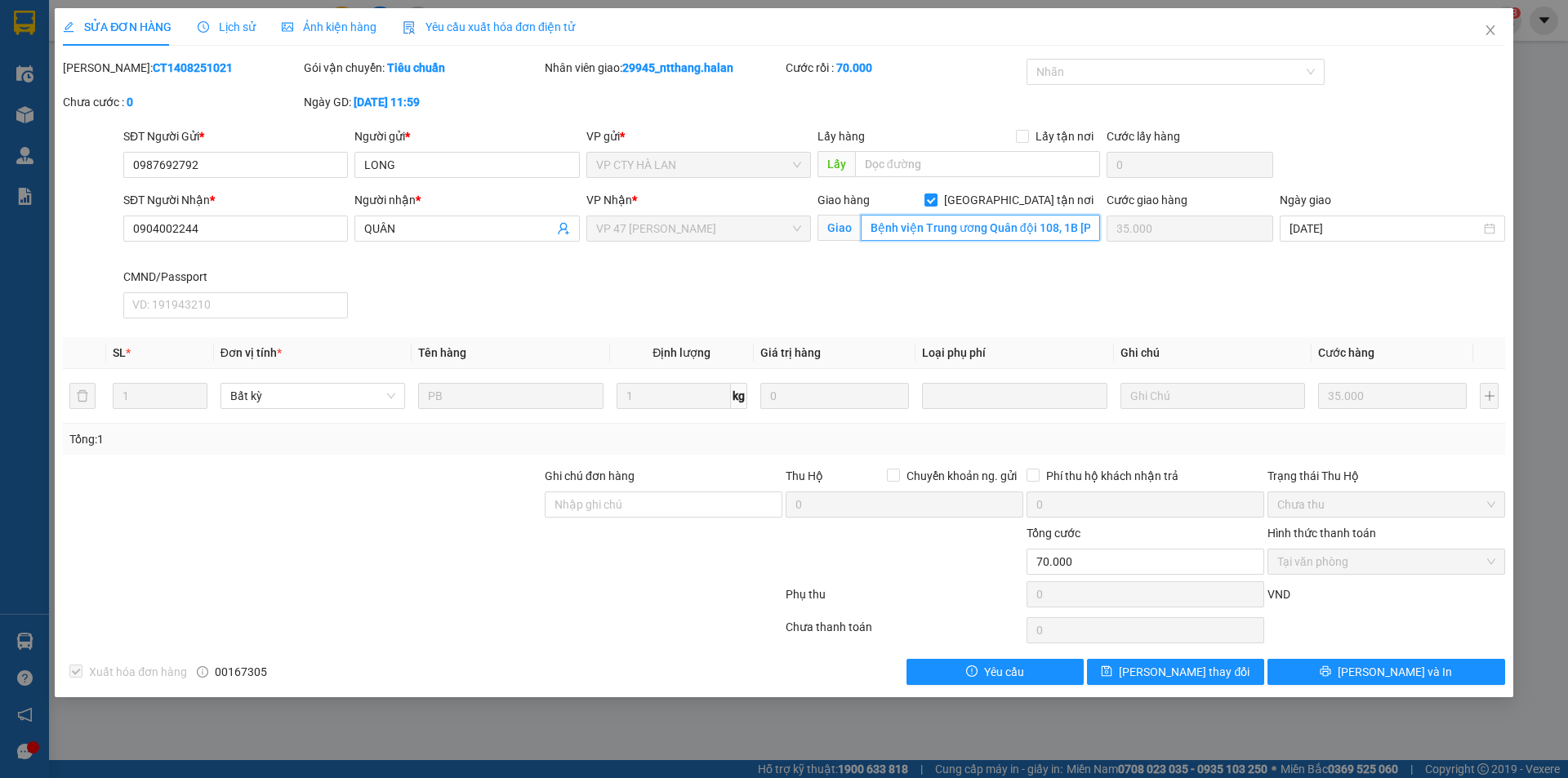
click at [1014, 232] on input "Bệnh viện Trung ương Quân đội 108, 1B [PERSON_NAME], [GEOGRAPHIC_DATA], [GEOGRA…" at bounding box center [980, 228] width 239 height 26
click at [1030, 230] on input "Bệnh viện Trung ương Quân đội 108, 1B [PERSON_NAME], [GEOGRAPHIC_DATA], [GEOGRA…" at bounding box center [980, 228] width 239 height 26
click at [1044, 230] on input "Bệnh viện Trung ương Quân đội 108, 1B [PERSON_NAME], [GEOGRAPHIC_DATA], [GEOGRA…" at bounding box center [980, 228] width 239 height 26
click at [1120, 230] on div "SĐT Người Nhận * 0904002244 Người nhận * QUÂN VP Nhận * VP 47 [PERSON_NAME] hàn…" at bounding box center [814, 258] width 1388 height 134
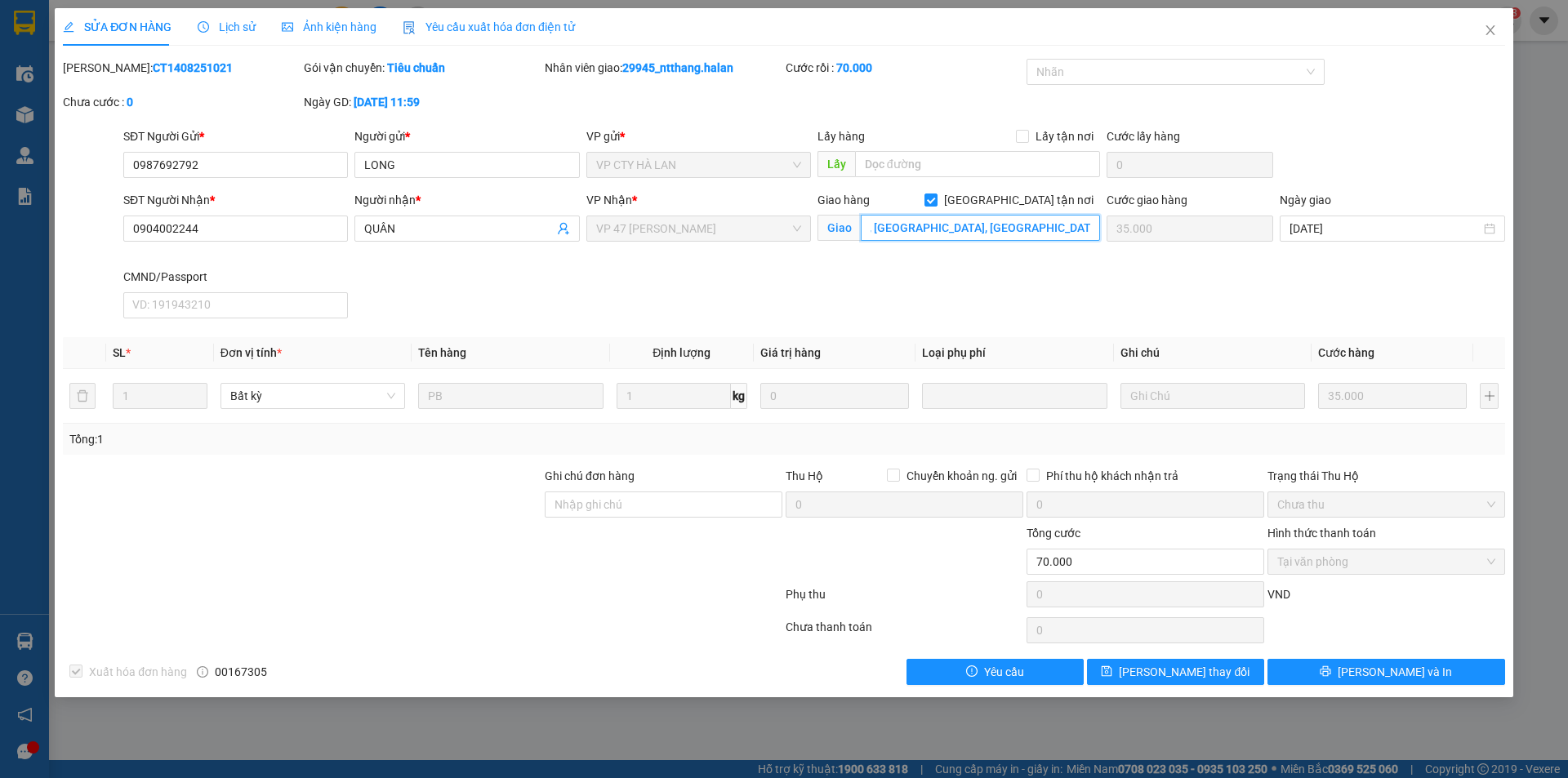
click at [1010, 227] on input "Bệnh viện Trung ương Quân đội 108, 1B [PERSON_NAME], [GEOGRAPHIC_DATA], [GEOGRA…" at bounding box center [980, 228] width 239 height 26
drag, startPoint x: 1010, startPoint y: 227, endPoint x: 792, endPoint y: 232, distance: 218.1
click at [792, 232] on div "SĐT Người Nhận * 0904002244 Người nhận * QUÂN VP Nhận * VP 47 [PERSON_NAME] hàn…" at bounding box center [814, 258] width 1388 height 134
click at [928, 232] on input "Bệnh viện Trung ương Quân đội 108, 1B [PERSON_NAME], [GEOGRAPHIC_DATA], [GEOGRA…" at bounding box center [980, 228] width 239 height 26
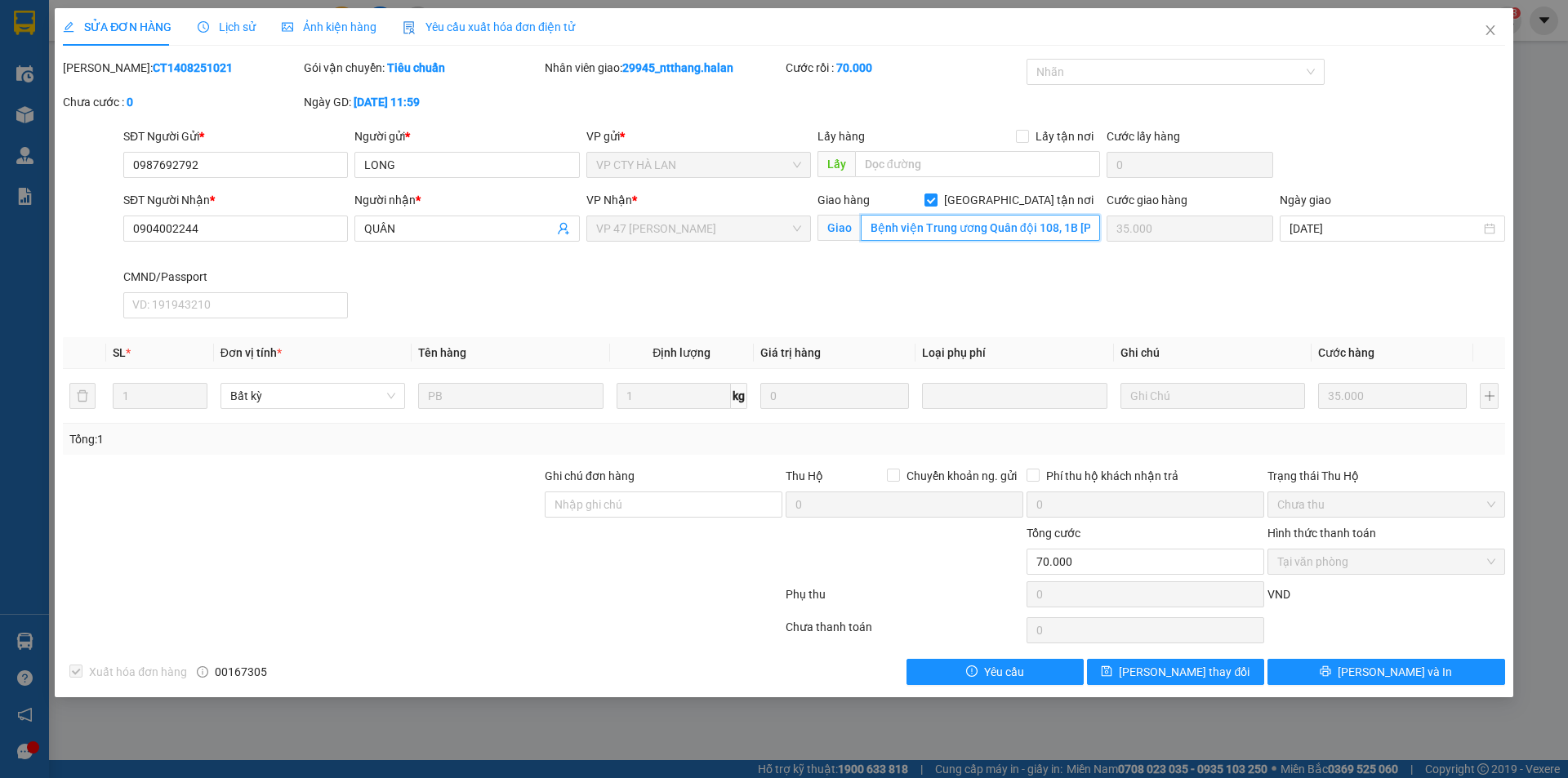
click at [872, 231] on input "Bệnh viện Trung ương Quân đội 108, 1B [PERSON_NAME], [GEOGRAPHIC_DATA], [GEOGRA…" at bounding box center [980, 228] width 239 height 26
click at [1108, 228] on div "SĐT Người Nhận * 0904002244 Người nhận * QUÂN VP Nhận * VP 47 [PERSON_NAME] hàn…" at bounding box center [814, 258] width 1388 height 134
click at [1051, 226] on input "Bệnh viện Trung ương Quân đội 108, 1B [PERSON_NAME], [GEOGRAPHIC_DATA], [GEOGRA…" at bounding box center [980, 228] width 239 height 26
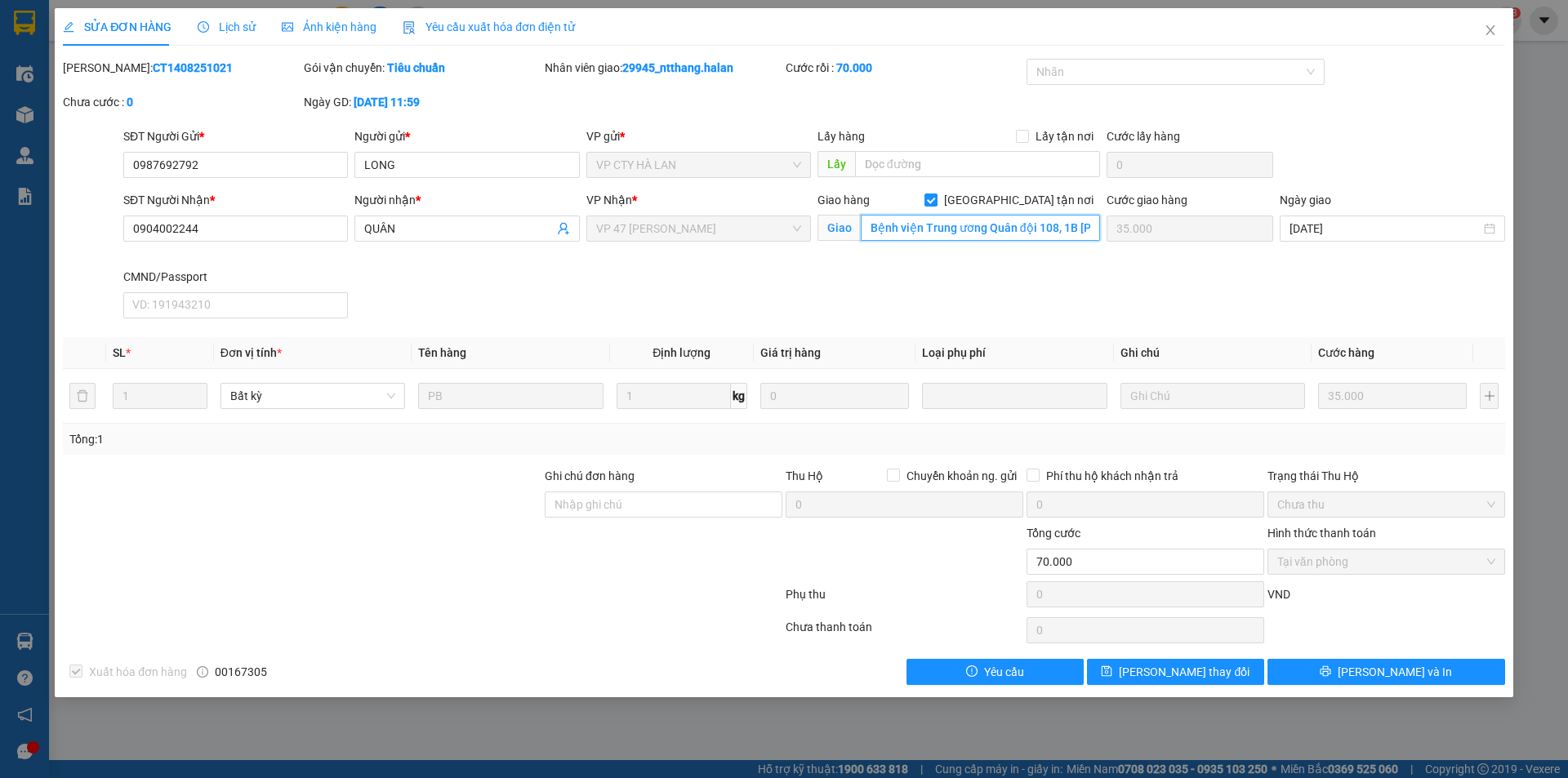
drag, startPoint x: 1051, startPoint y: 226, endPoint x: 796, endPoint y: 226, distance: 255.0
click at [796, 226] on div "SĐT Người Nhận * 0904002244 Người nhận * QUÂN VP Nhận * VP 47 [PERSON_NAME] hàn…" at bounding box center [814, 258] width 1388 height 134
click at [889, 224] on input "Bệnh viện Trung ương Quân đội 108, 1B [PERSON_NAME], [GEOGRAPHIC_DATA], [GEOGRA…" at bounding box center [980, 228] width 239 height 26
click at [1133, 234] on div "SĐT Người Nhận * 0904002244 Người nhận * QUÂN VP Nhận * VP 47 [PERSON_NAME] hàn…" at bounding box center [814, 258] width 1388 height 134
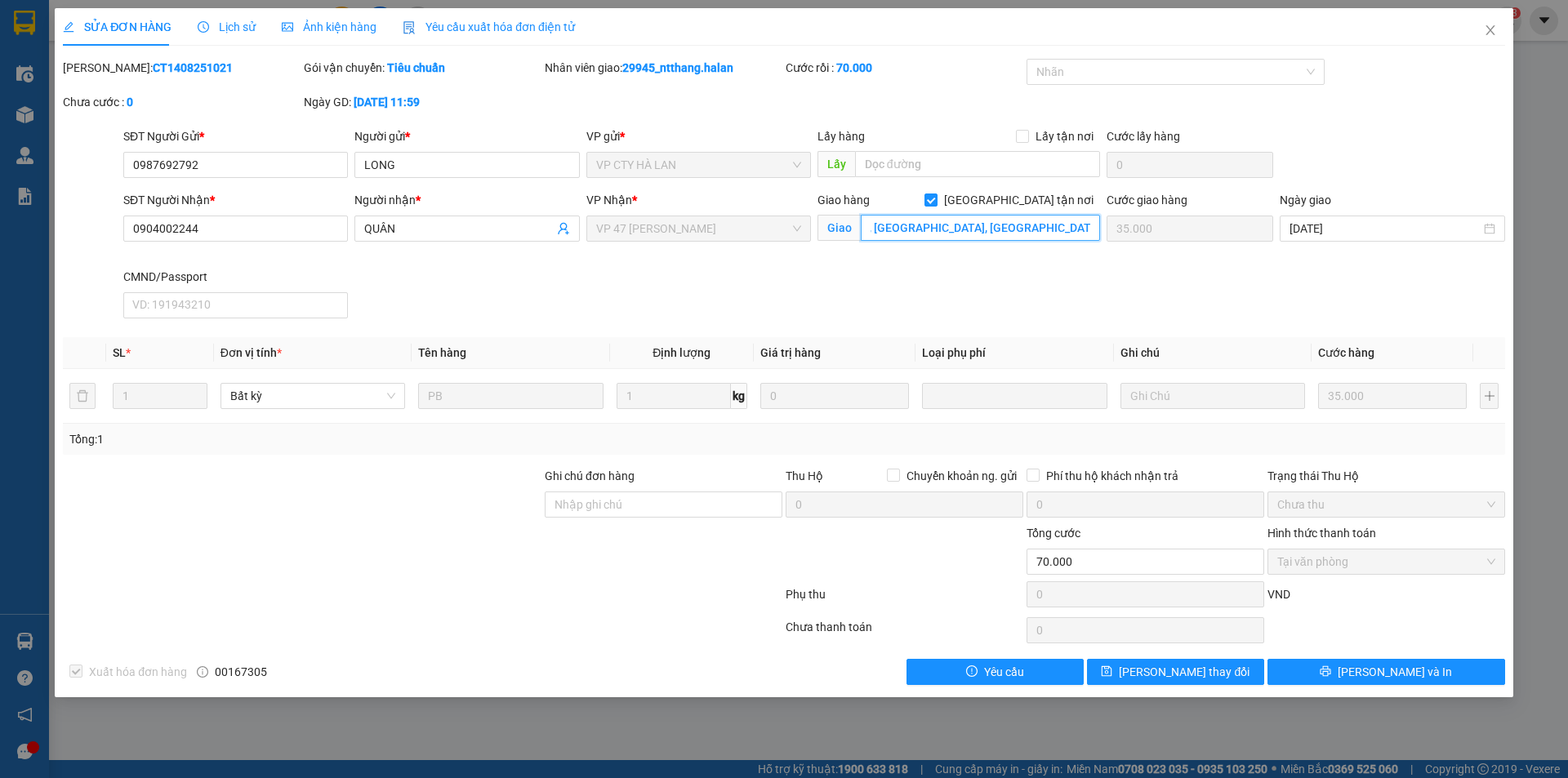
click at [1025, 231] on input "Bệnh viện Trung ương Quân đội 108, 1B [PERSON_NAME], [GEOGRAPHIC_DATA], [GEOGRA…" at bounding box center [980, 228] width 239 height 26
drag, startPoint x: 1011, startPoint y: 229, endPoint x: 775, endPoint y: 230, distance: 236.0
click at [775, 230] on div "SĐT Người Nhận * 0904002244 Người nhận * QUÂN VP Nhận * VP 47 [PERSON_NAME] hàn…" at bounding box center [814, 258] width 1388 height 134
click at [873, 228] on input "Bệnh viện Trung ương Quân đội 108, 1B [PERSON_NAME], [GEOGRAPHIC_DATA], [GEOGRA…" at bounding box center [980, 228] width 239 height 26
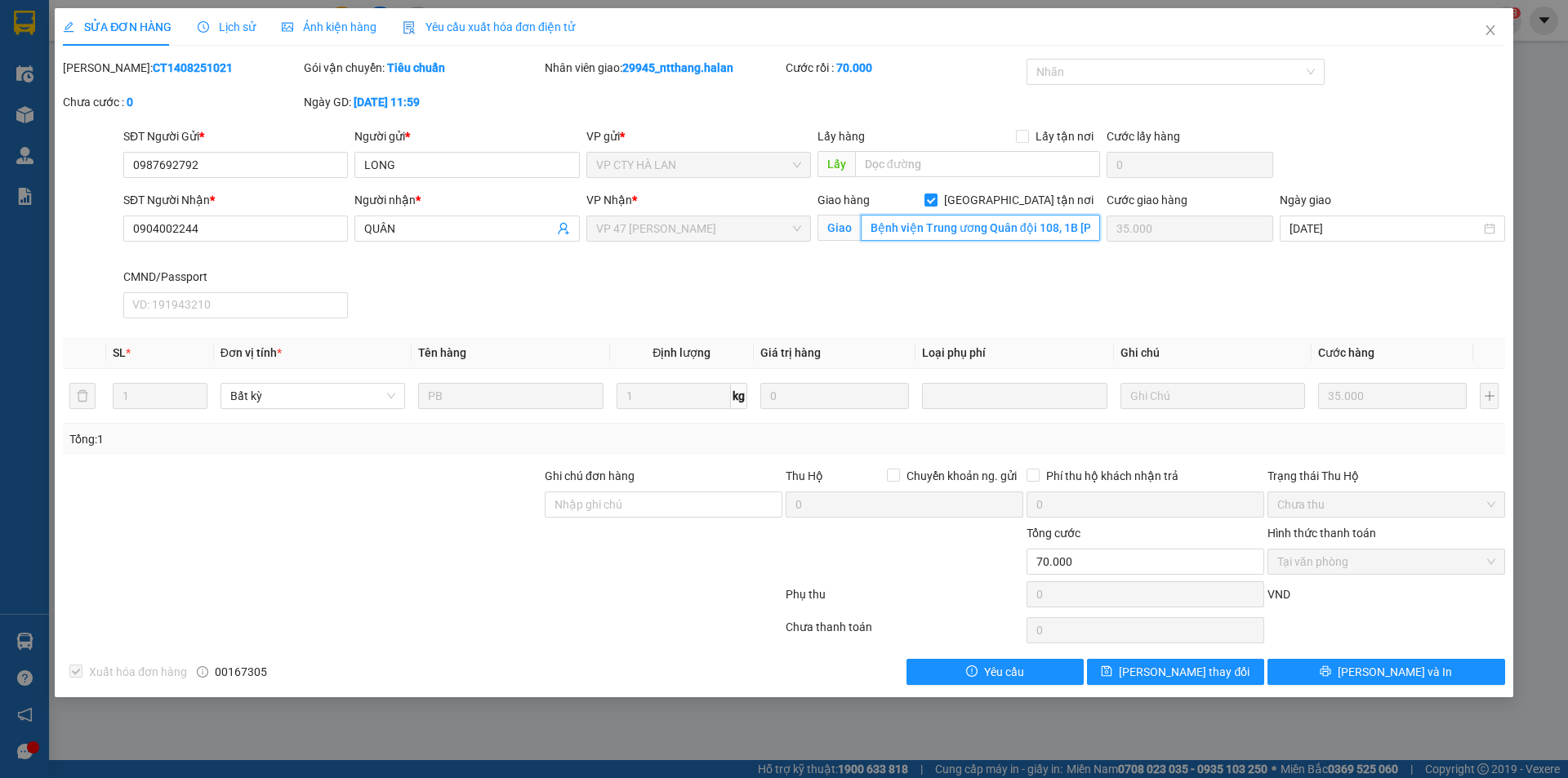
scroll to position [0, 299]
click at [1204, 221] on div "SĐT Người Nhận * 0904002244 Người nhận * QUÂN VP Nhận * VP 47 [PERSON_NAME] hàn…" at bounding box center [814, 258] width 1388 height 134
click at [1045, 223] on input "Bệnh viện Trung ương Quân đội 108, 1B [PERSON_NAME], [GEOGRAPHIC_DATA], [GEOGRA…" at bounding box center [980, 228] width 239 height 26
drag, startPoint x: 1052, startPoint y: 226, endPoint x: 798, endPoint y: 240, distance: 254.4
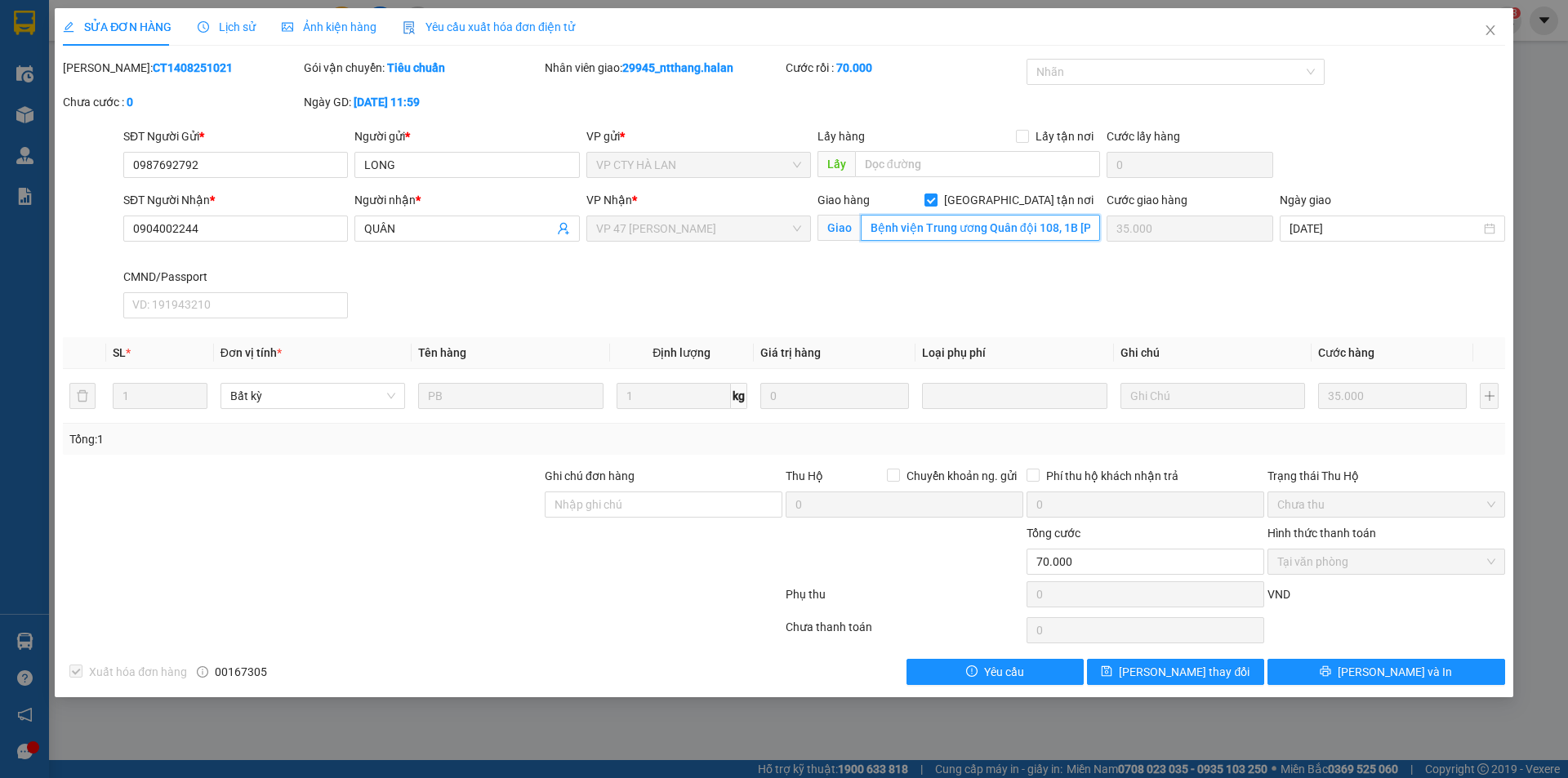
click at [798, 240] on div "SĐT Người Nhận * 0904002244 Người nhận * QUÂN VP Nhận * VP 47 [PERSON_NAME] hàn…" at bounding box center [814, 258] width 1388 height 134
click at [533, 275] on div "SĐT Người Nhận * 0904002244 Người nhận * QUÂN VP Nhận * VP 47 [PERSON_NAME] hàn…" at bounding box center [814, 258] width 1388 height 134
click at [459, 305] on div "SĐT Người Nhận * 0904002244 Người nhận * QUÂN VP Nhận * VP 47 [PERSON_NAME] hàn…" at bounding box center [814, 258] width 1388 height 134
